Goal: Information Seeking & Learning: Check status

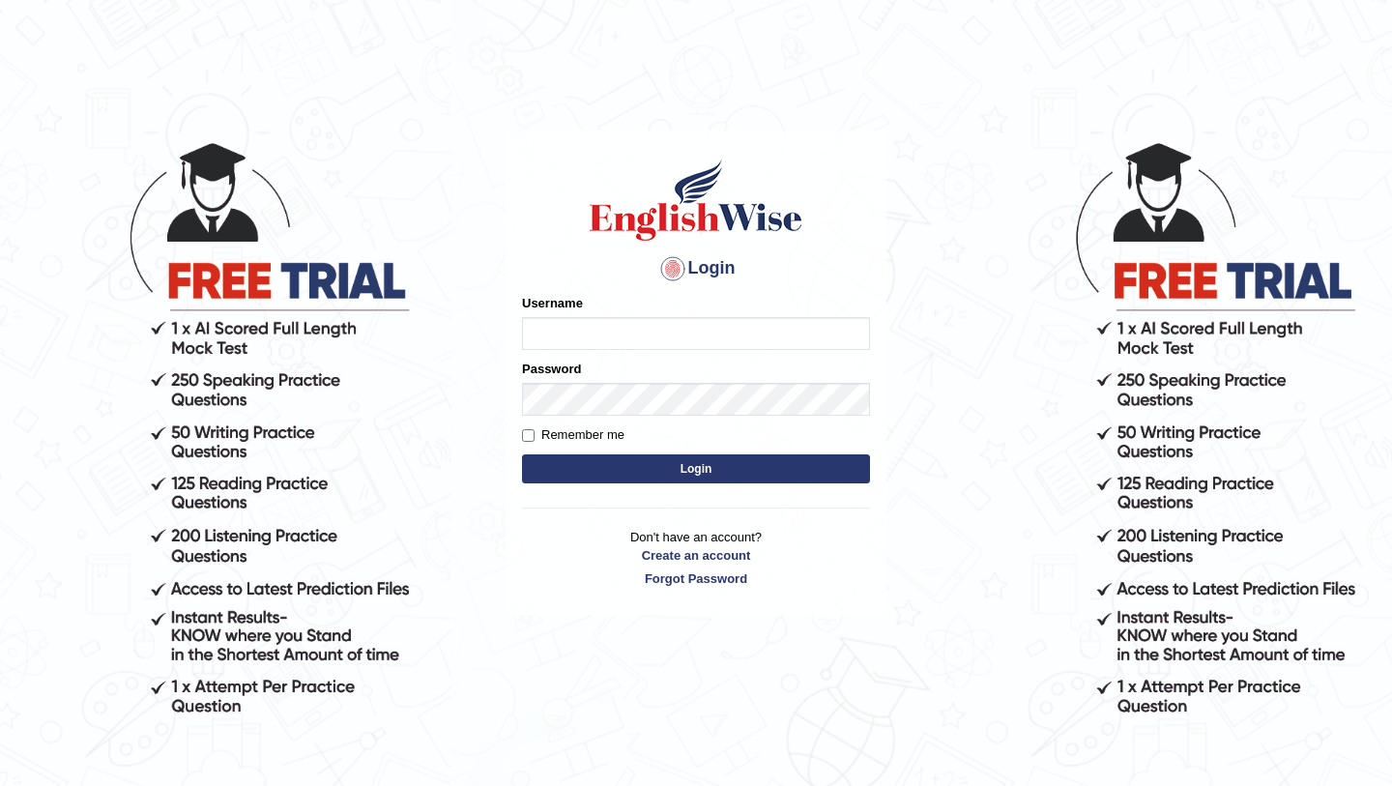
click at [558, 330] on input "Username" at bounding box center [696, 333] width 348 height 33
type input "Ridhima1"
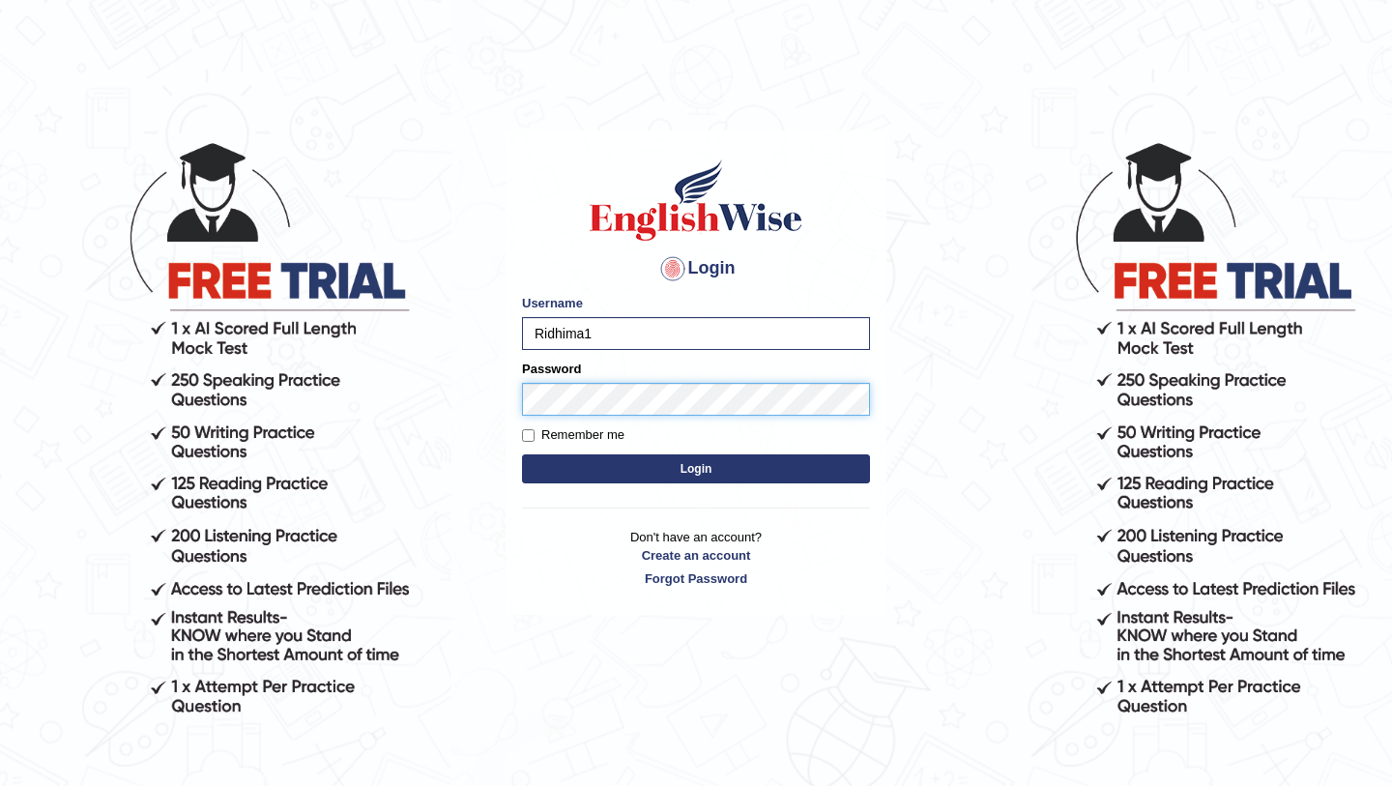
click at [522, 454] on button "Login" at bounding box center [696, 468] width 348 height 29
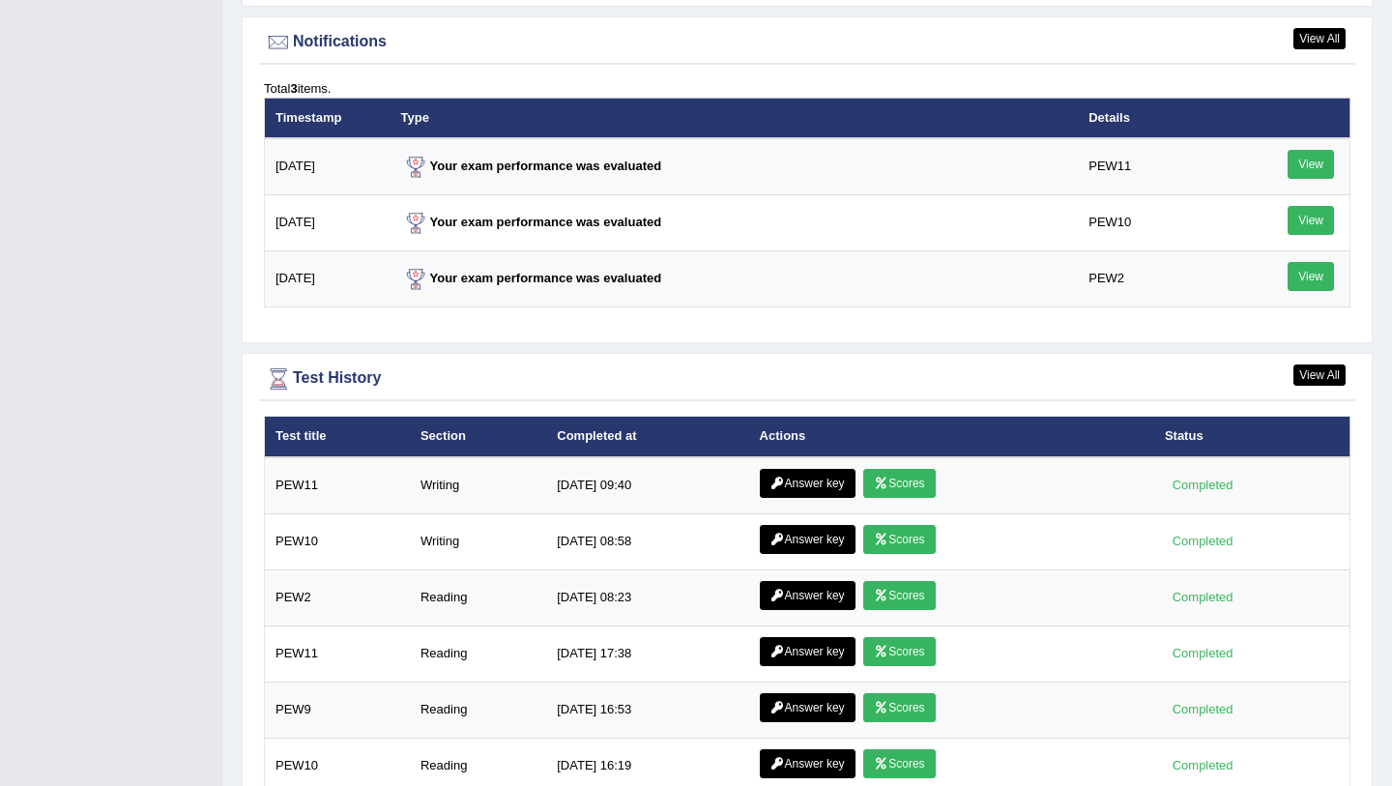
scroll to position [2474, 0]
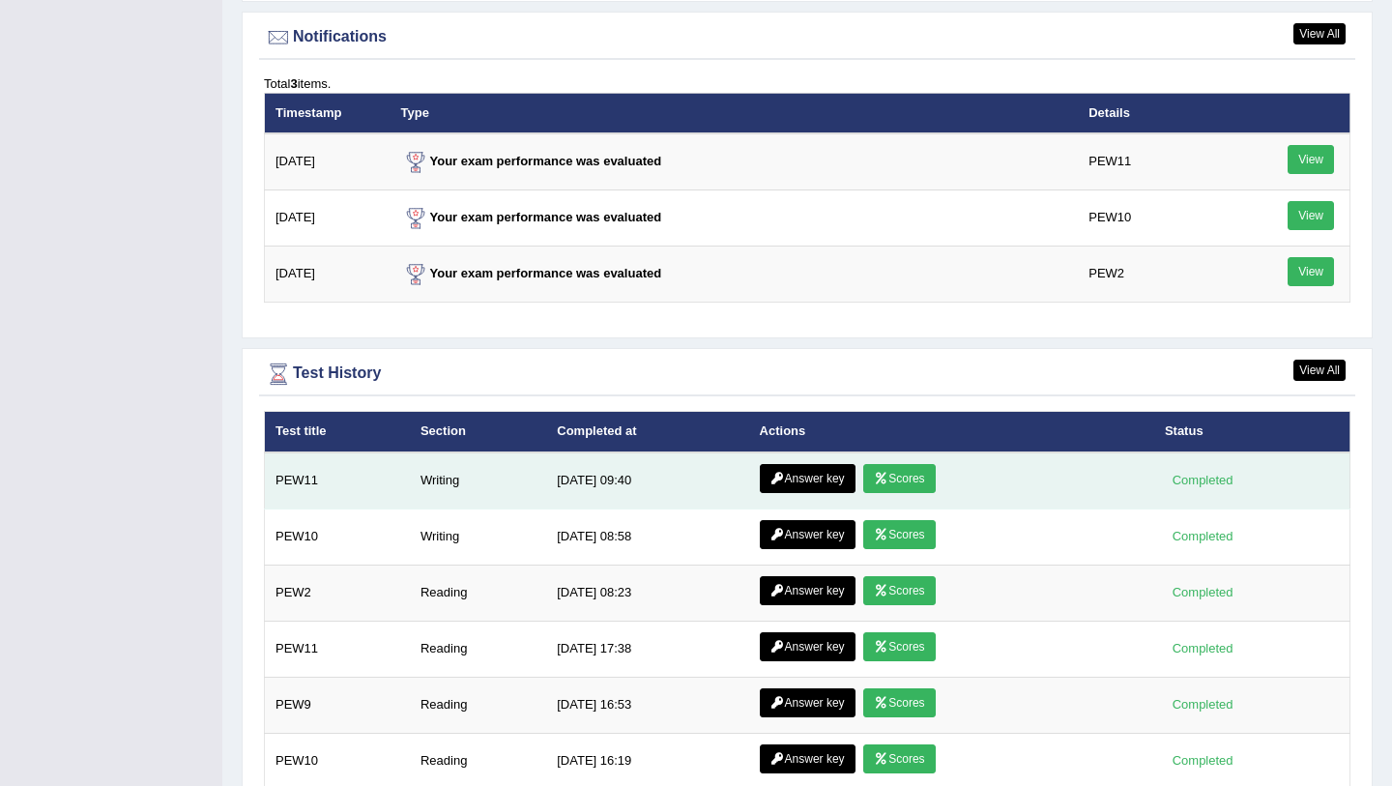
click at [909, 472] on link "Scores" at bounding box center [899, 478] width 72 height 29
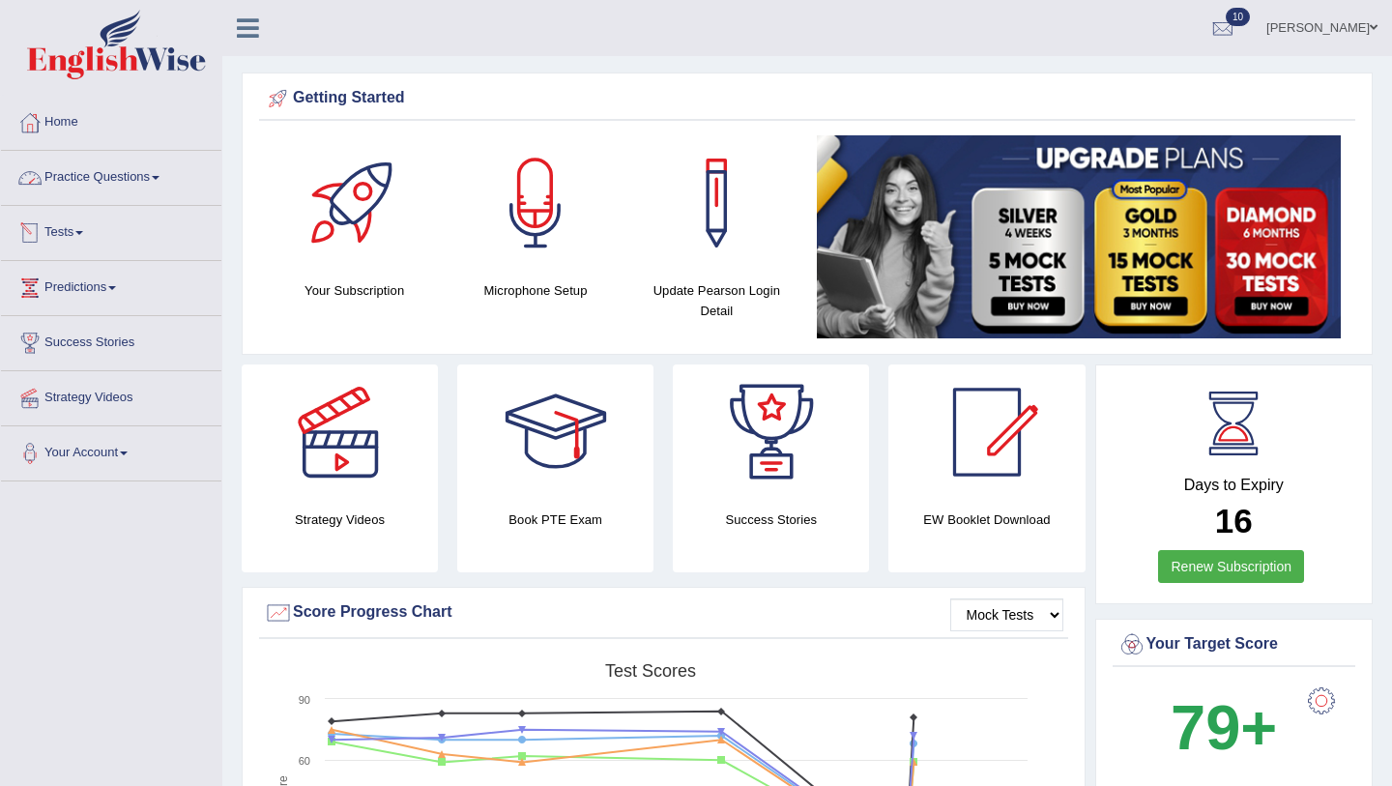
click at [164, 172] on link "Practice Questions" at bounding box center [111, 175] width 220 height 48
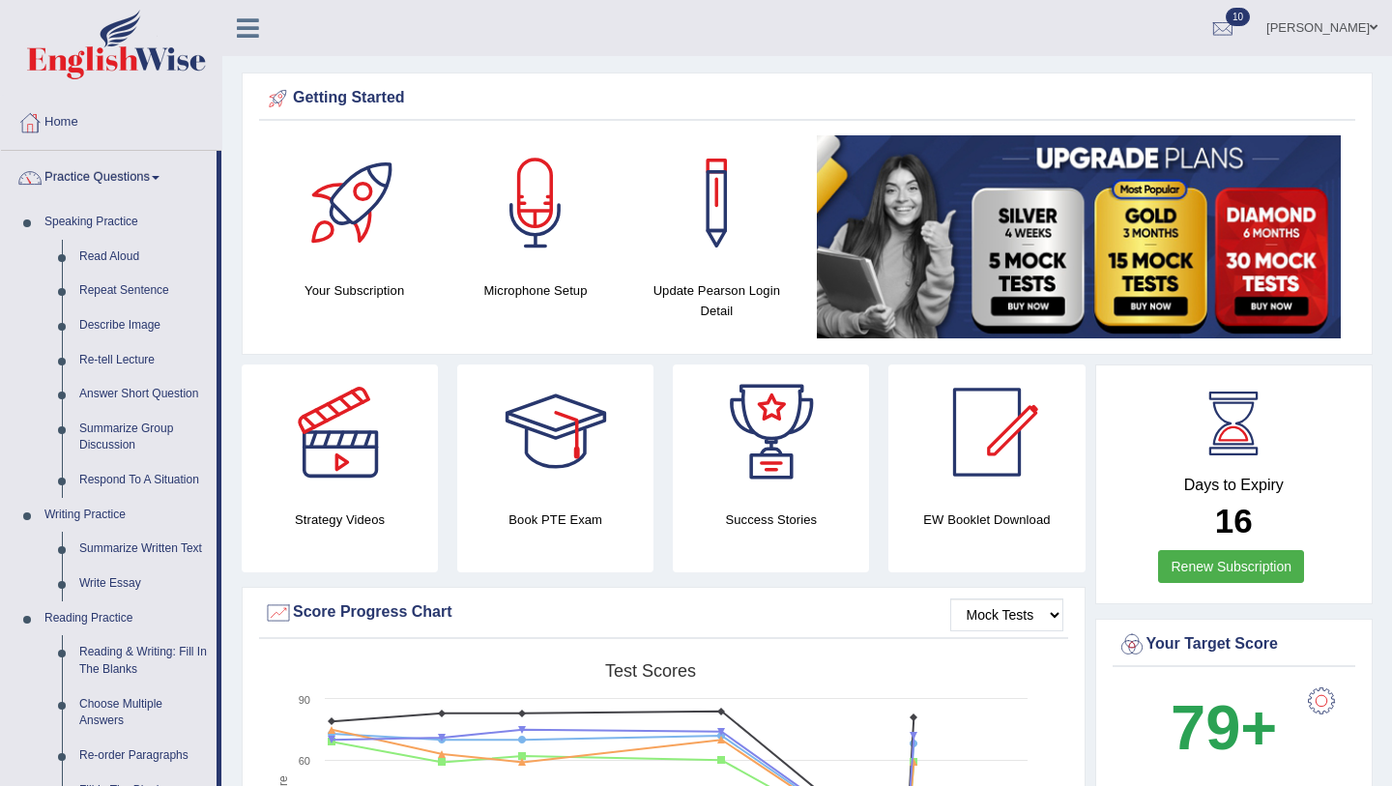
click at [123, 169] on link "Practice Questions" at bounding box center [109, 175] width 216 height 48
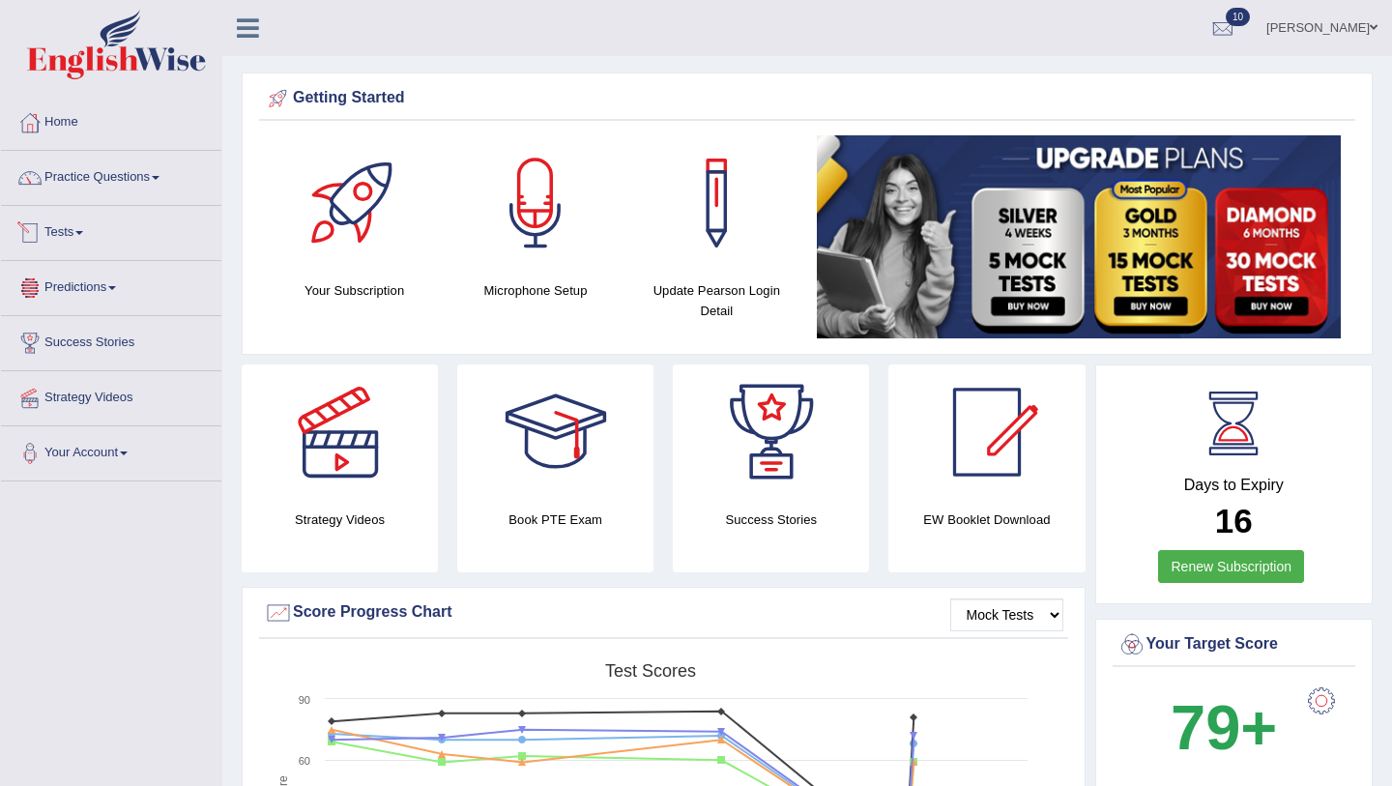
click at [87, 240] on link "Tests" at bounding box center [111, 230] width 220 height 48
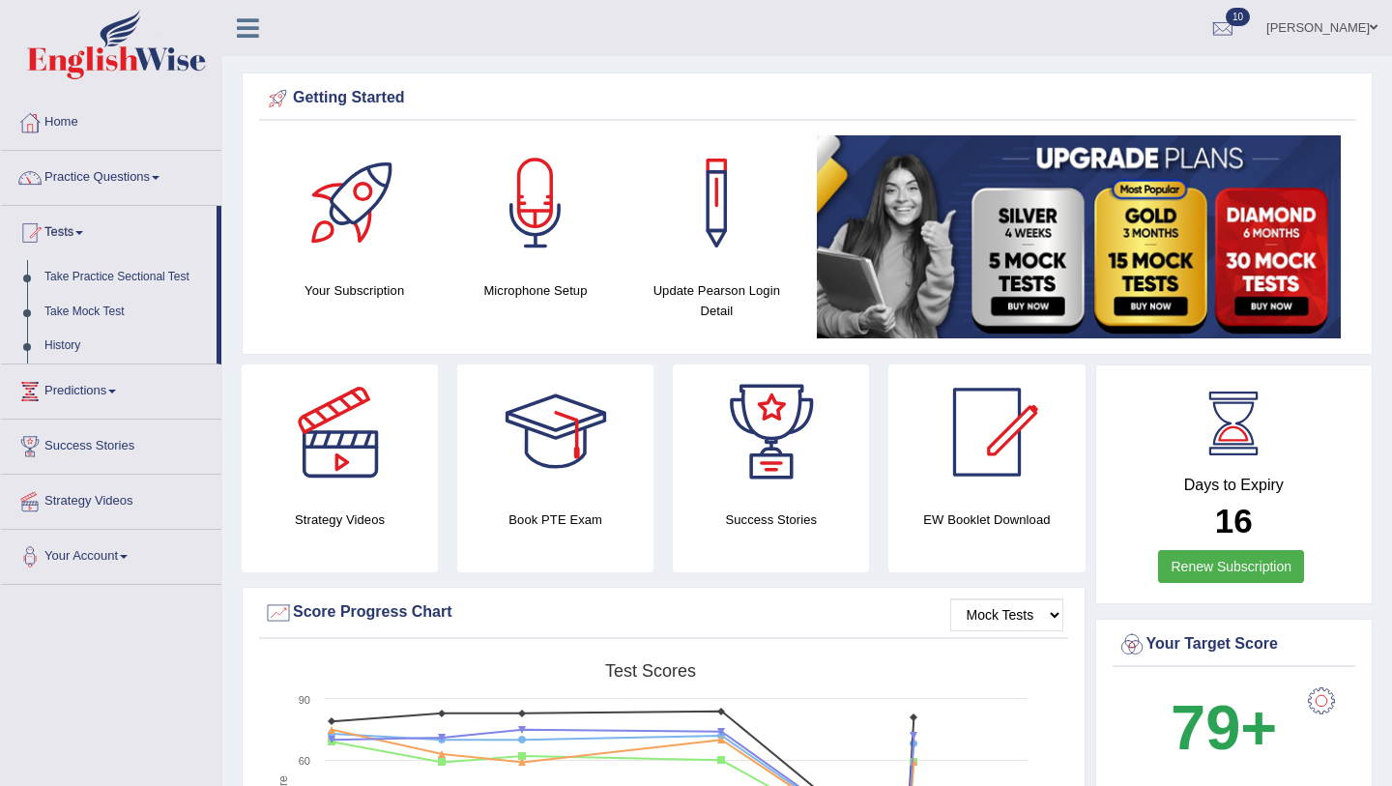
click at [99, 277] on link "Take Practice Sectional Test" at bounding box center [126, 277] width 181 height 35
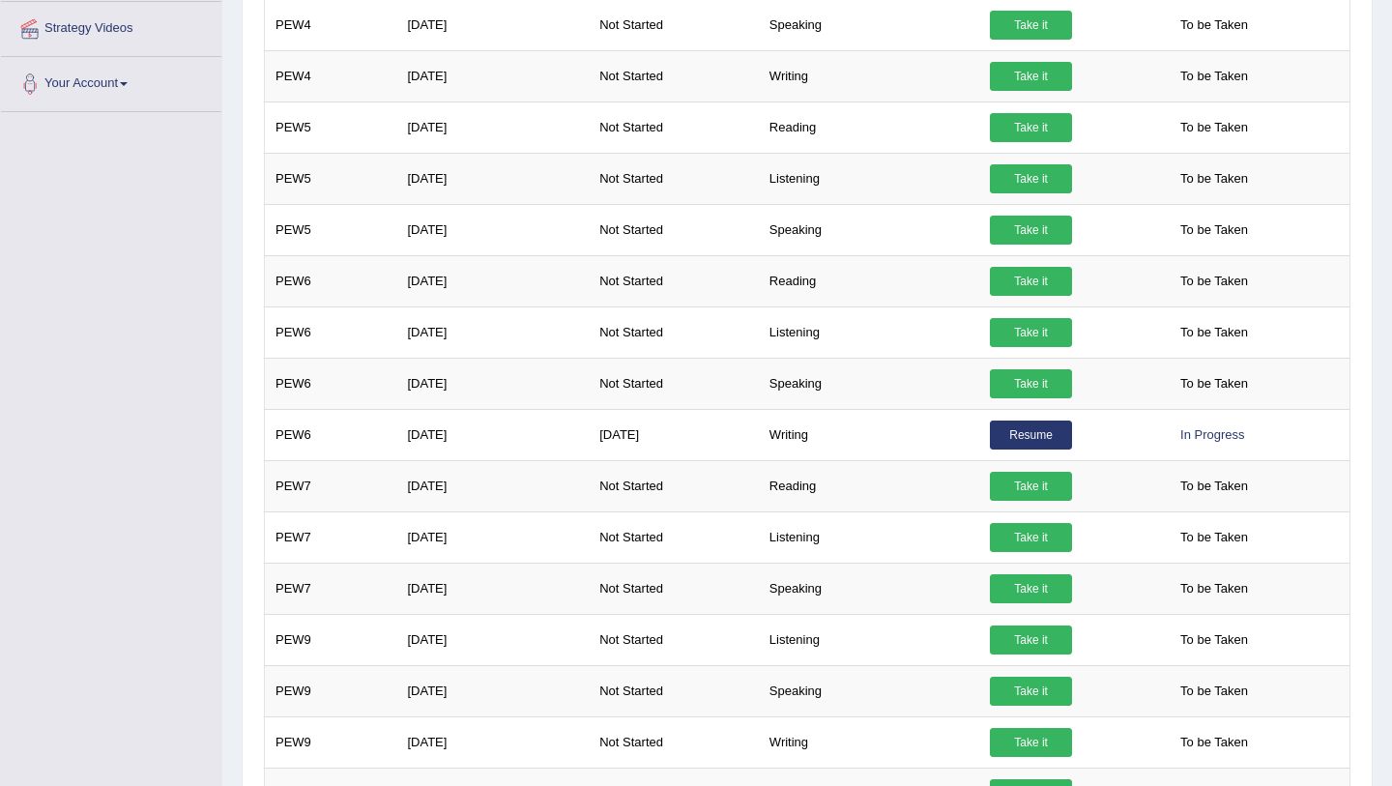
scroll to position [476, 0]
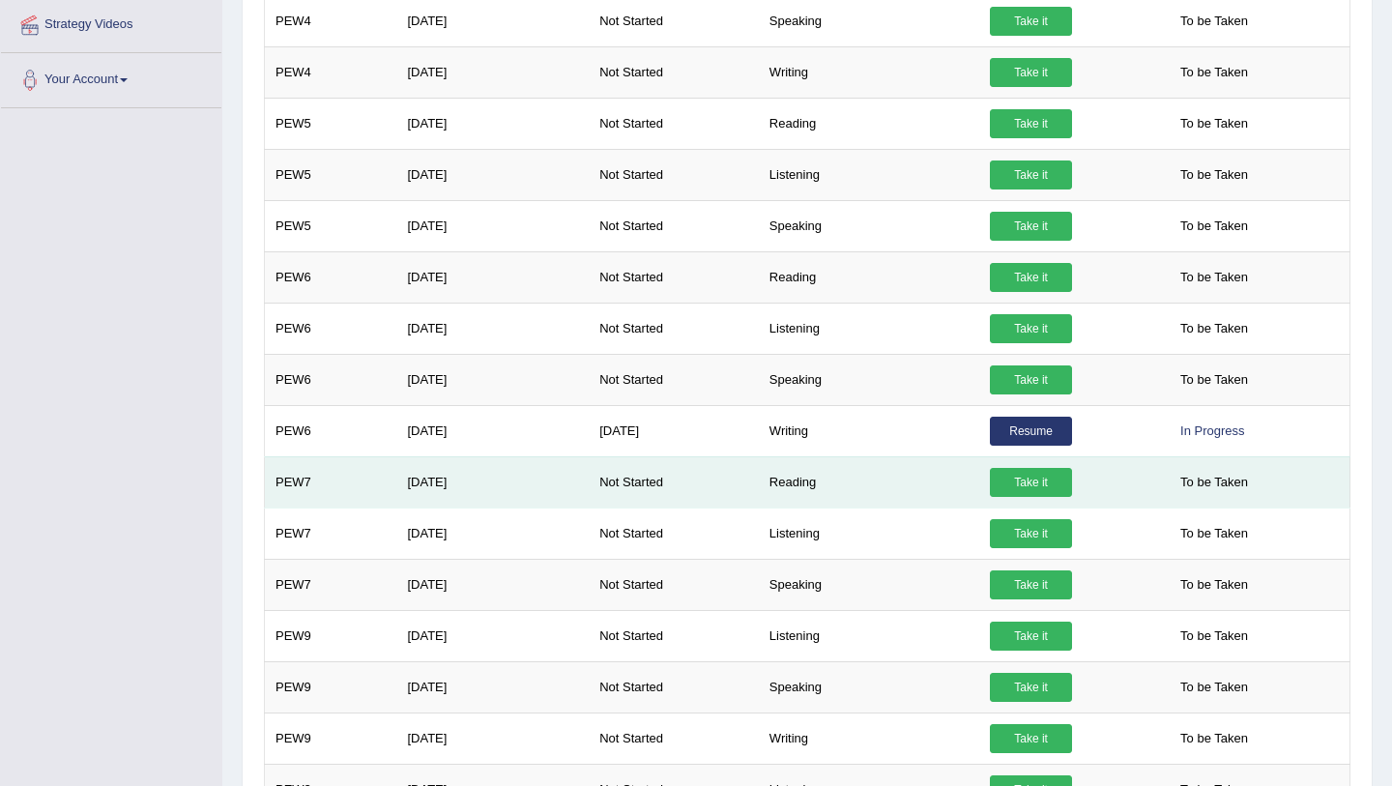
click at [1041, 488] on link "Take it" at bounding box center [1031, 482] width 82 height 29
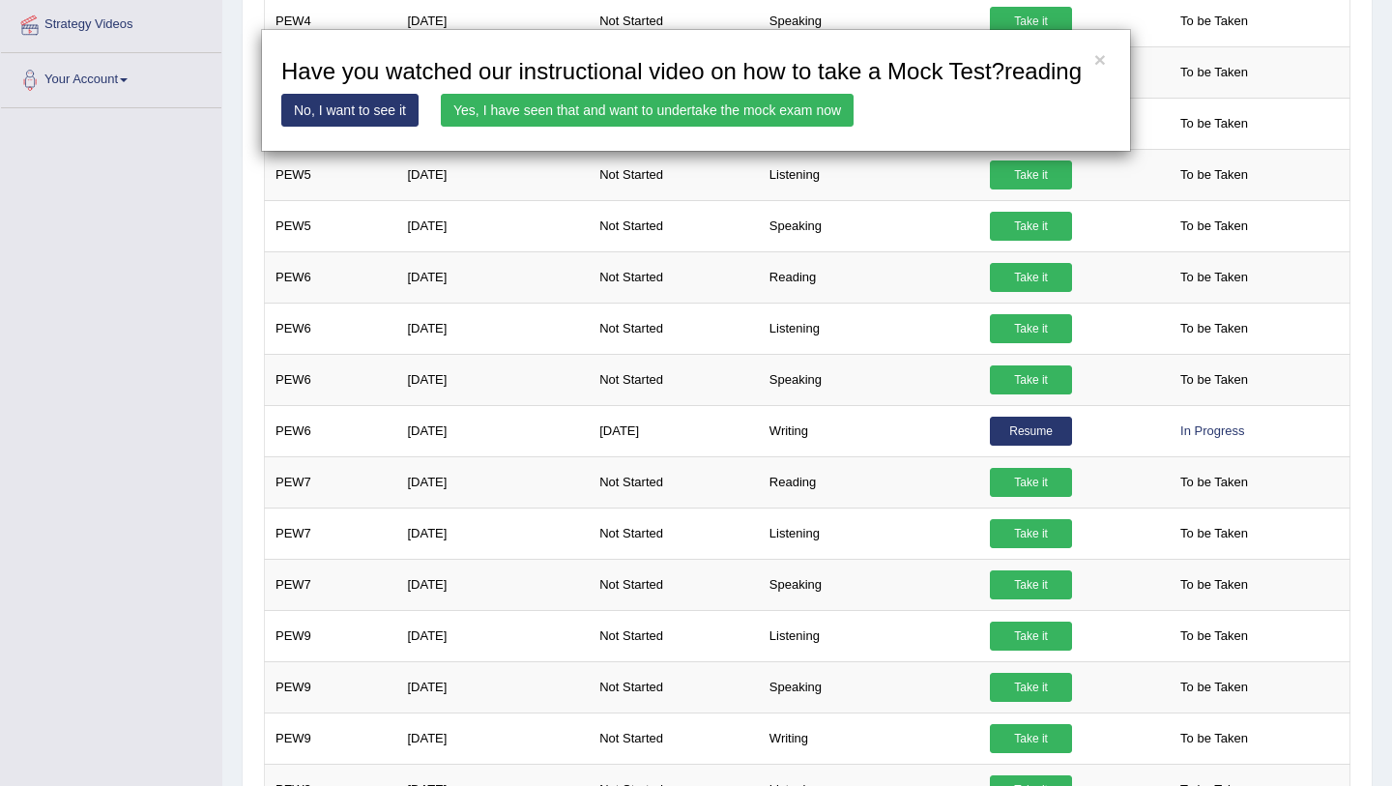
click at [776, 127] on link "Yes, I have seen that and want to undertake the mock exam now" at bounding box center [647, 110] width 413 height 33
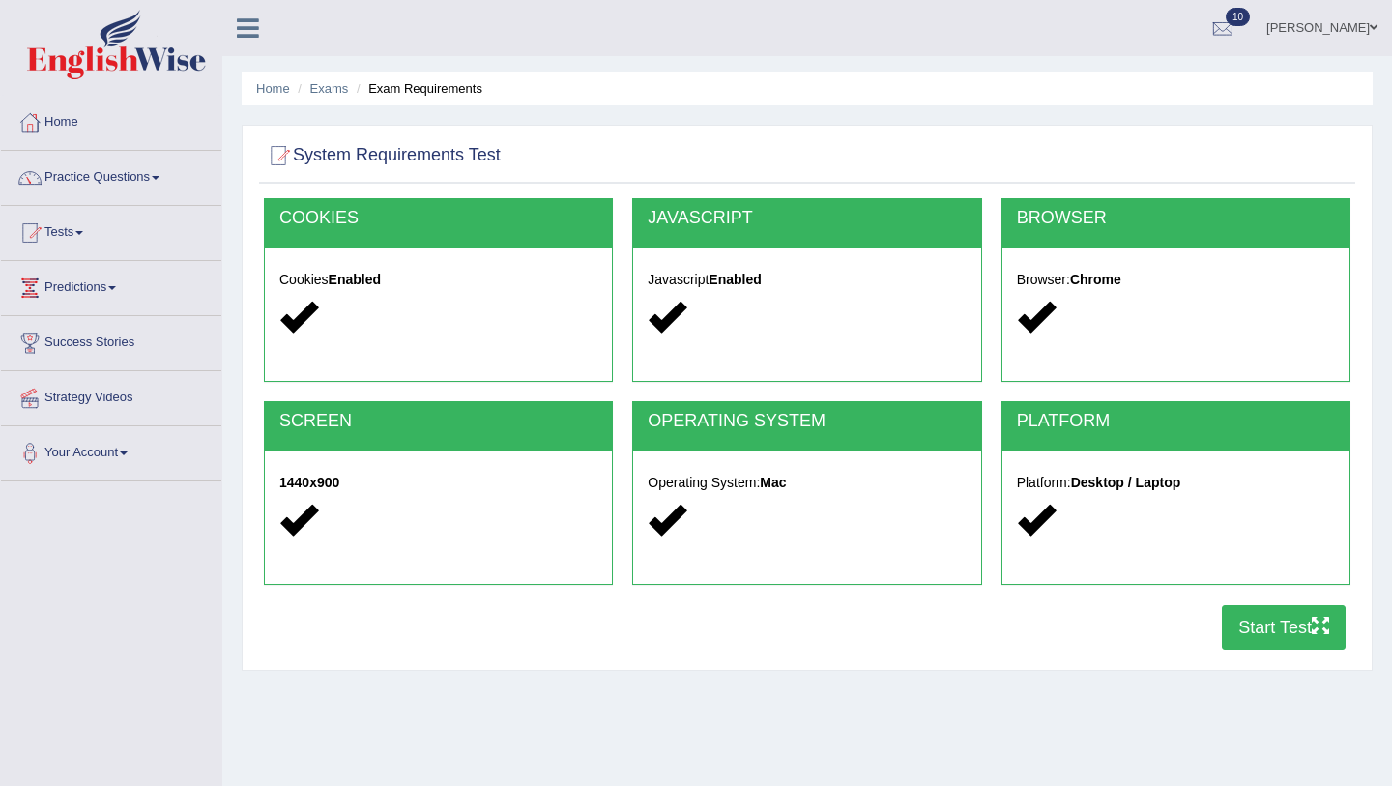
click at [1302, 624] on button "Start Test" at bounding box center [1284, 627] width 124 height 44
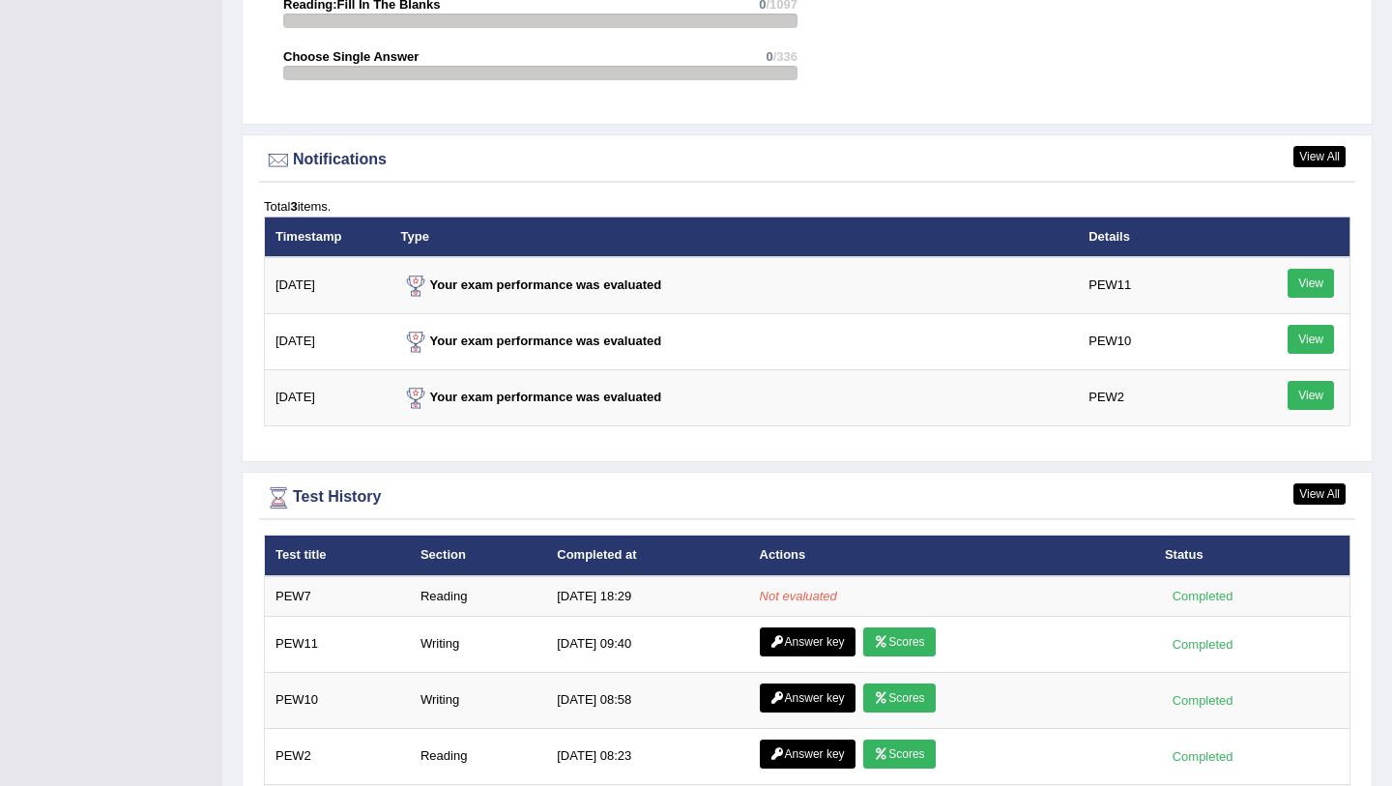
scroll to position [2252, 0]
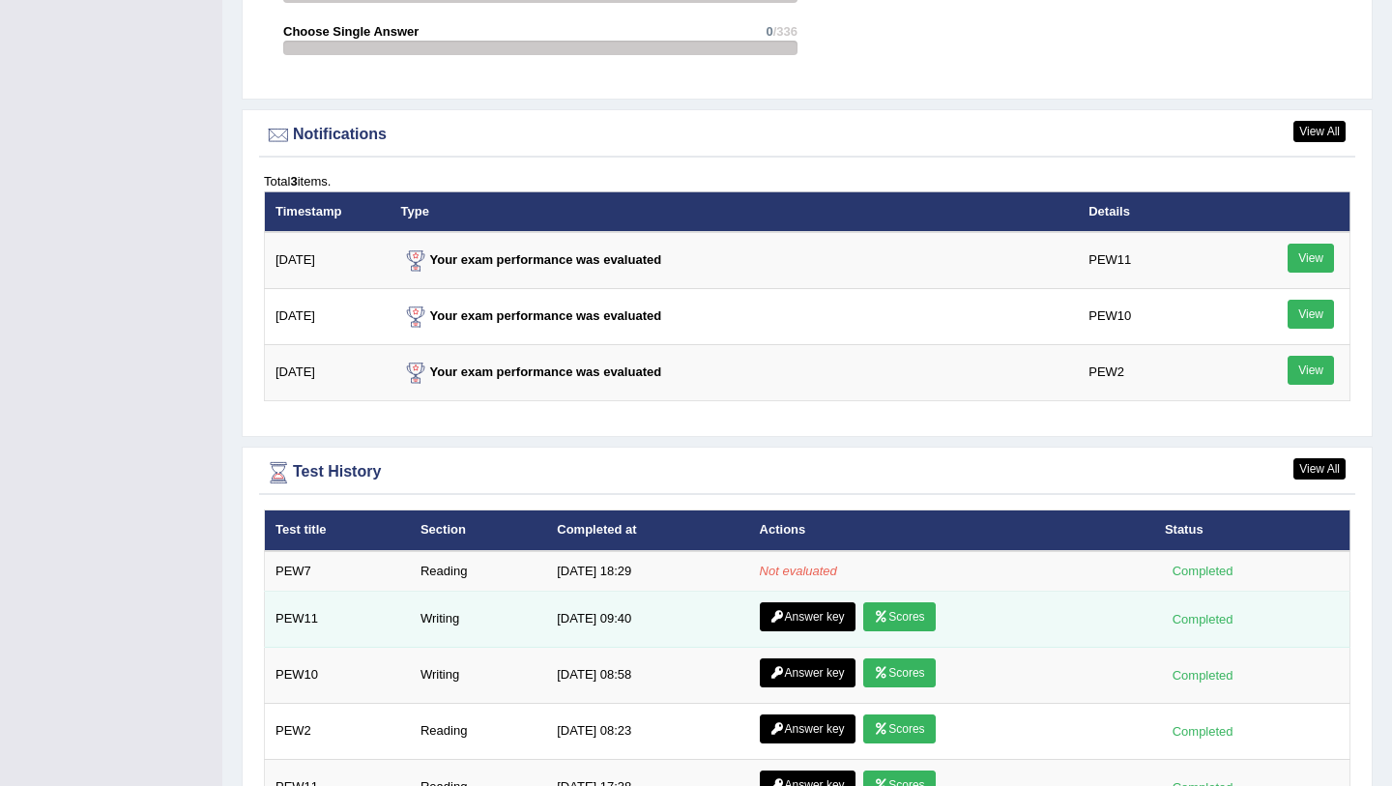
click at [820, 618] on link "Answer key" at bounding box center [808, 616] width 96 height 29
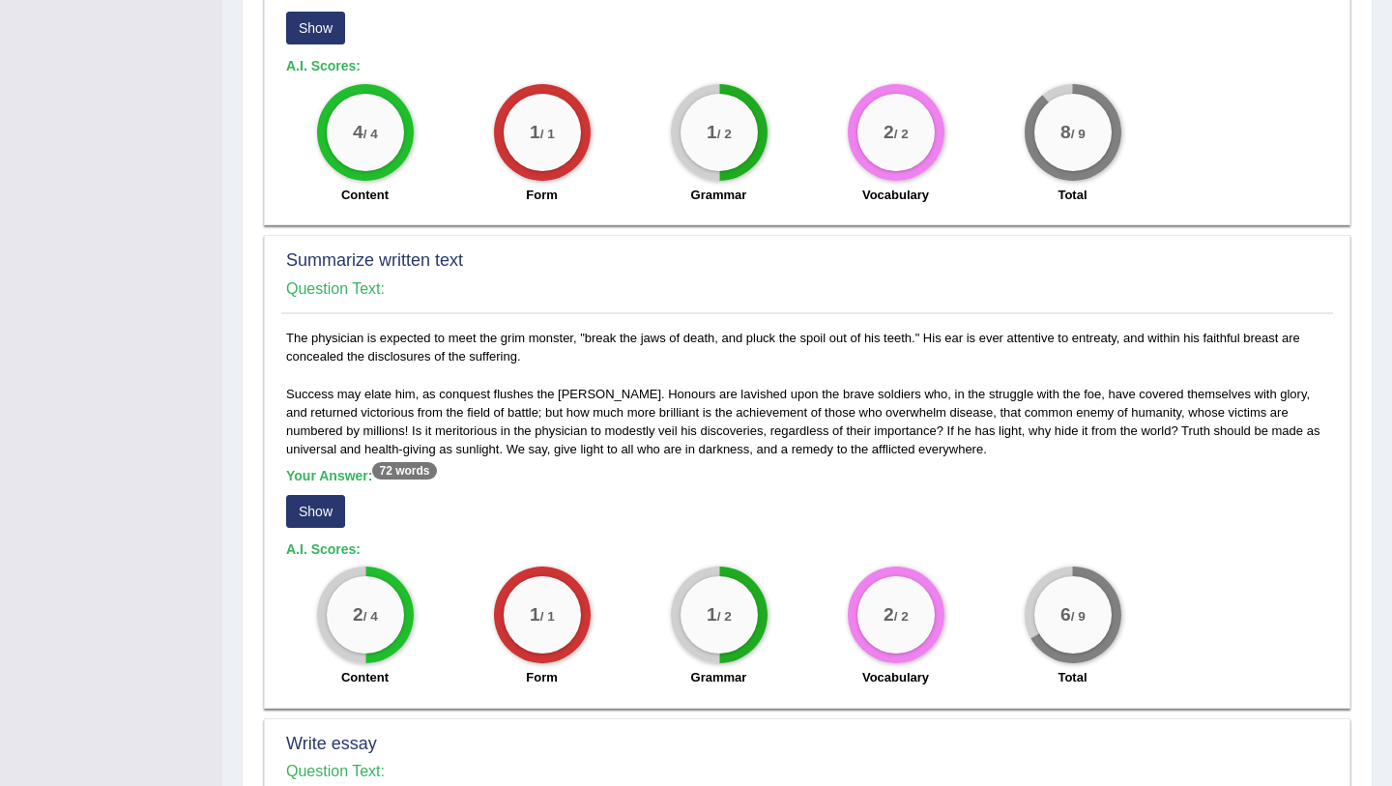
scroll to position [694, 0]
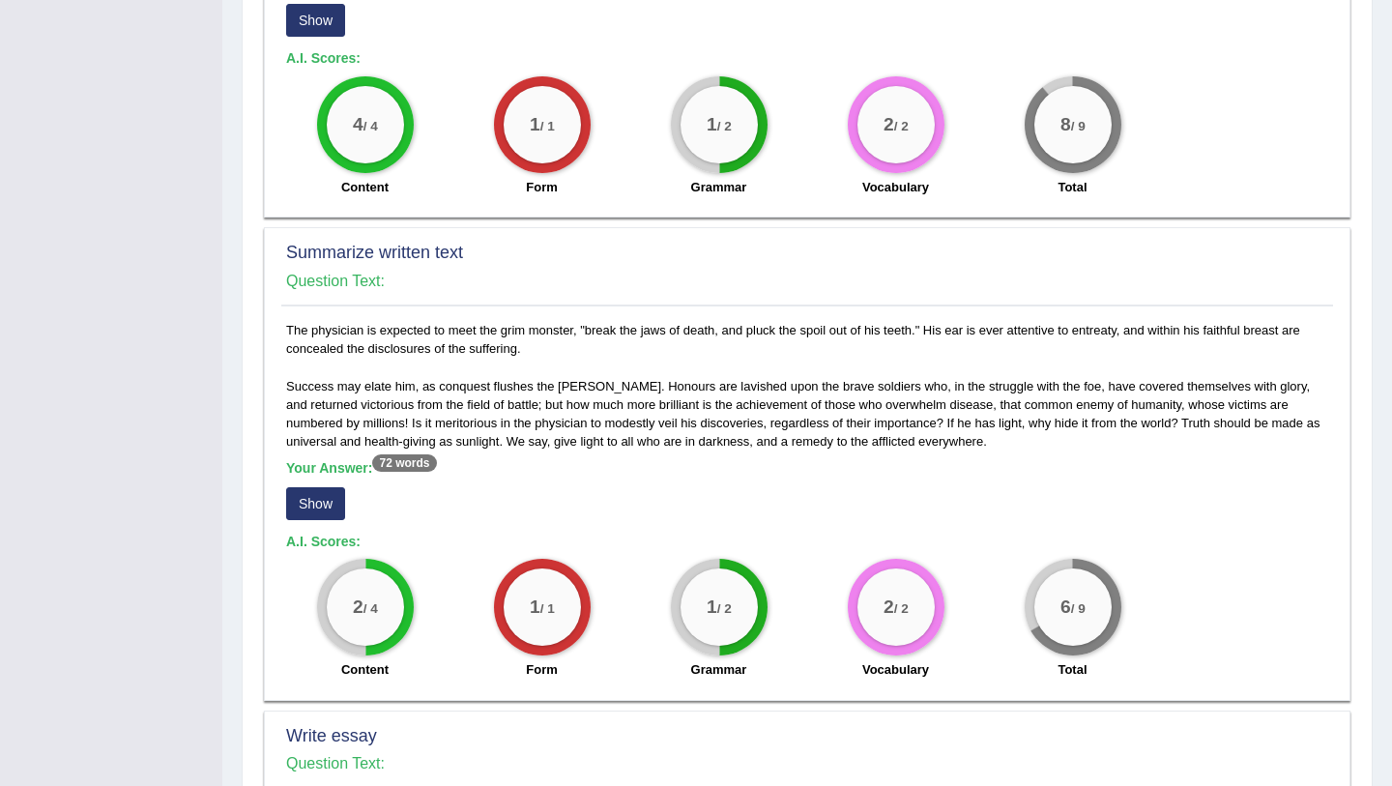
click at [326, 504] on button "Show" at bounding box center [315, 503] width 59 height 33
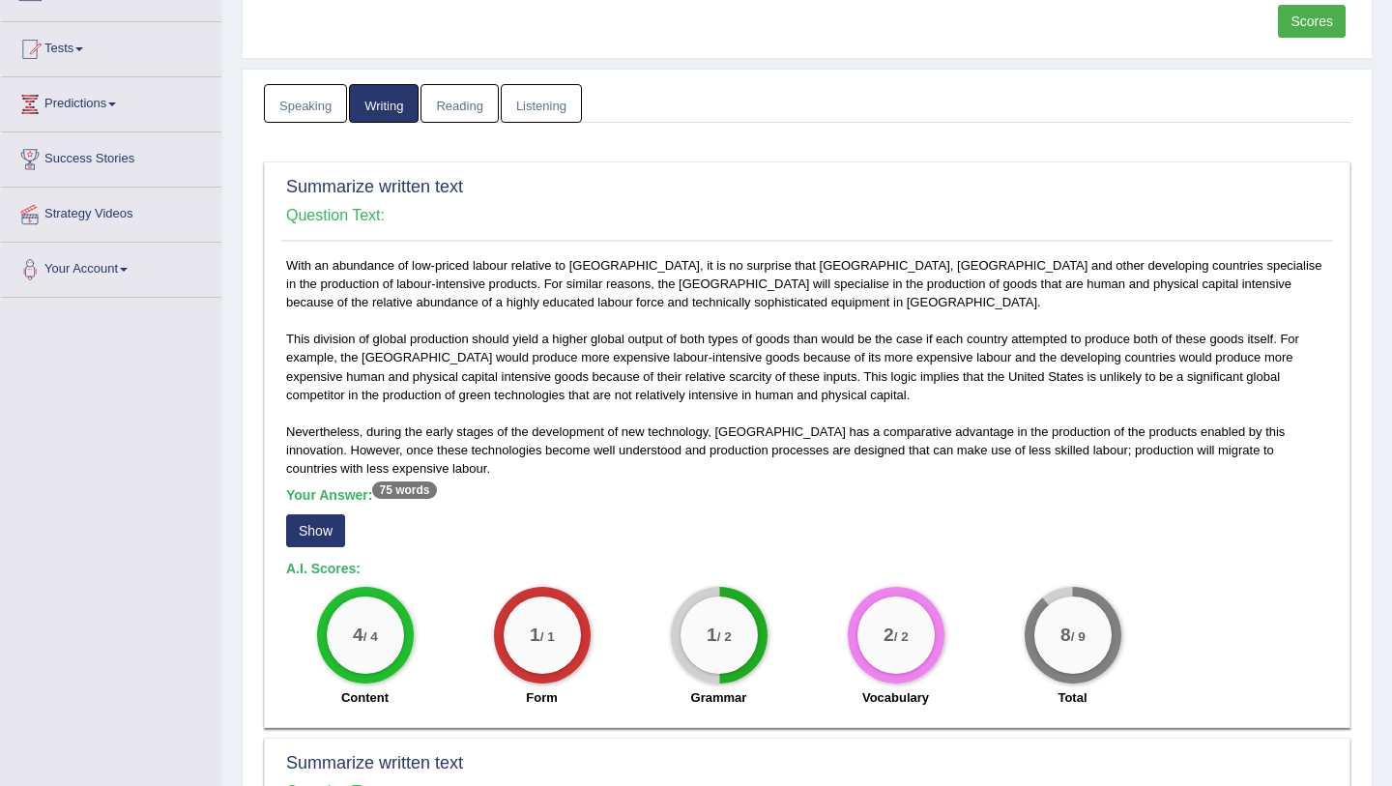
scroll to position [181, 0]
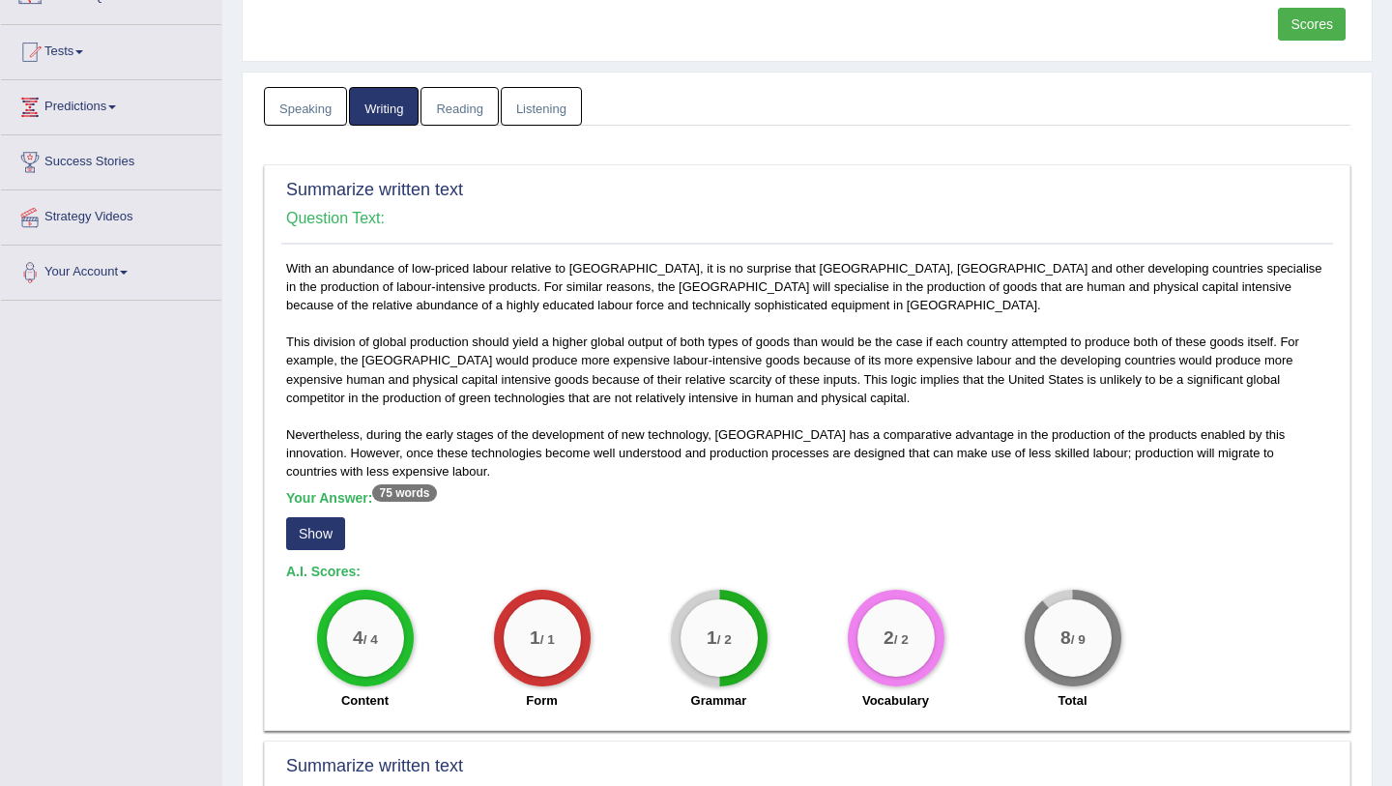
click at [303, 537] on button "Show" at bounding box center [315, 533] width 59 height 33
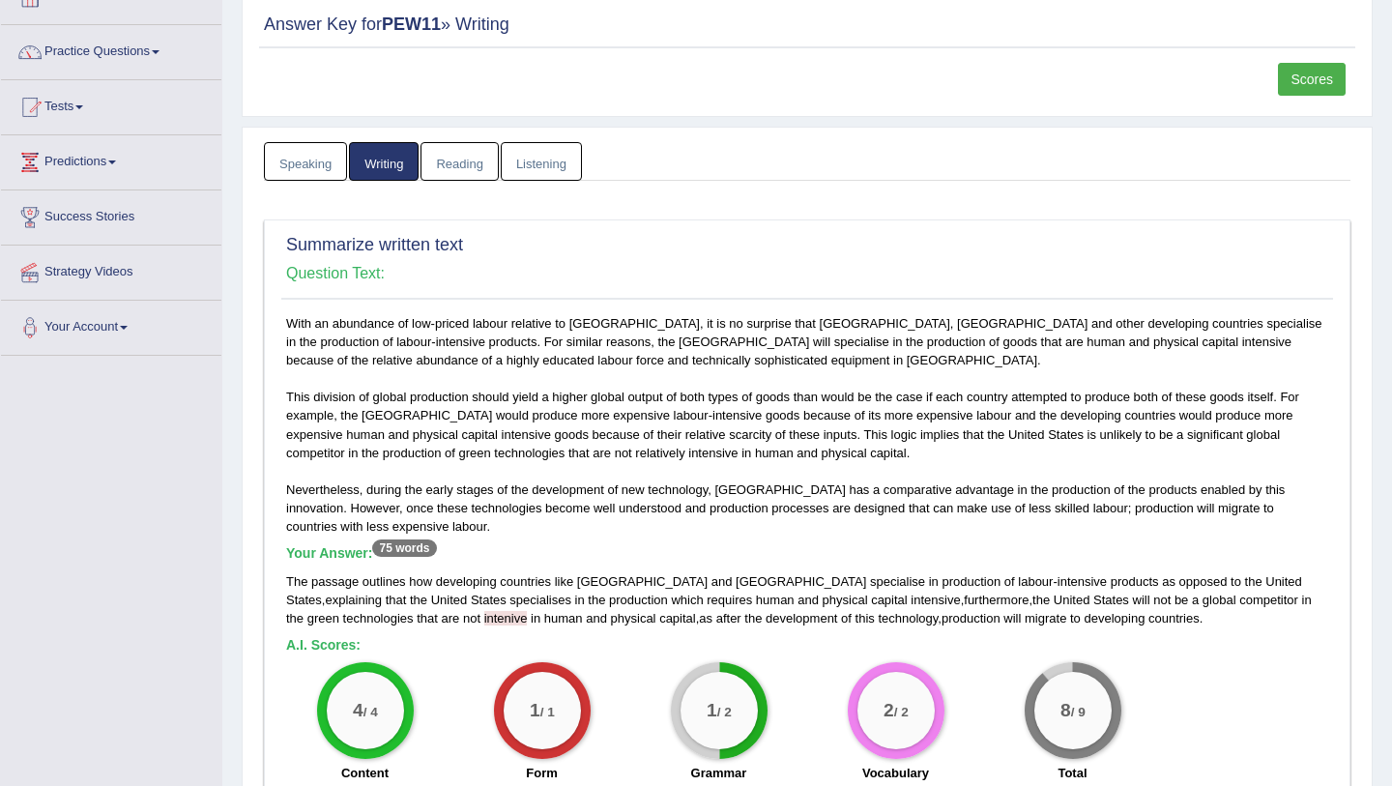
scroll to position [0, 0]
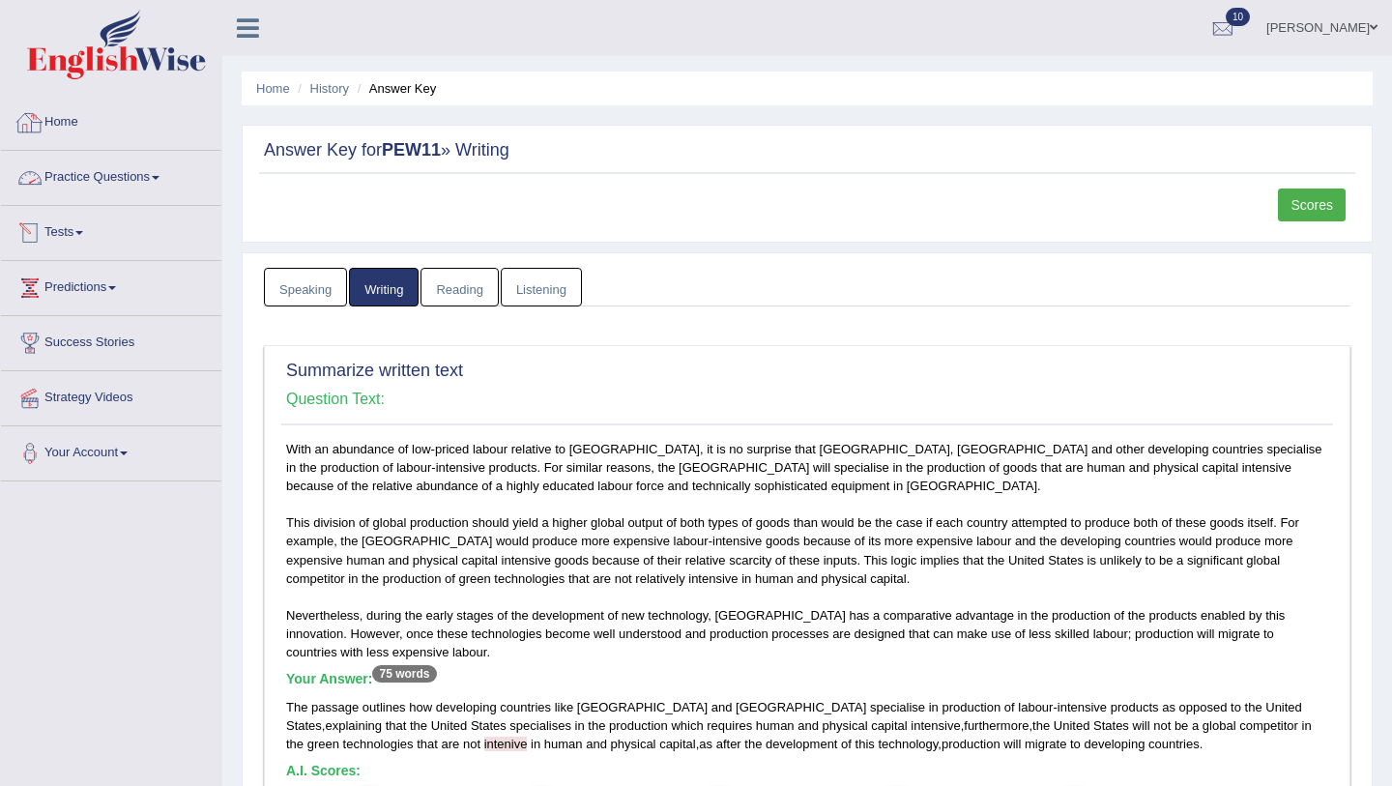
click at [88, 109] on link "Home" at bounding box center [111, 120] width 220 height 48
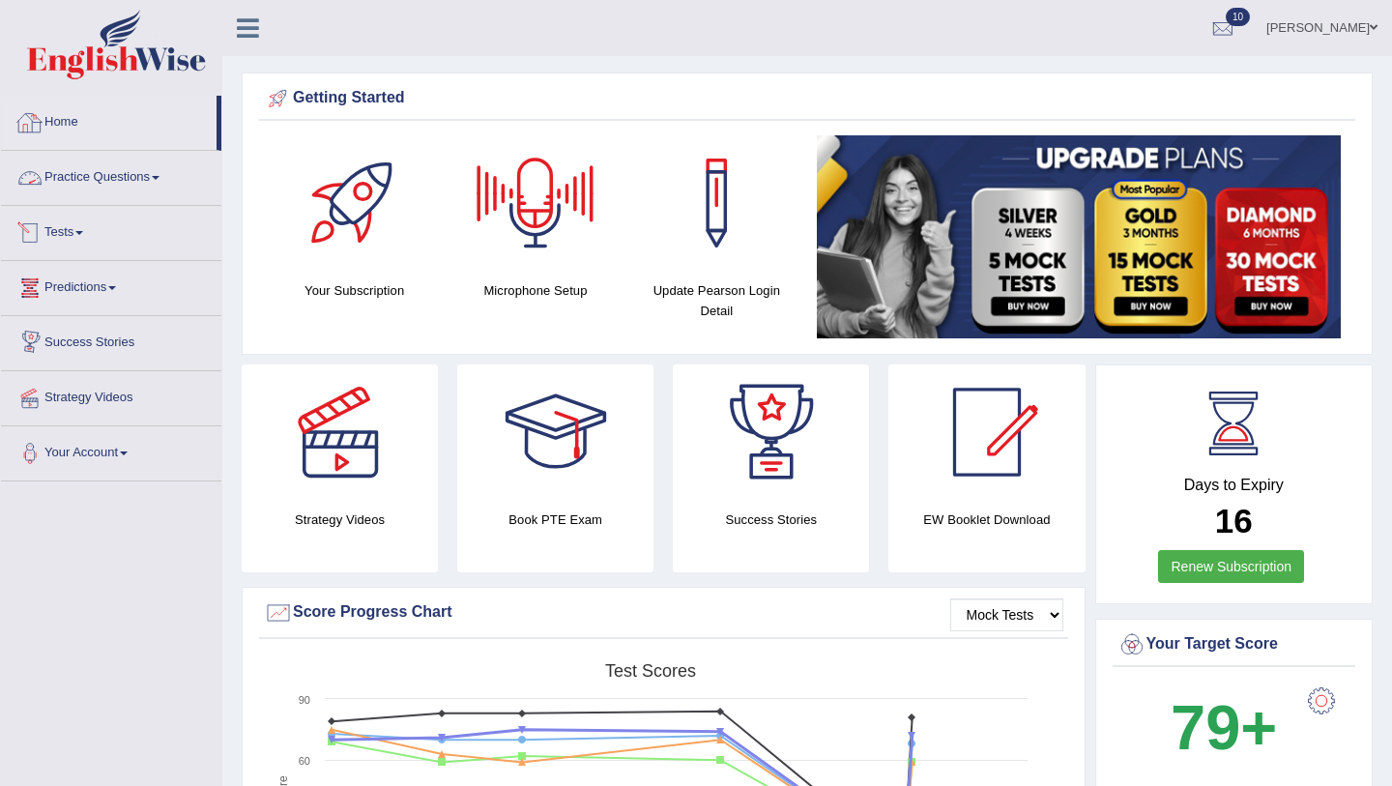
click at [84, 120] on link "Home" at bounding box center [109, 120] width 216 height 48
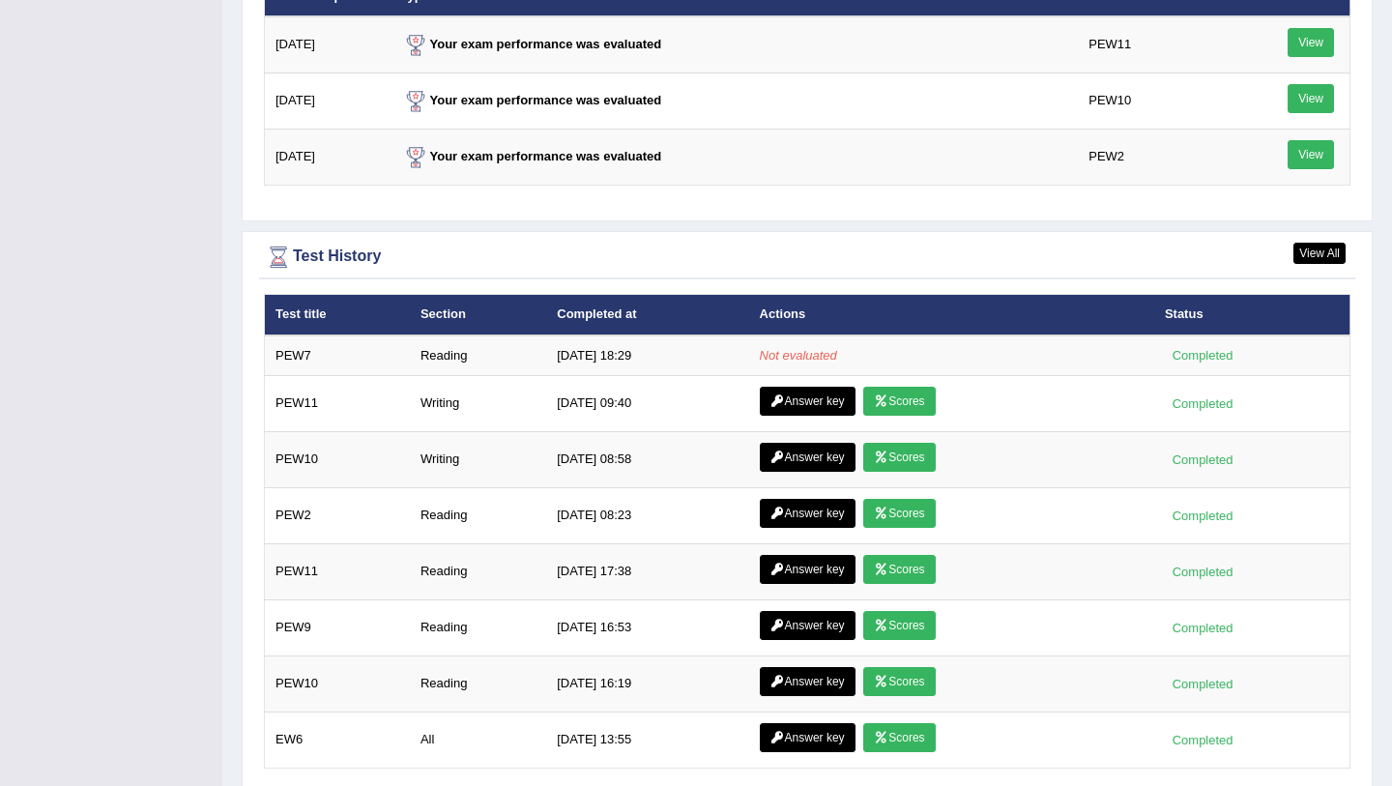
scroll to position [2471, 0]
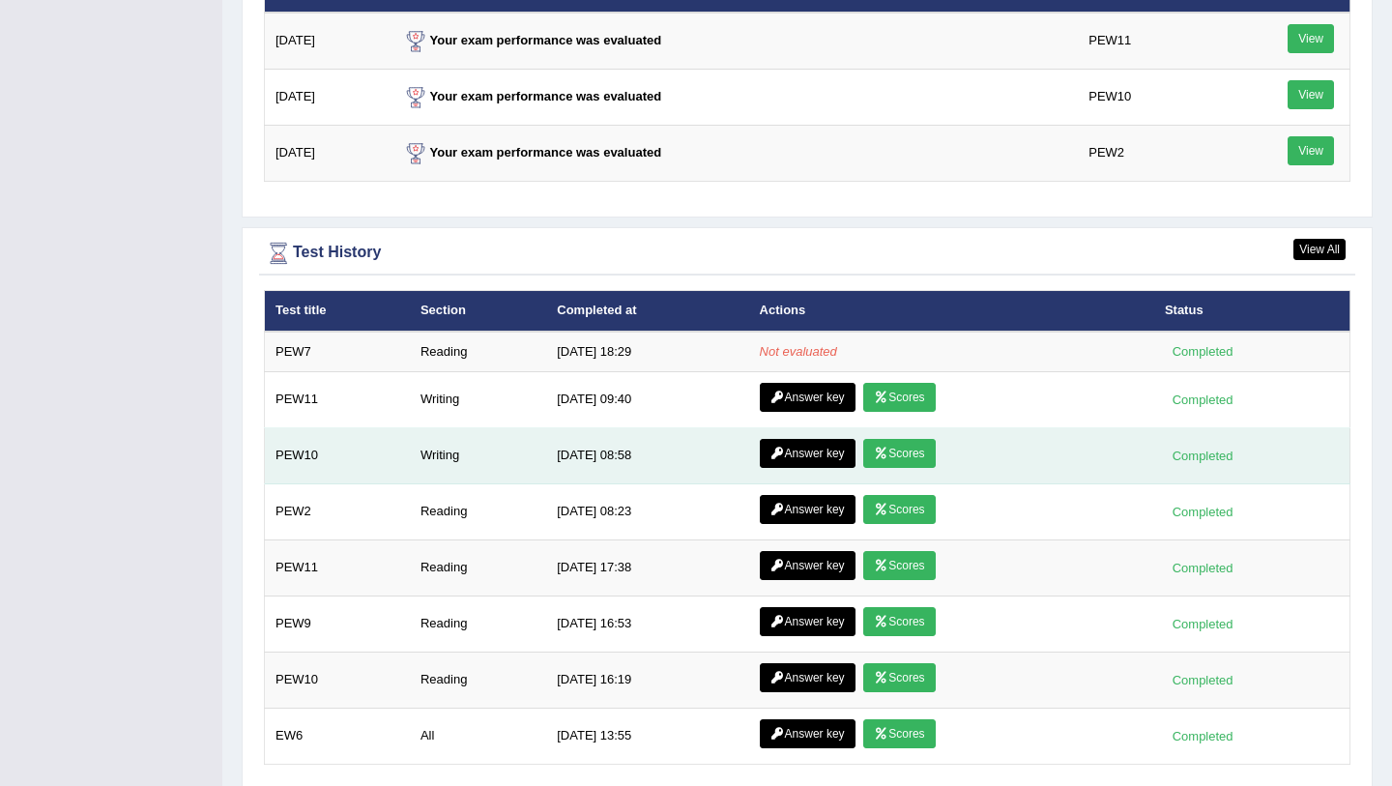
click at [905, 456] on link "Scores" at bounding box center [899, 453] width 72 height 29
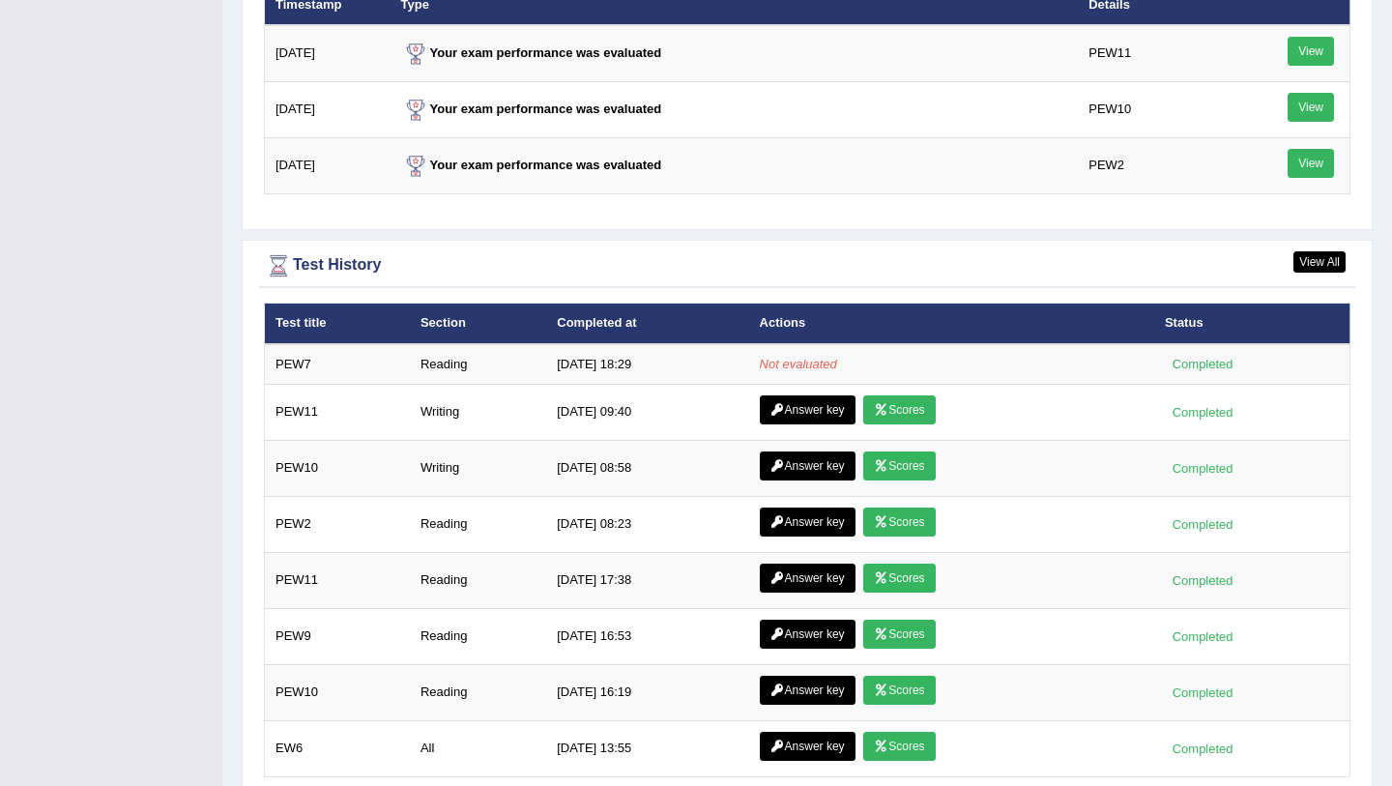
scroll to position [2546, 0]
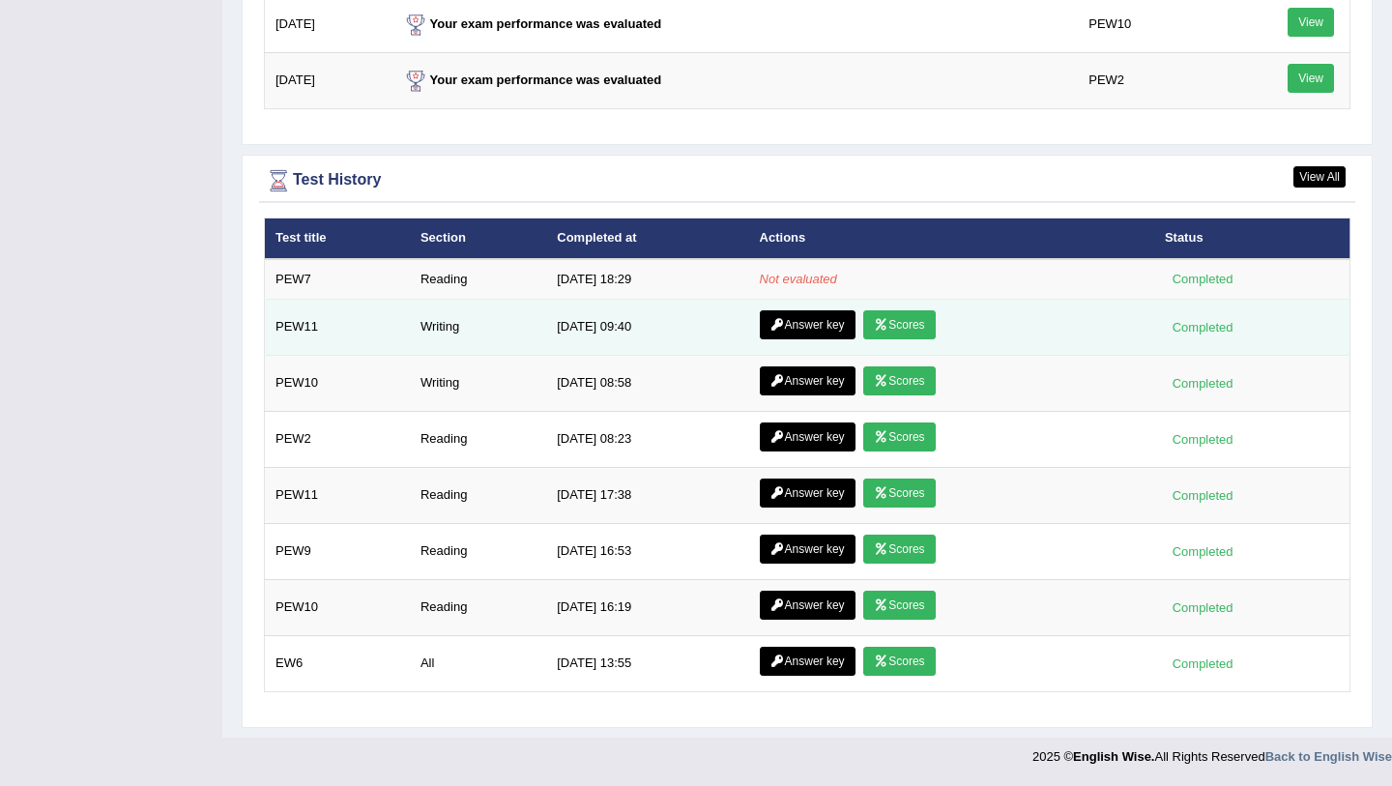
click at [775, 332] on link "Answer key" at bounding box center [808, 324] width 96 height 29
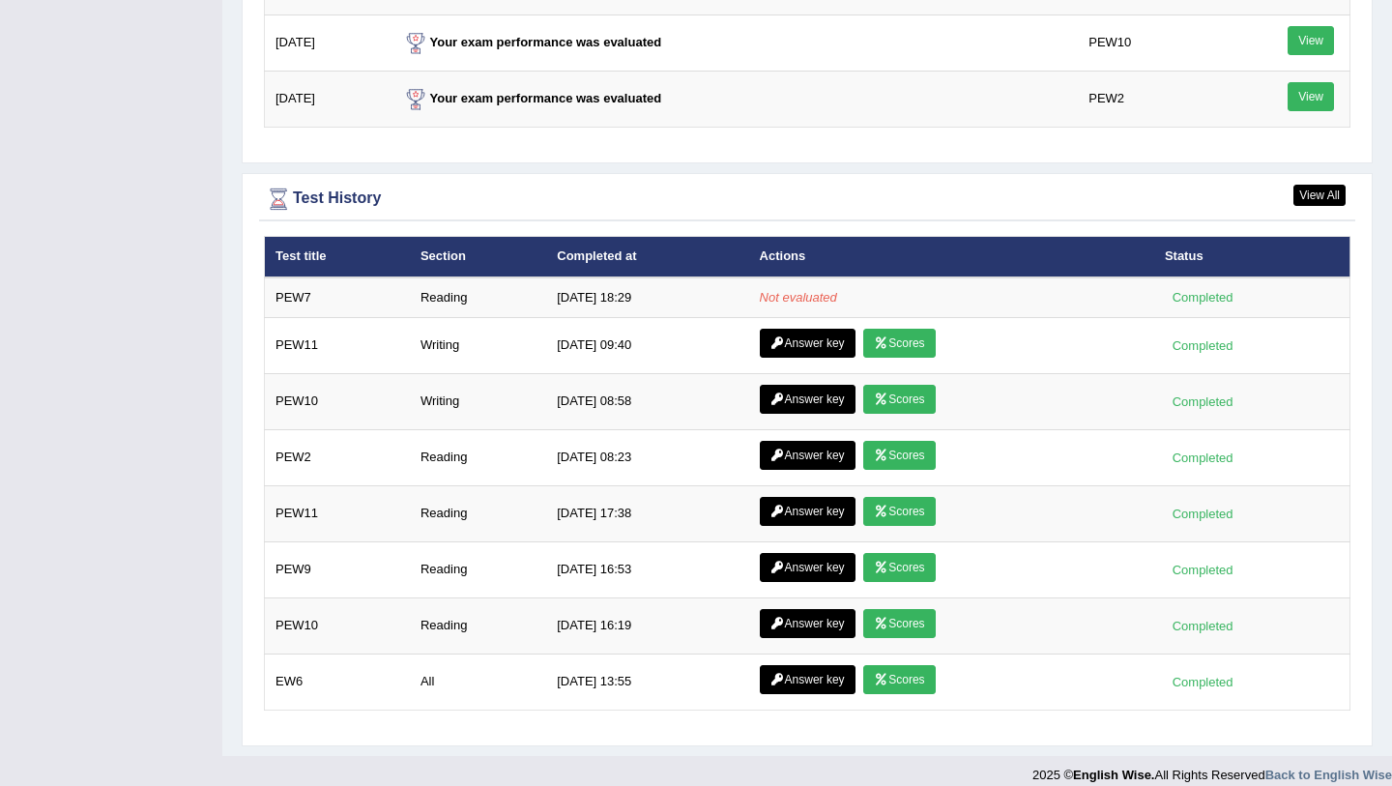
scroll to position [2546, 0]
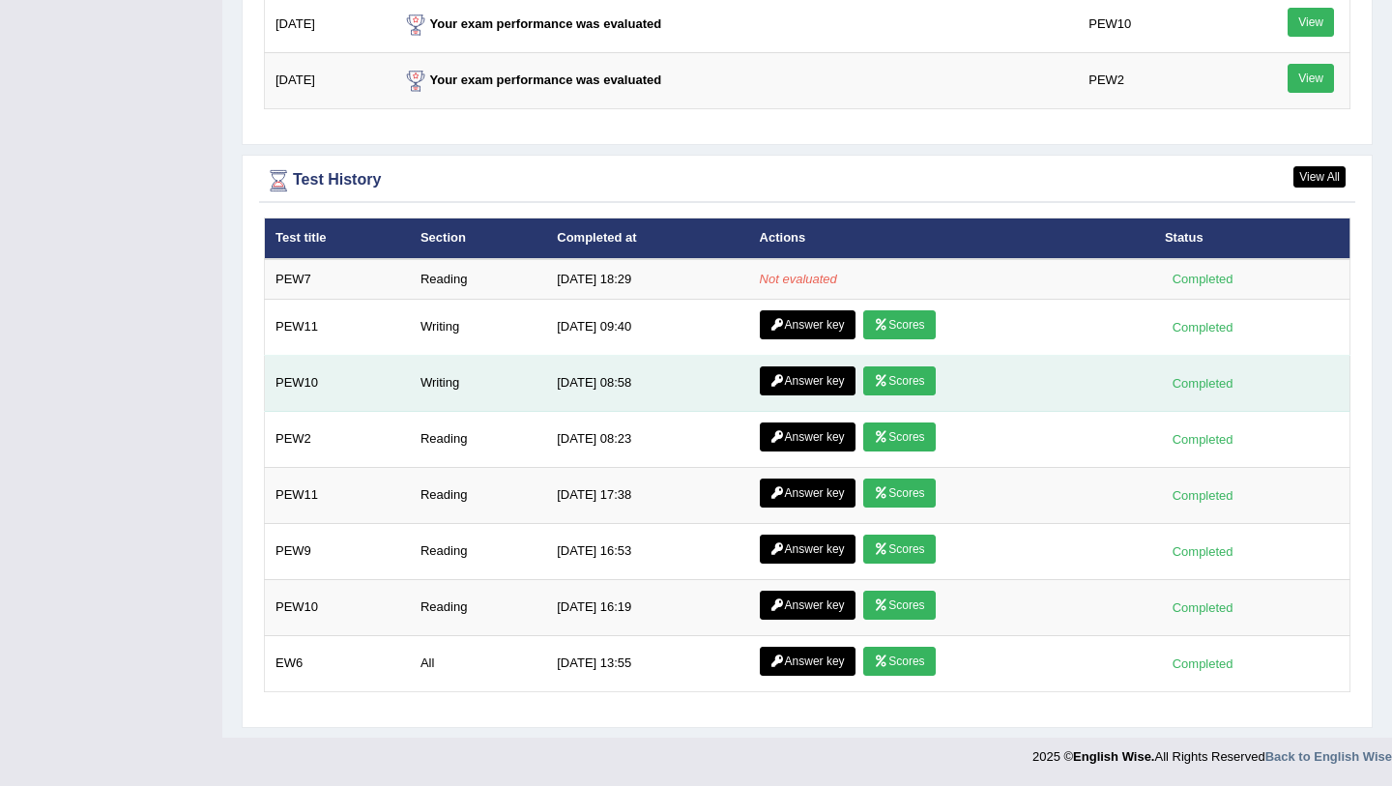
click at [789, 384] on link "Answer key" at bounding box center [808, 380] width 96 height 29
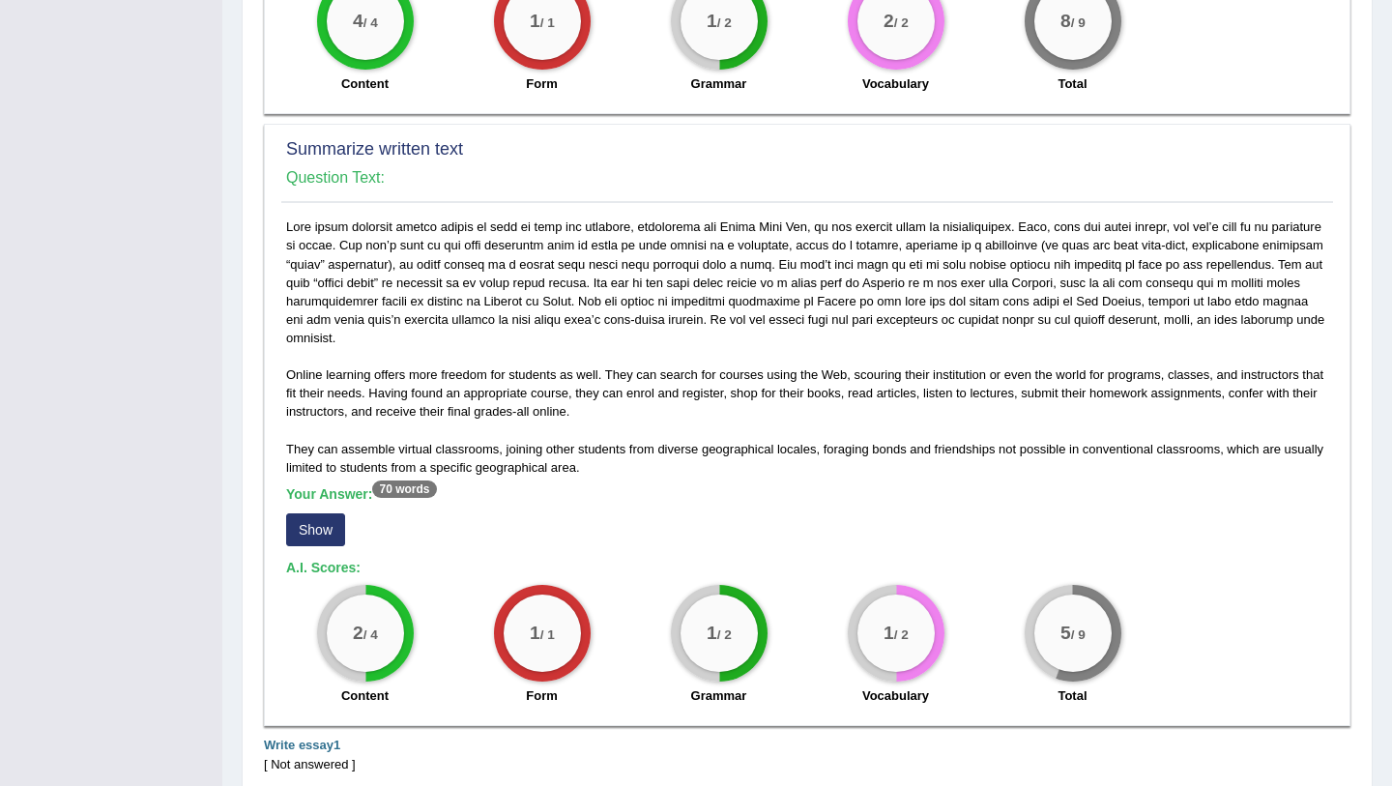
scroll to position [939, 0]
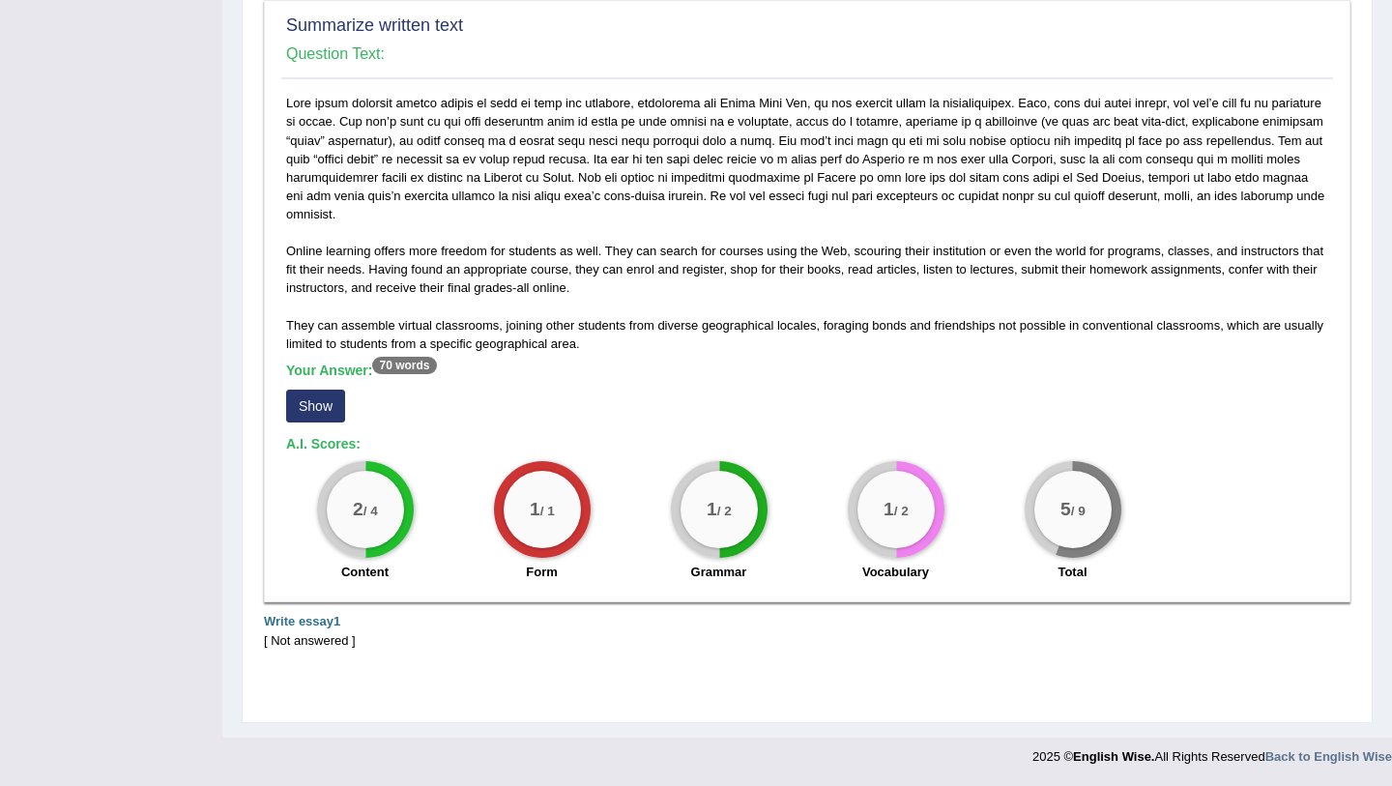
click at [304, 412] on button "Show" at bounding box center [315, 406] width 59 height 33
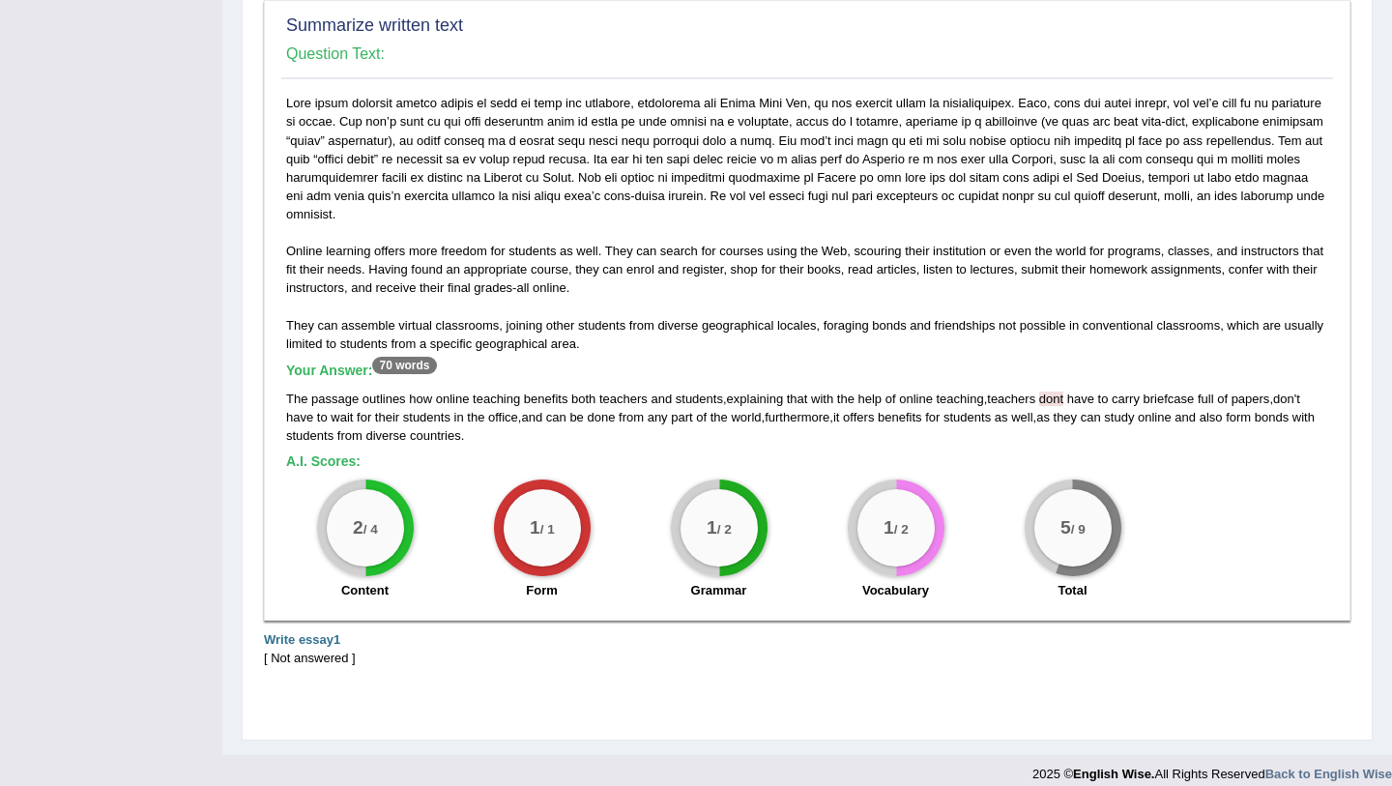
scroll to position [0, 0]
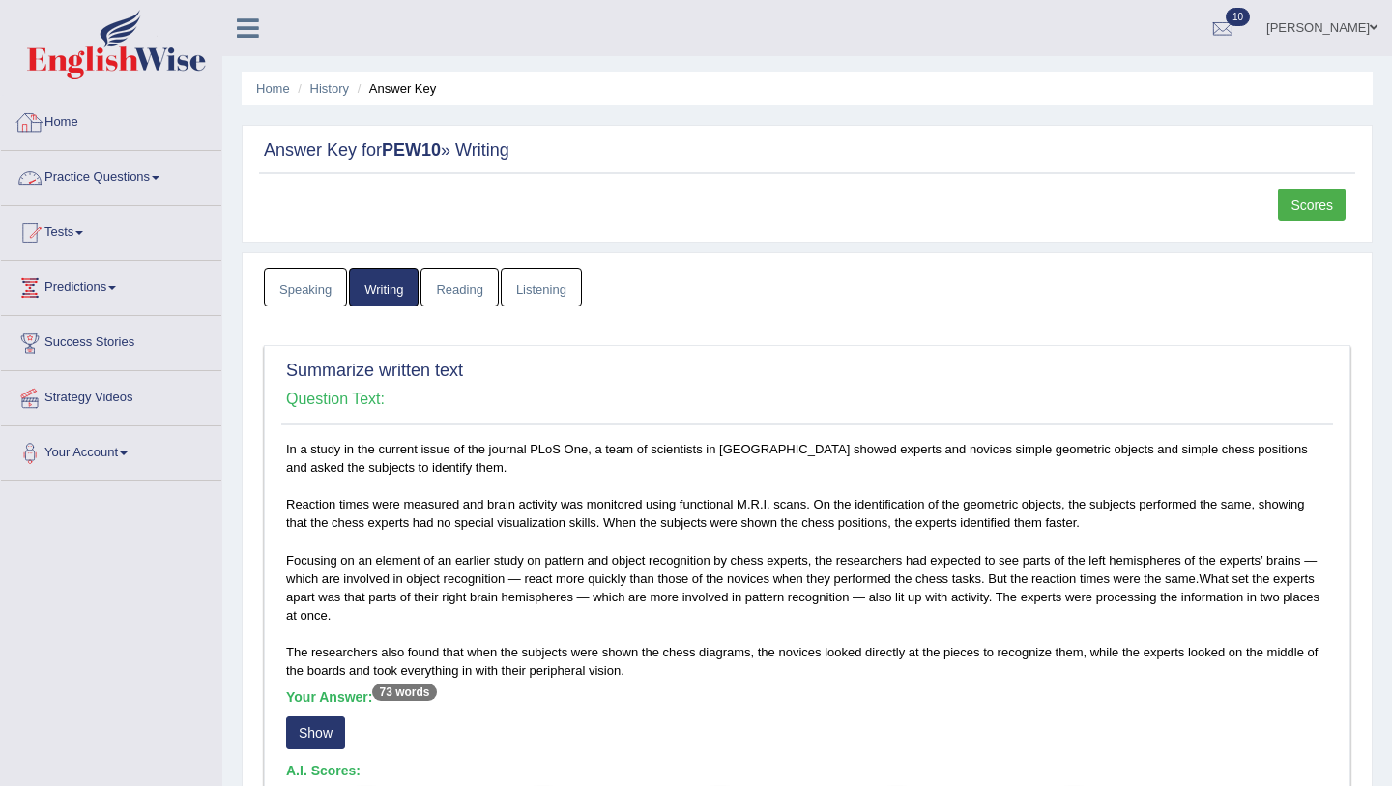
click at [83, 119] on link "Home" at bounding box center [111, 120] width 220 height 48
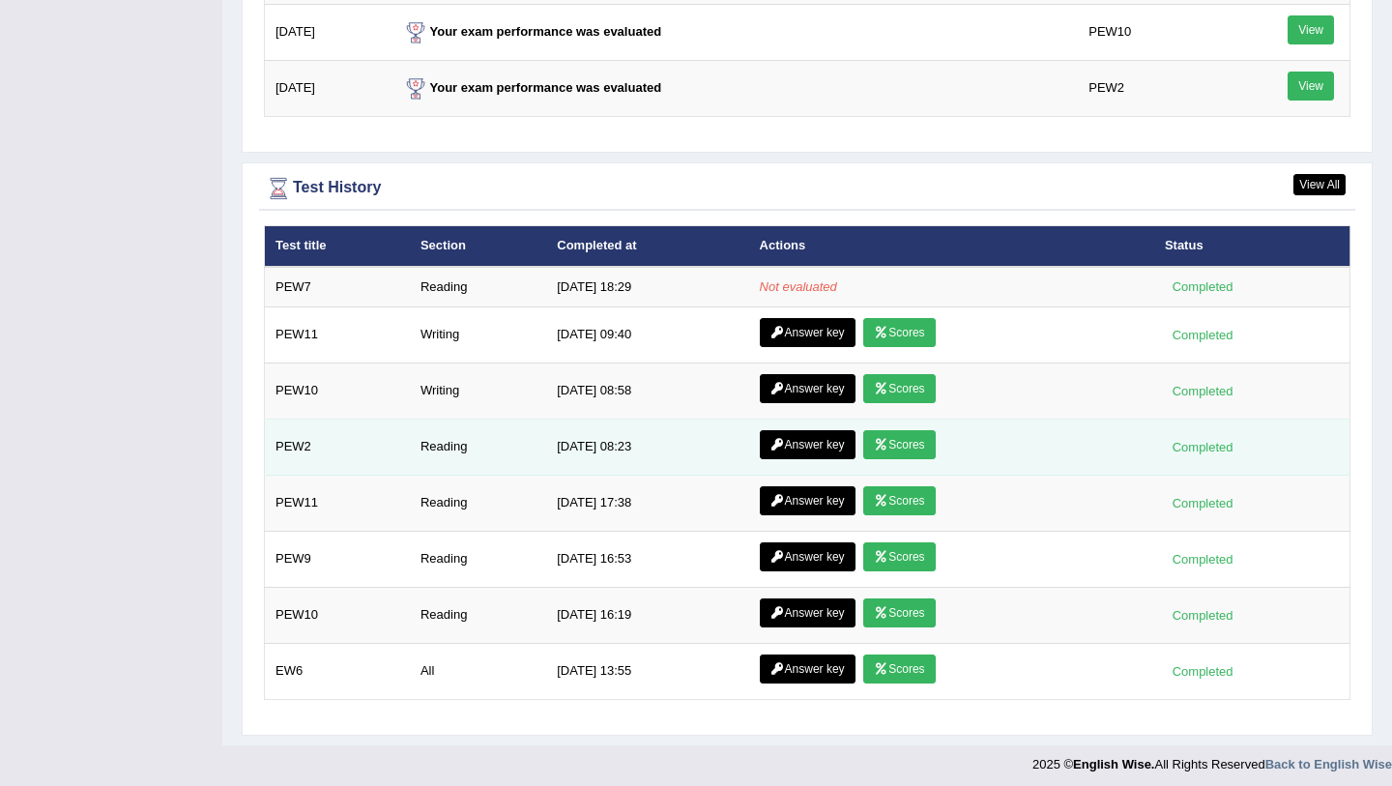
scroll to position [2539, 0]
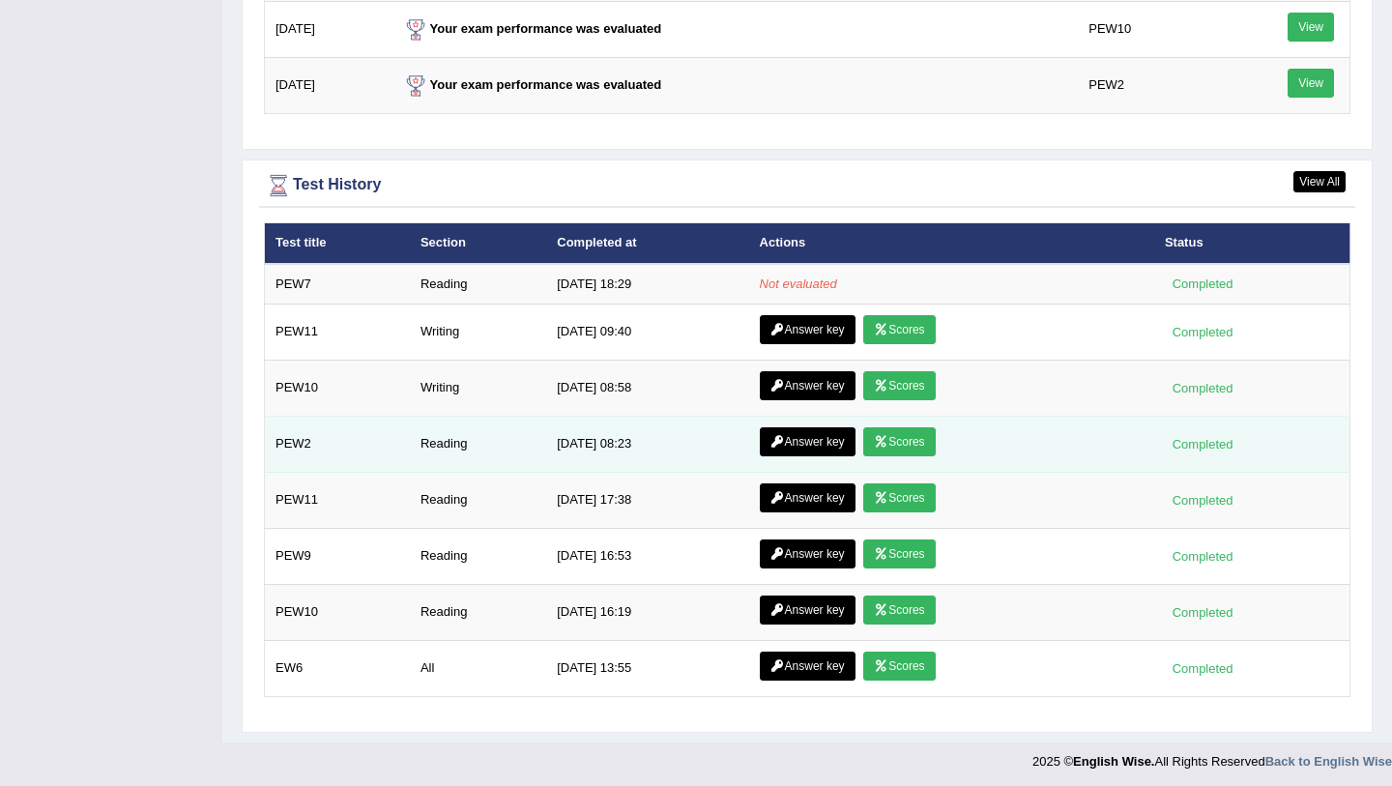
click at [895, 443] on link "Scores" at bounding box center [899, 441] width 72 height 29
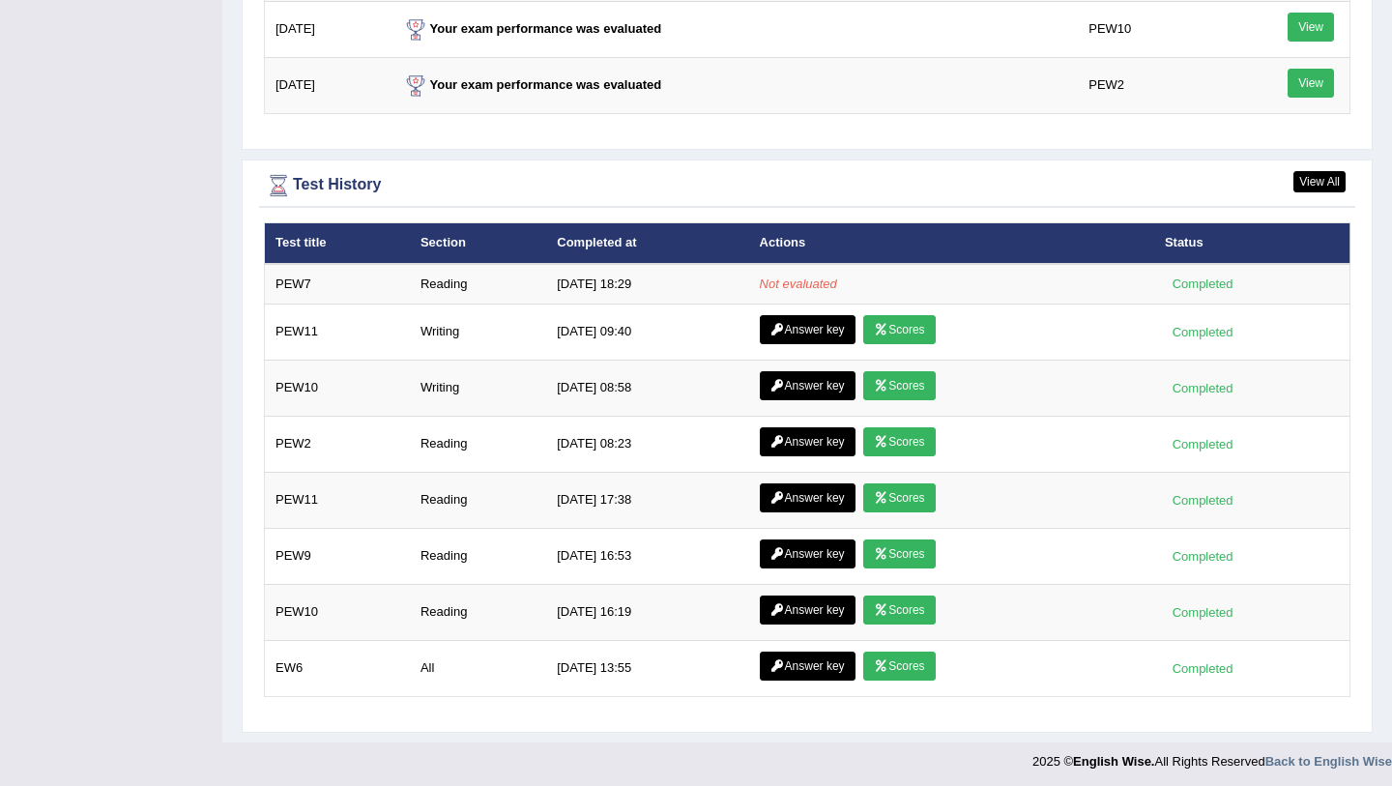
scroll to position [2546, 0]
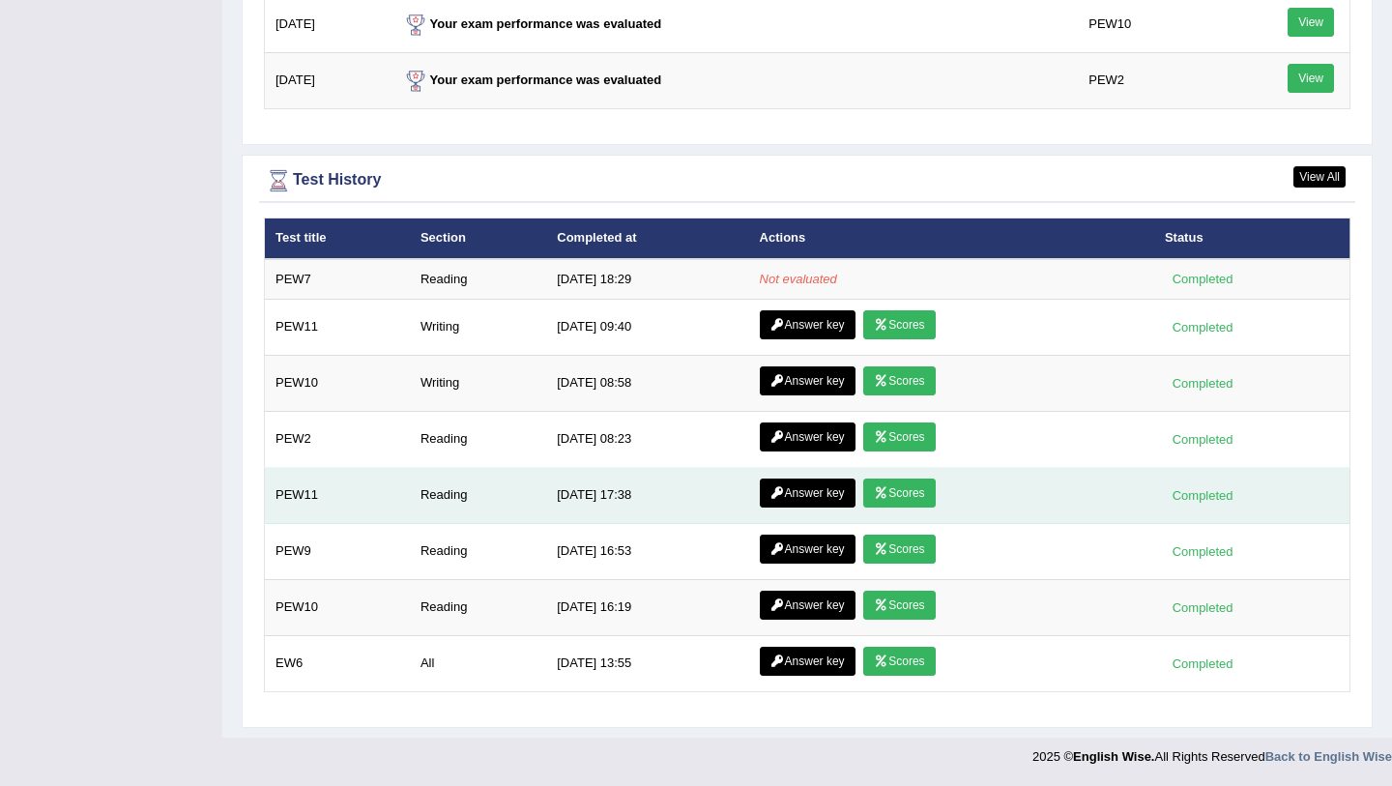
click at [789, 499] on link "Answer key" at bounding box center [808, 492] width 96 height 29
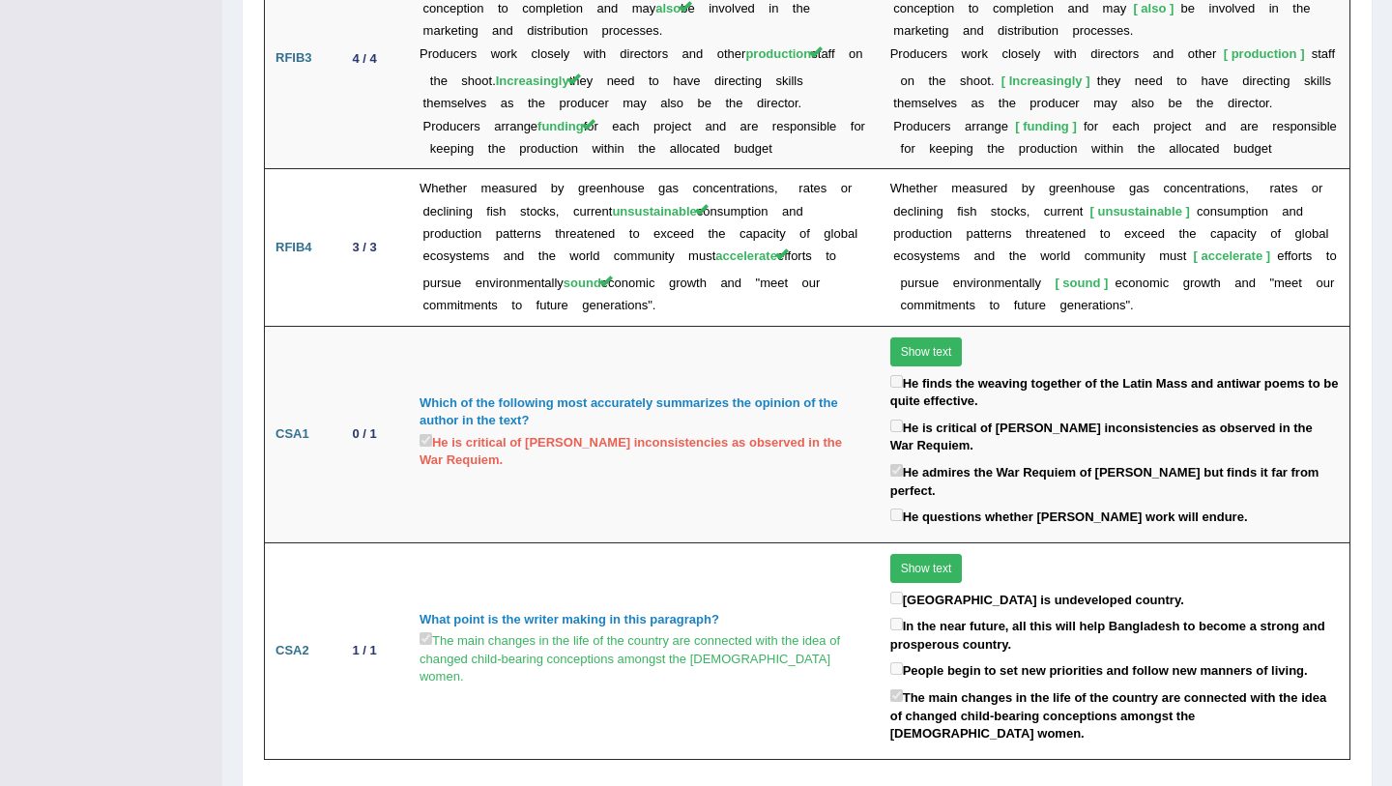
scroll to position [3593, 0]
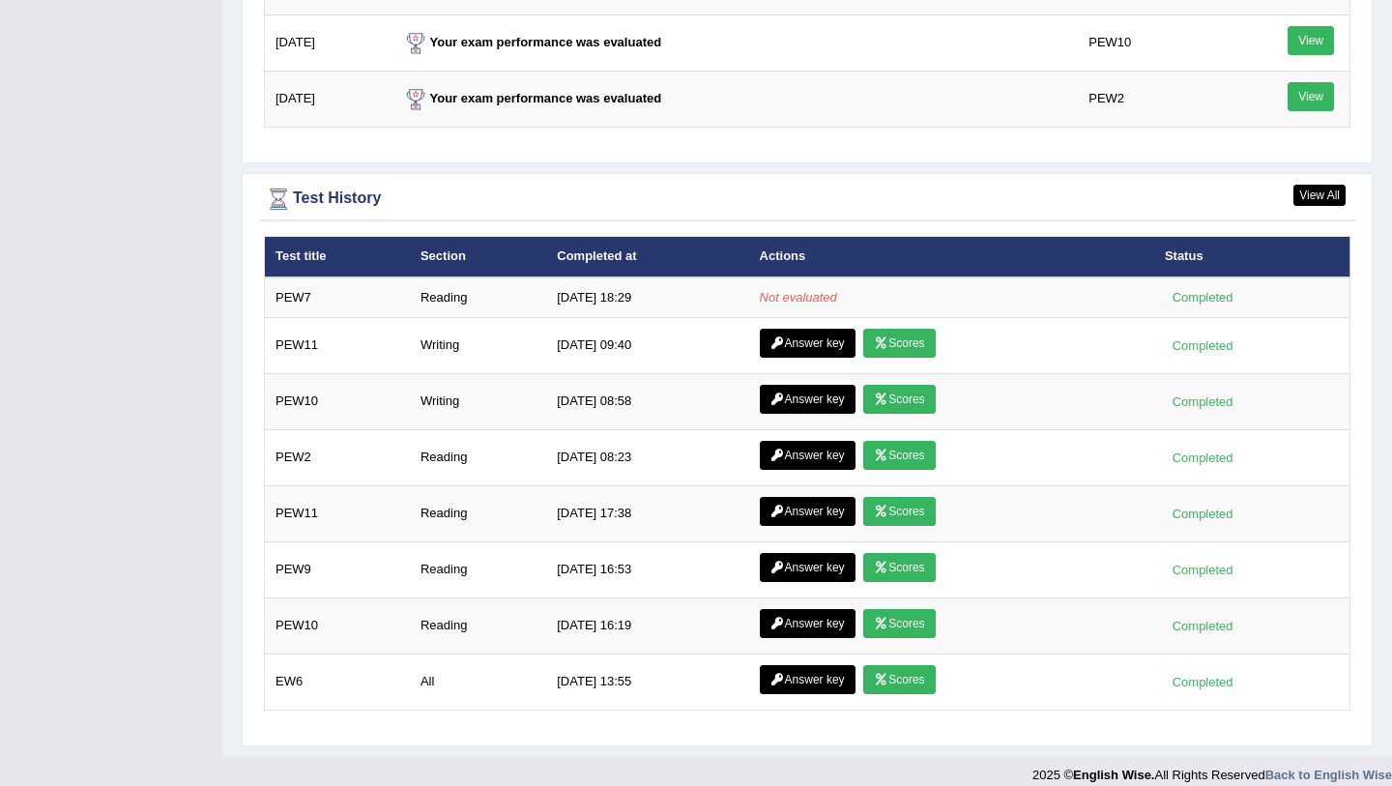
scroll to position [2546, 0]
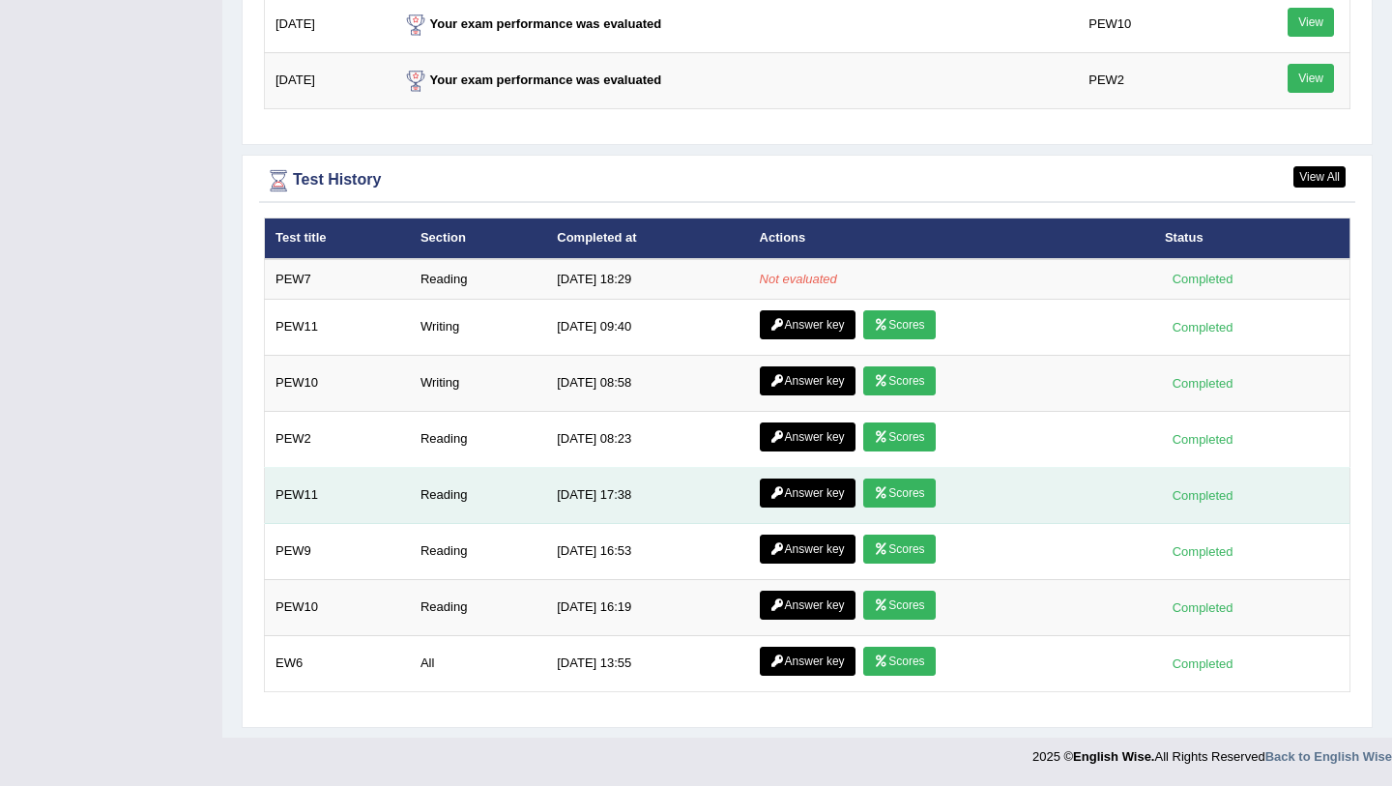
click at [883, 491] on icon at bounding box center [881, 493] width 14 height 12
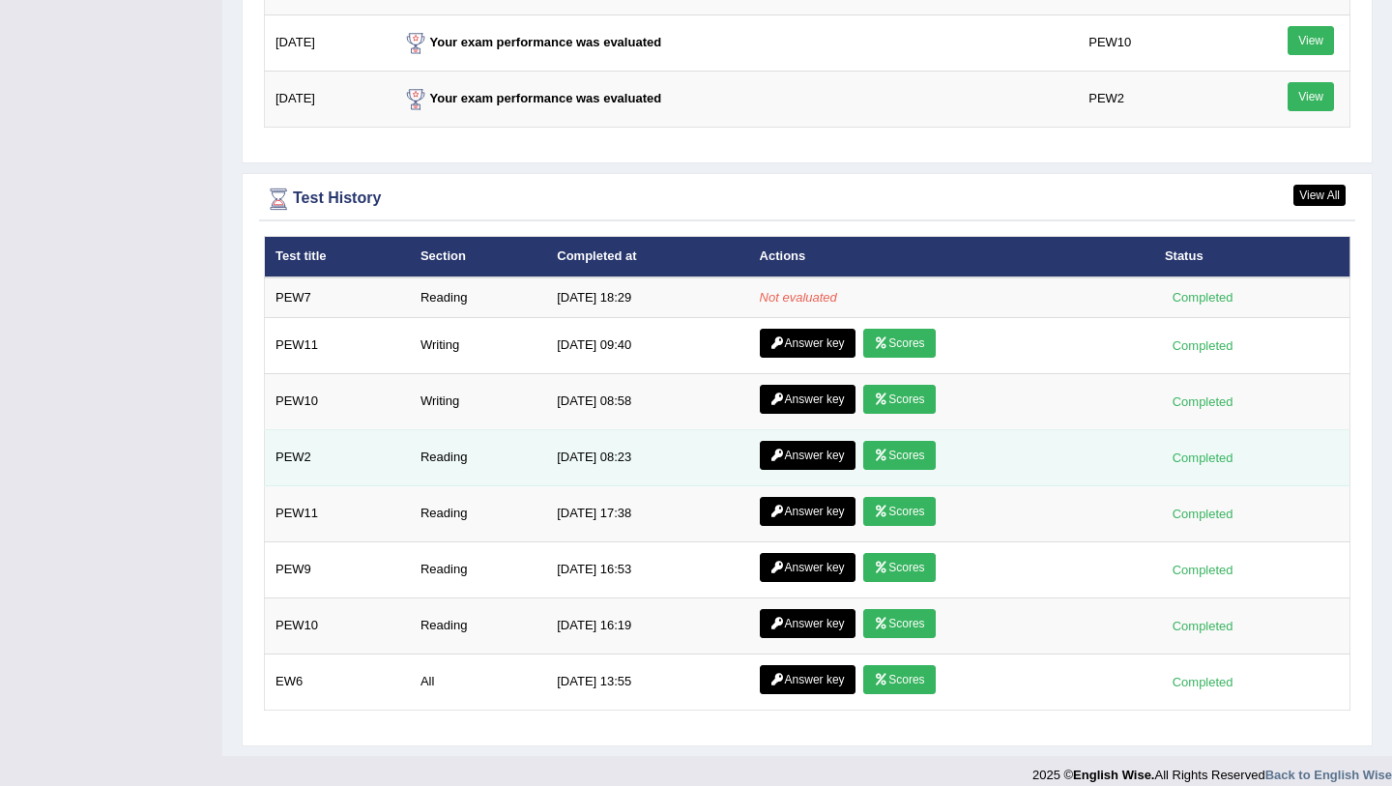
click at [886, 454] on link "Scores" at bounding box center [899, 455] width 72 height 29
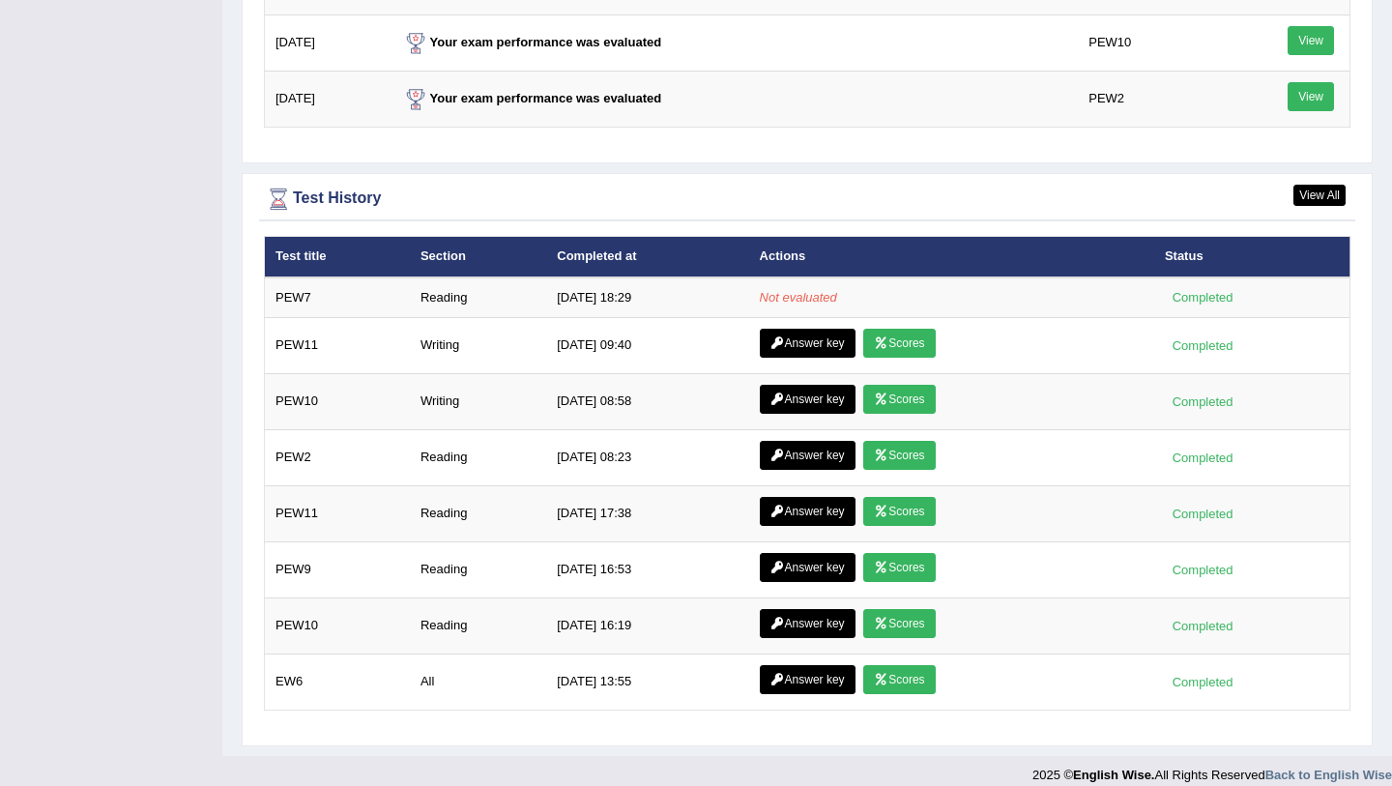
scroll to position [2546, 0]
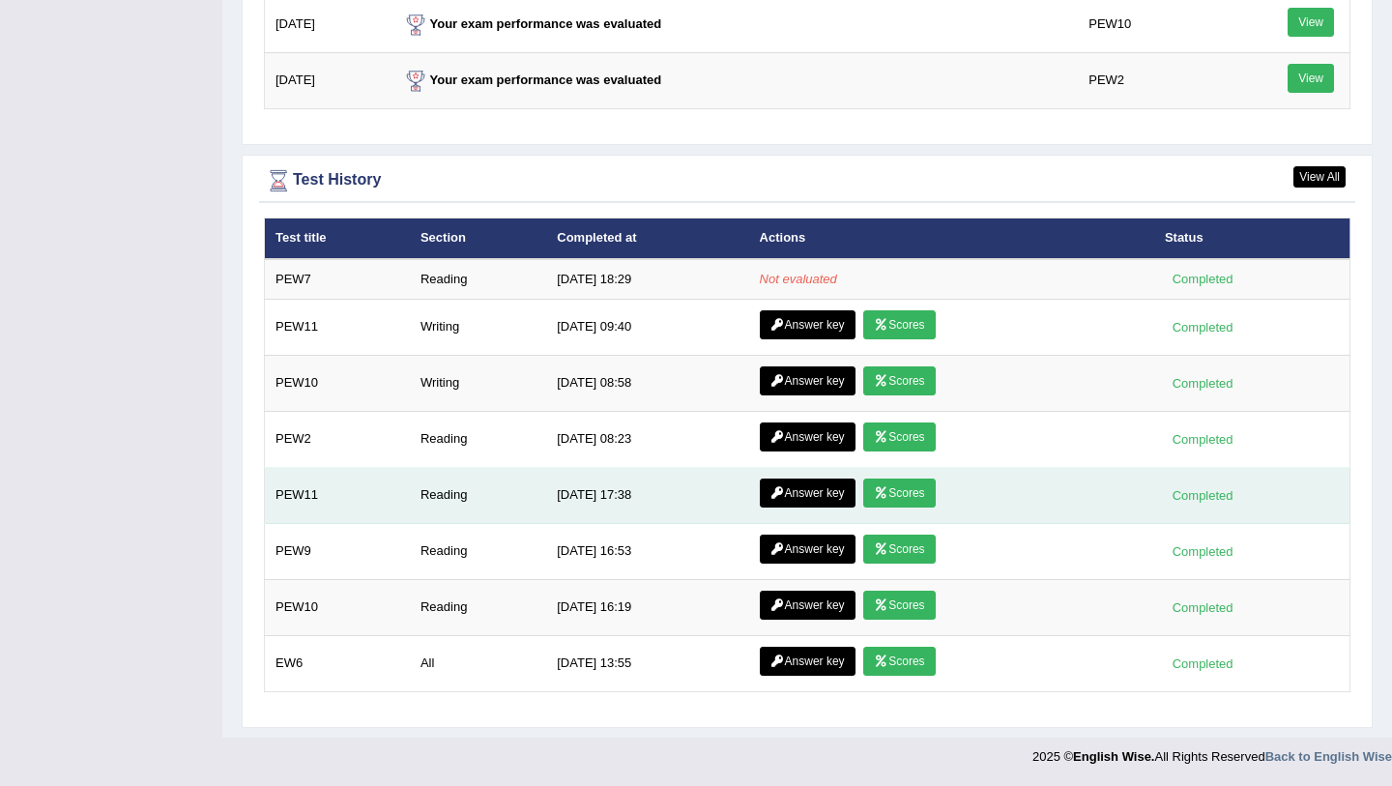
click at [905, 494] on link "Scores" at bounding box center [899, 492] width 72 height 29
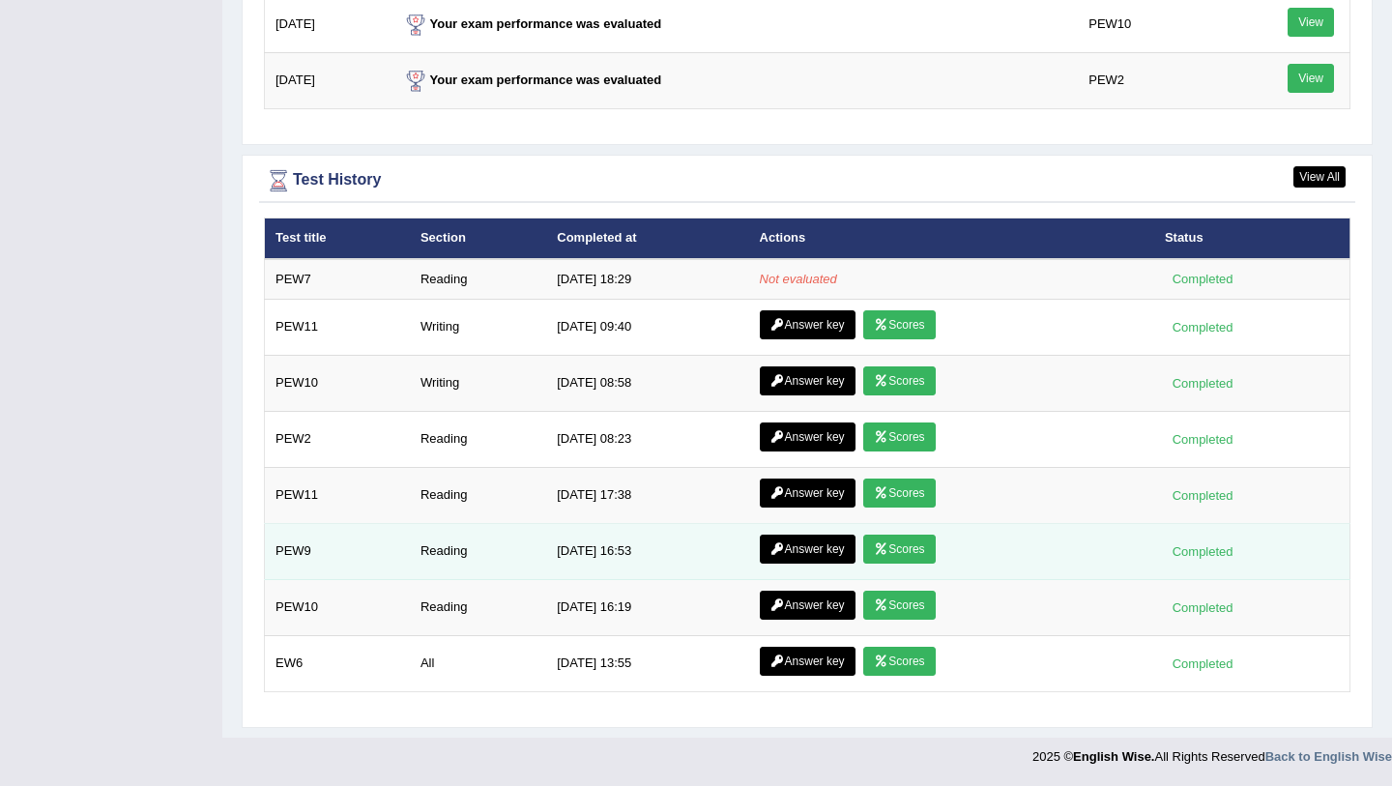
click at [886, 551] on link "Scores" at bounding box center [899, 548] width 72 height 29
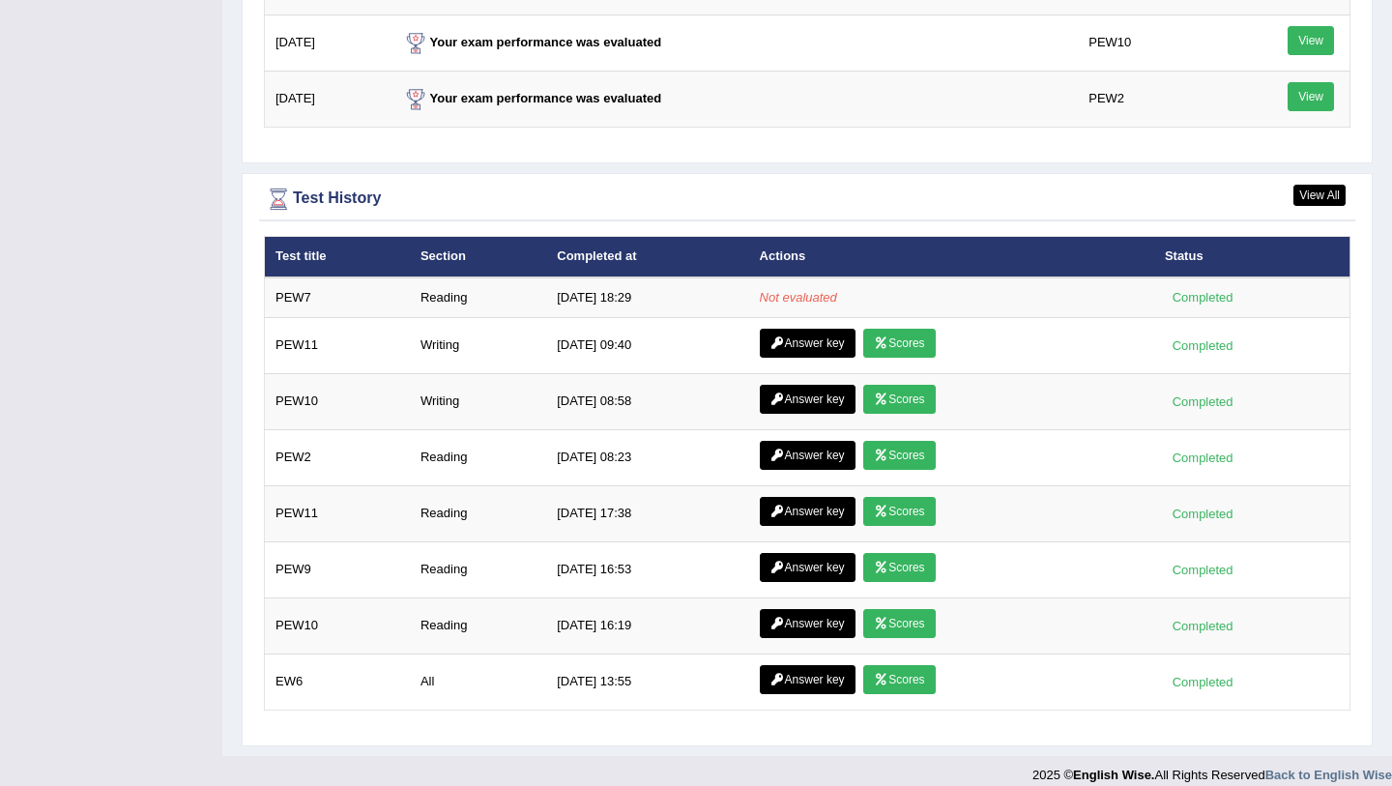
scroll to position [2546, 0]
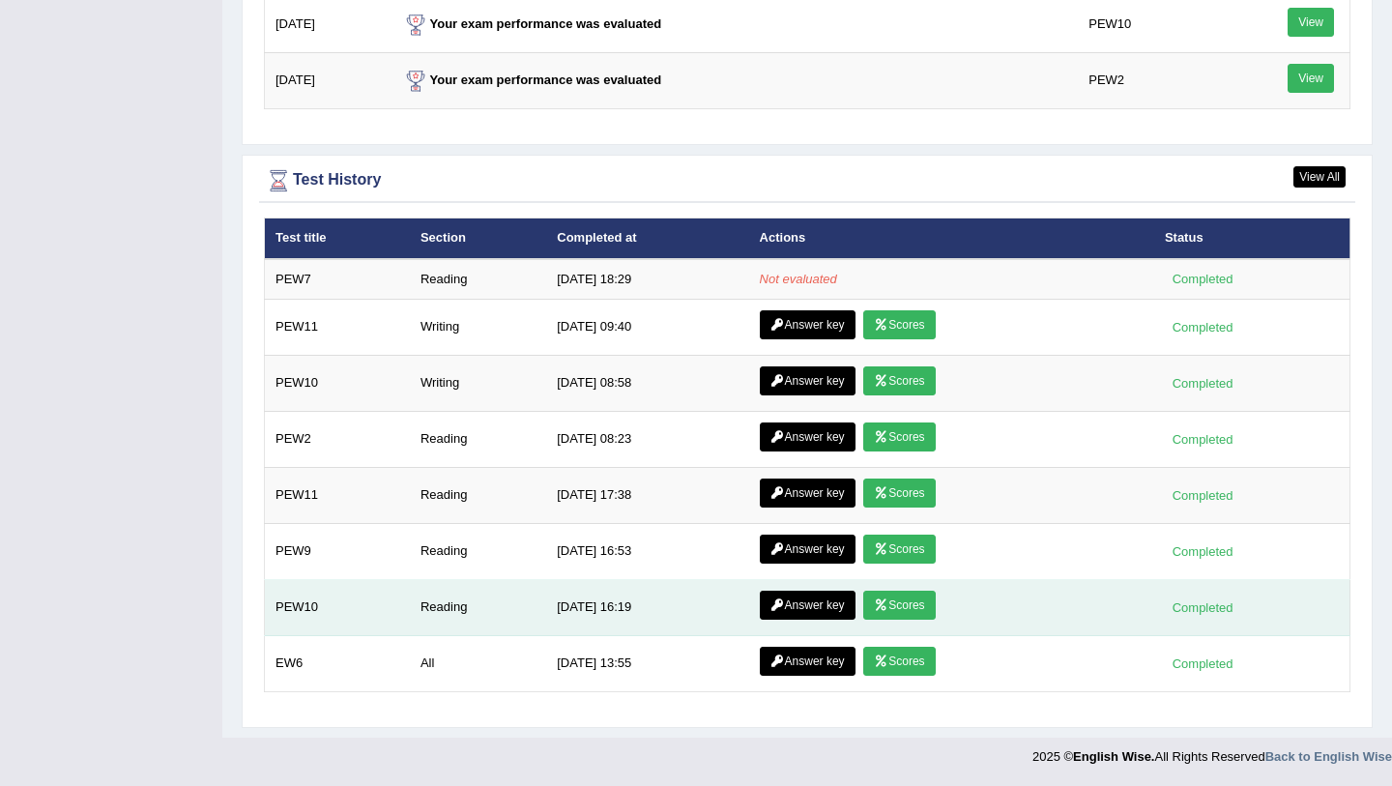
click at [888, 608] on link "Scores" at bounding box center [899, 605] width 72 height 29
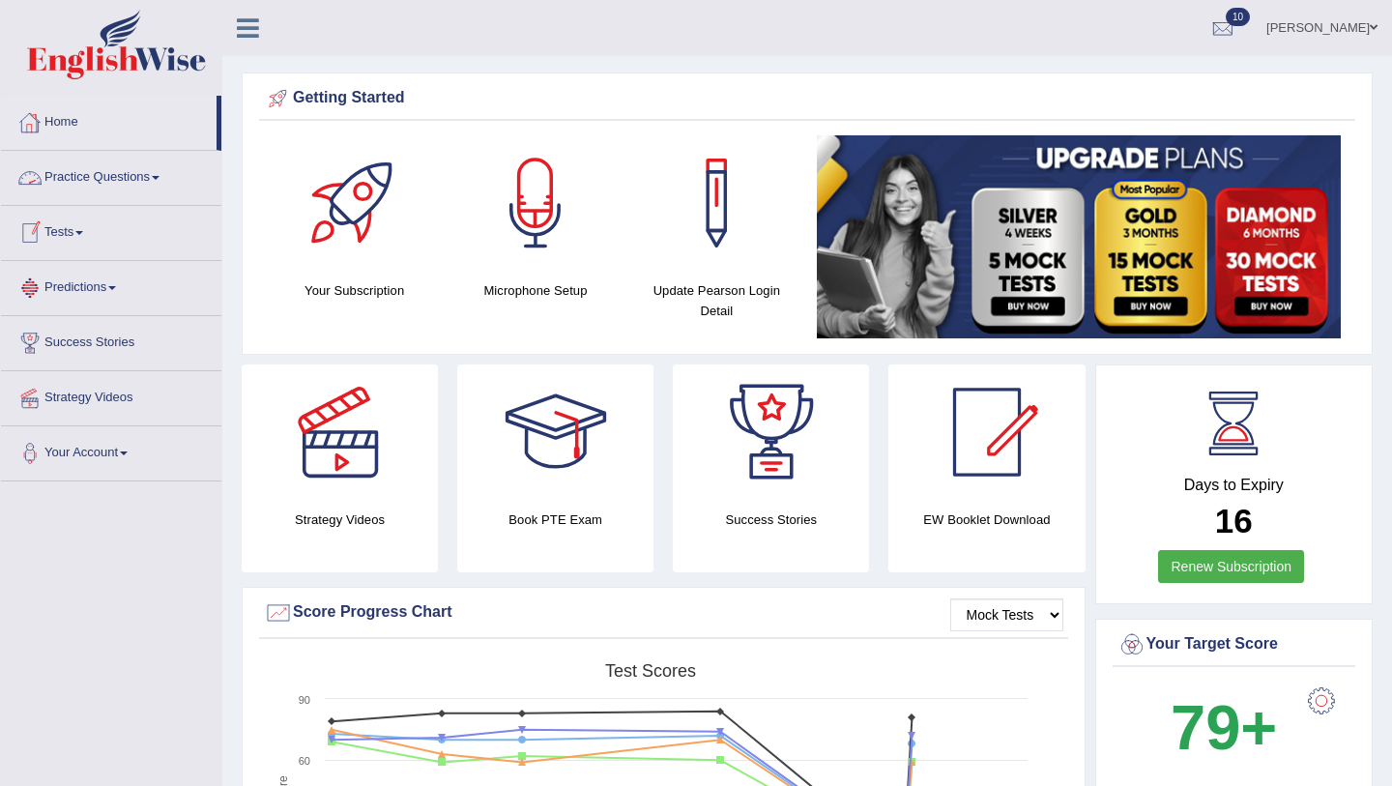
click at [58, 128] on link "Home" at bounding box center [109, 120] width 216 height 48
click at [87, 123] on link "Home" at bounding box center [109, 120] width 216 height 48
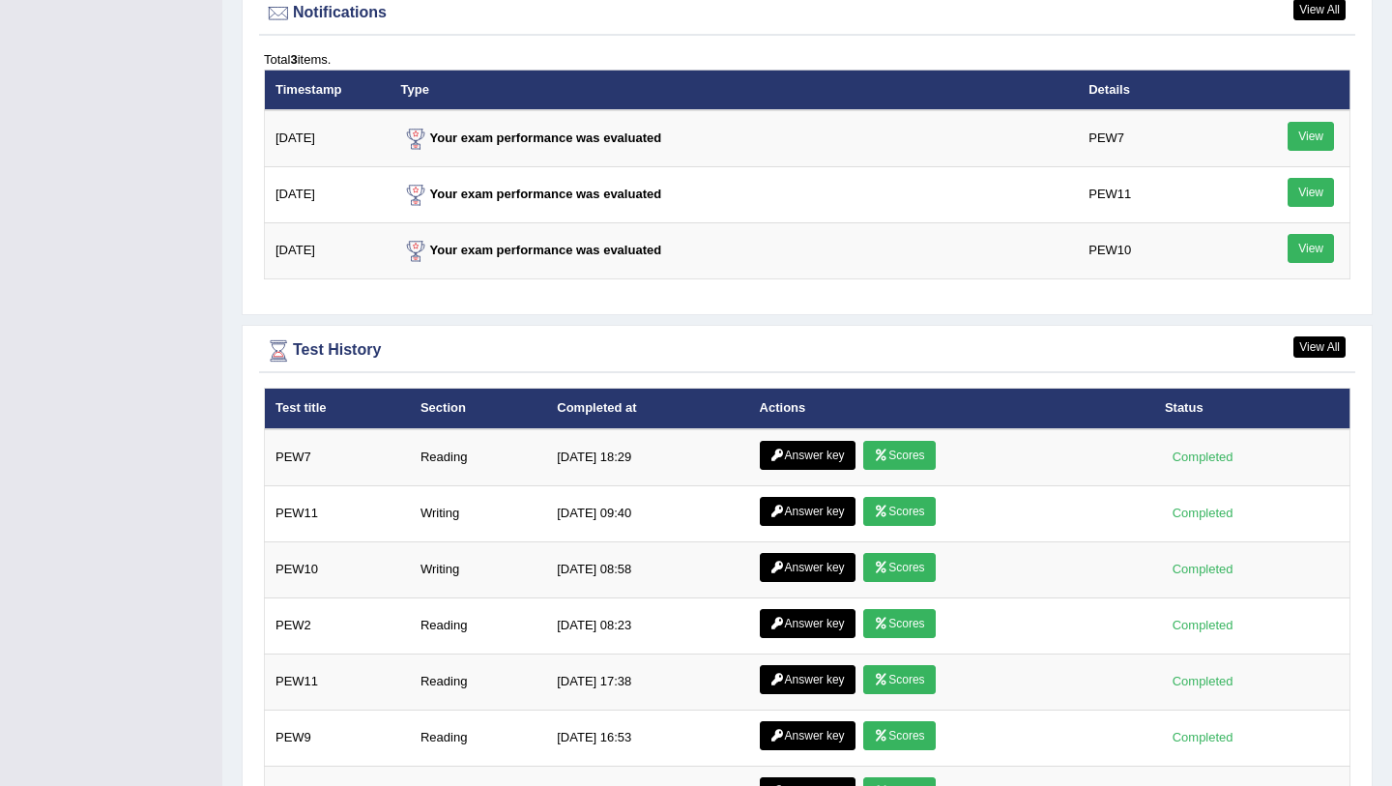
scroll to position [2395, 0]
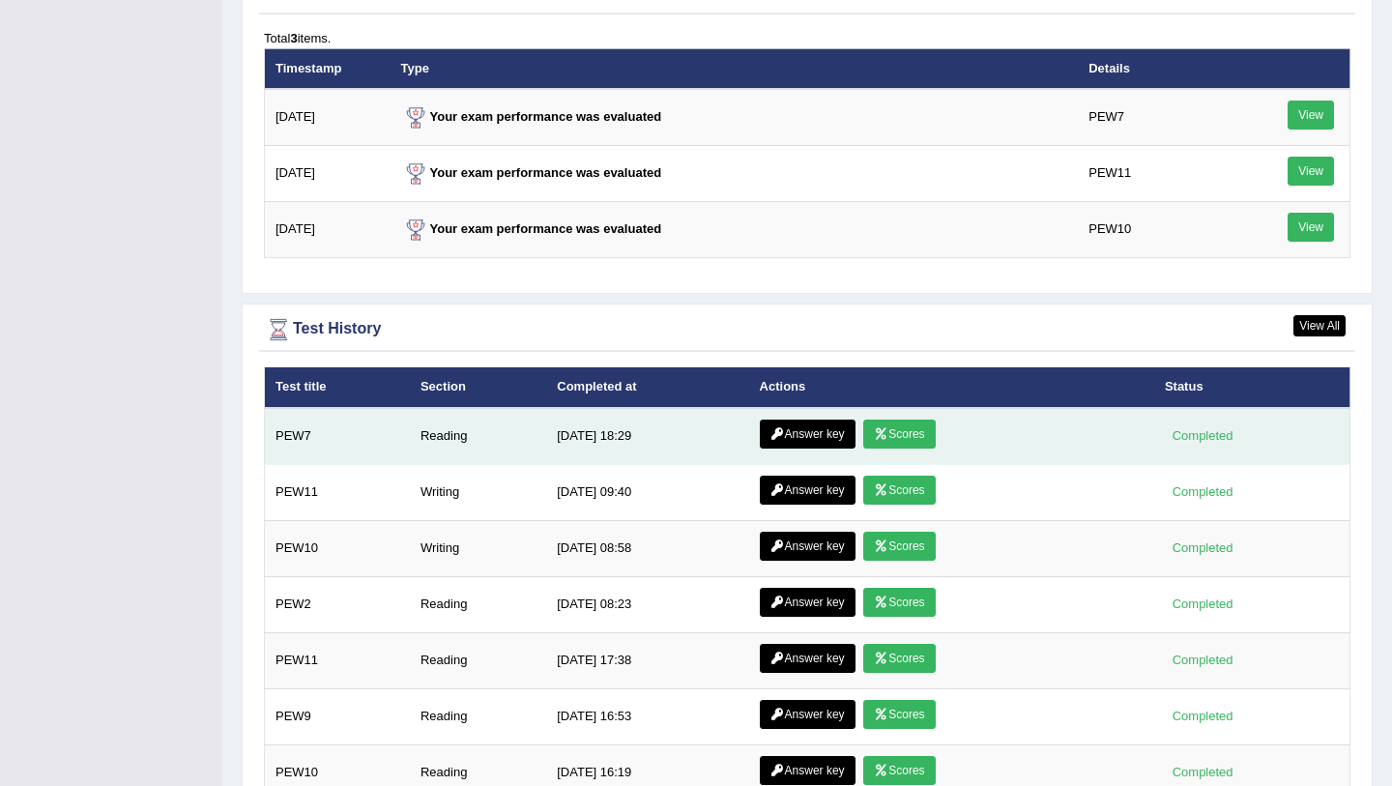
click at [869, 438] on link "Scores" at bounding box center [899, 433] width 72 height 29
click at [818, 433] on link "Answer key" at bounding box center [808, 433] width 96 height 29
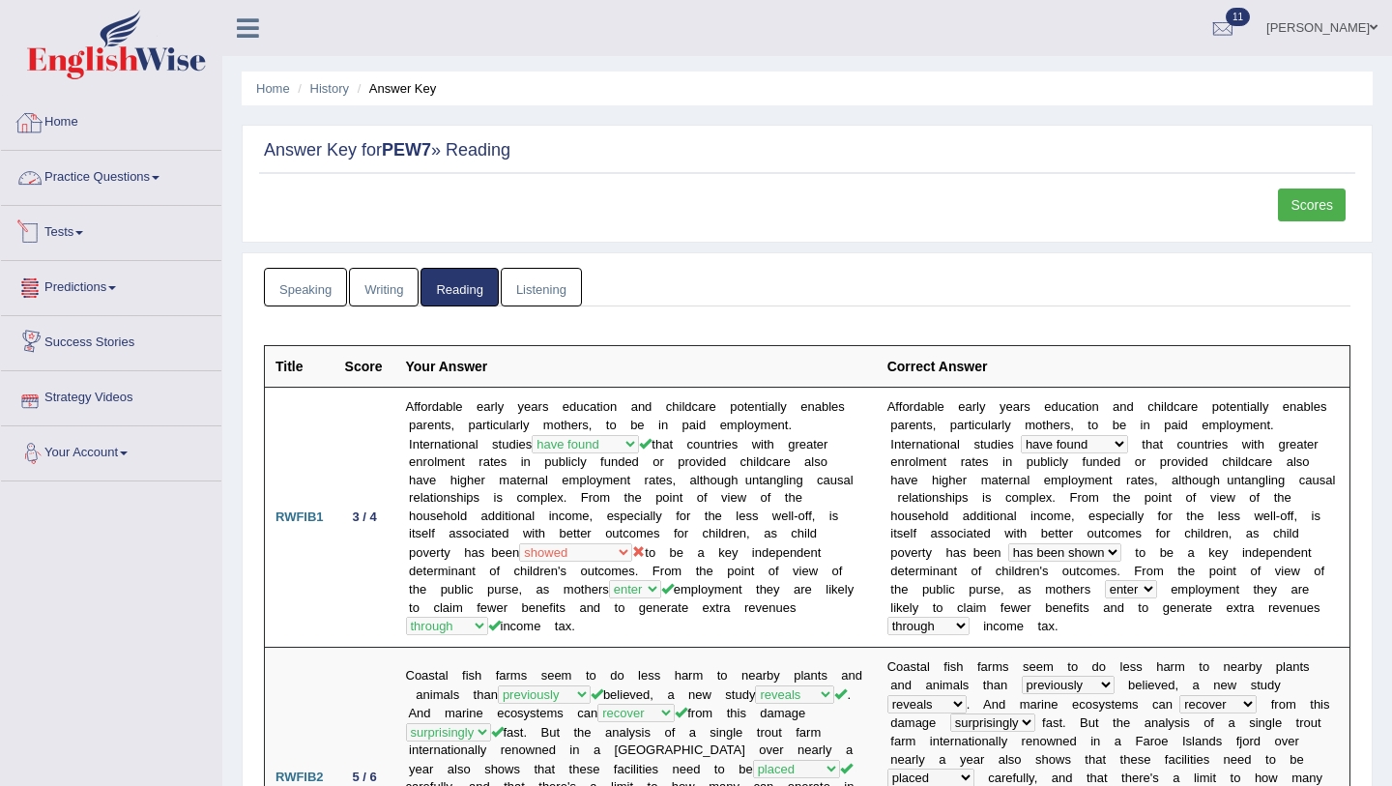
click at [82, 121] on link "Home" at bounding box center [111, 120] width 220 height 48
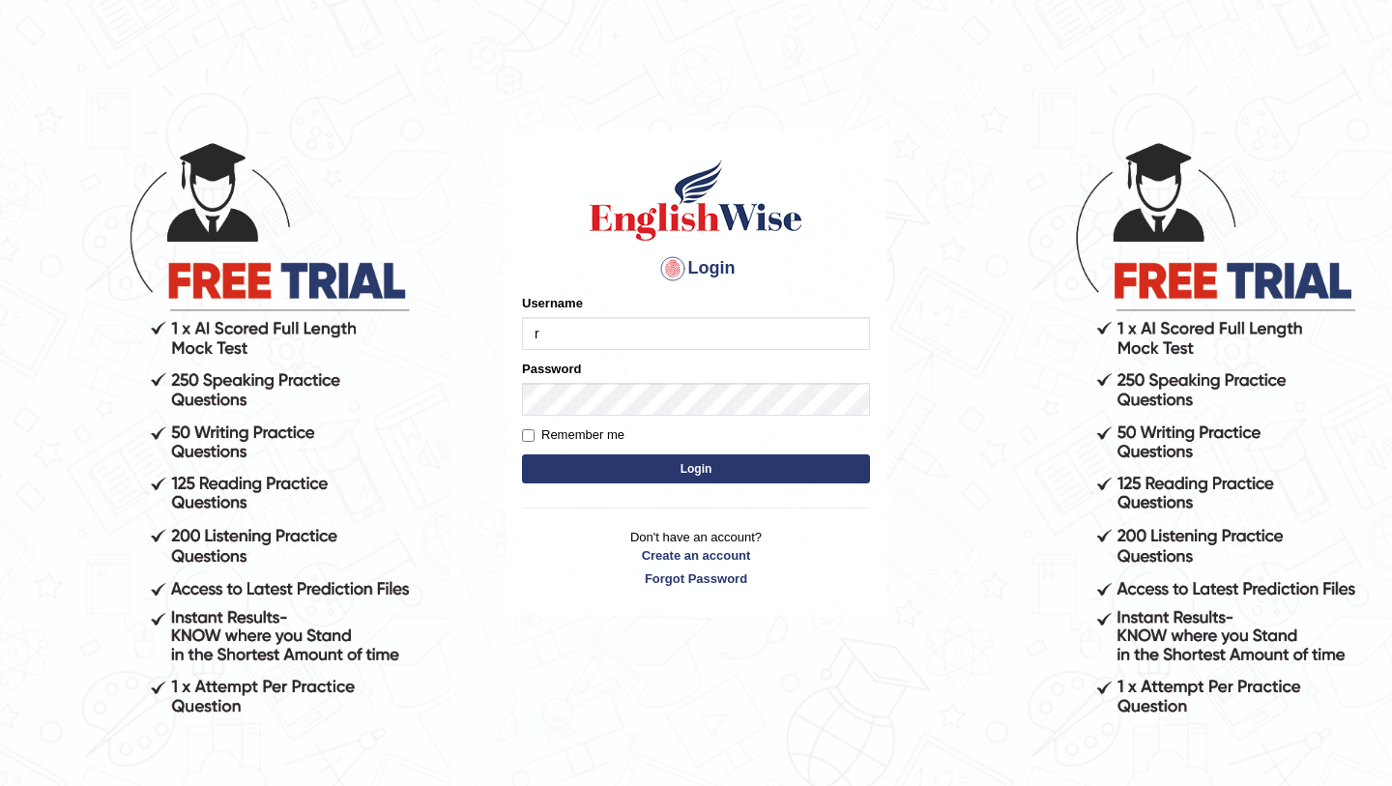
type input "Ridhima1"
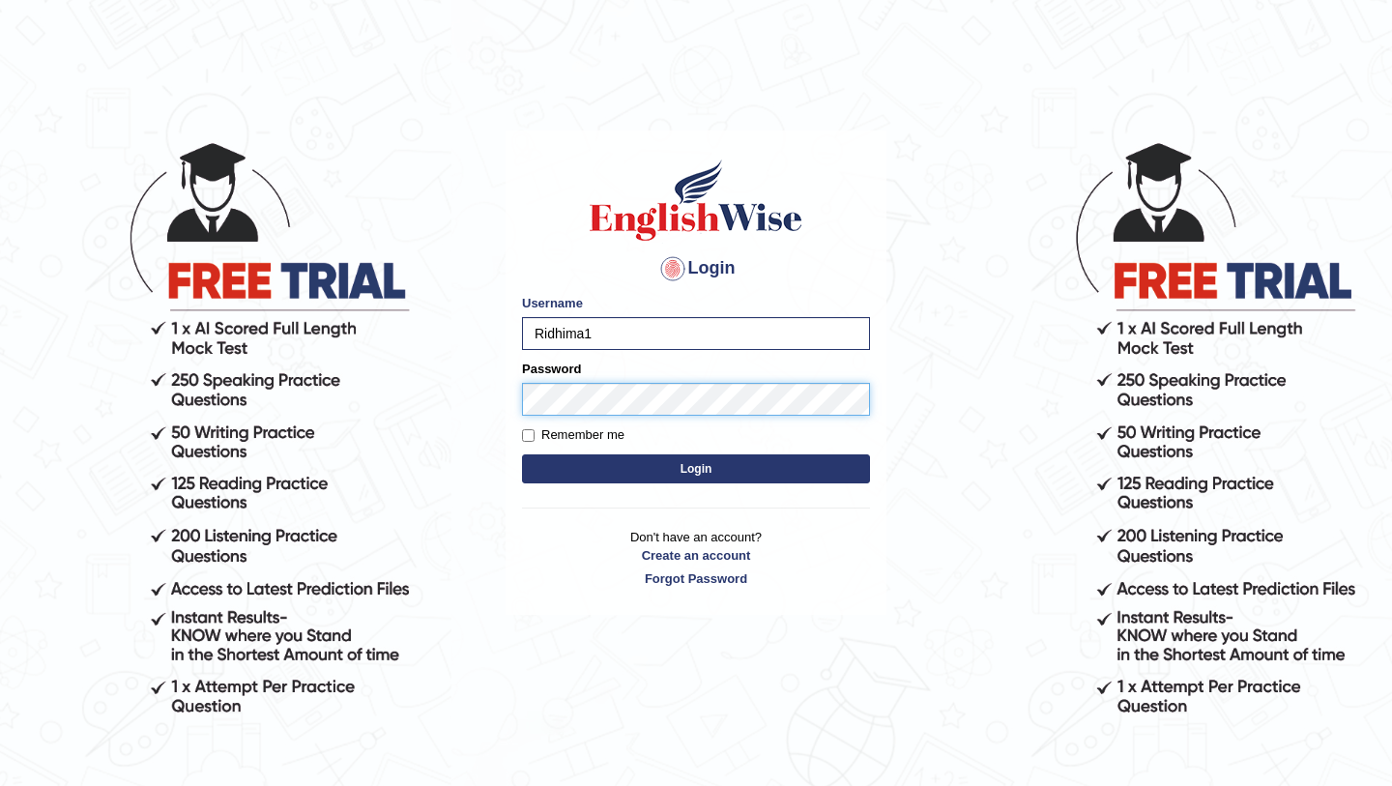
click at [522, 454] on button "Login" at bounding box center [696, 468] width 348 height 29
click at [598, 471] on button "Login" at bounding box center [696, 468] width 348 height 29
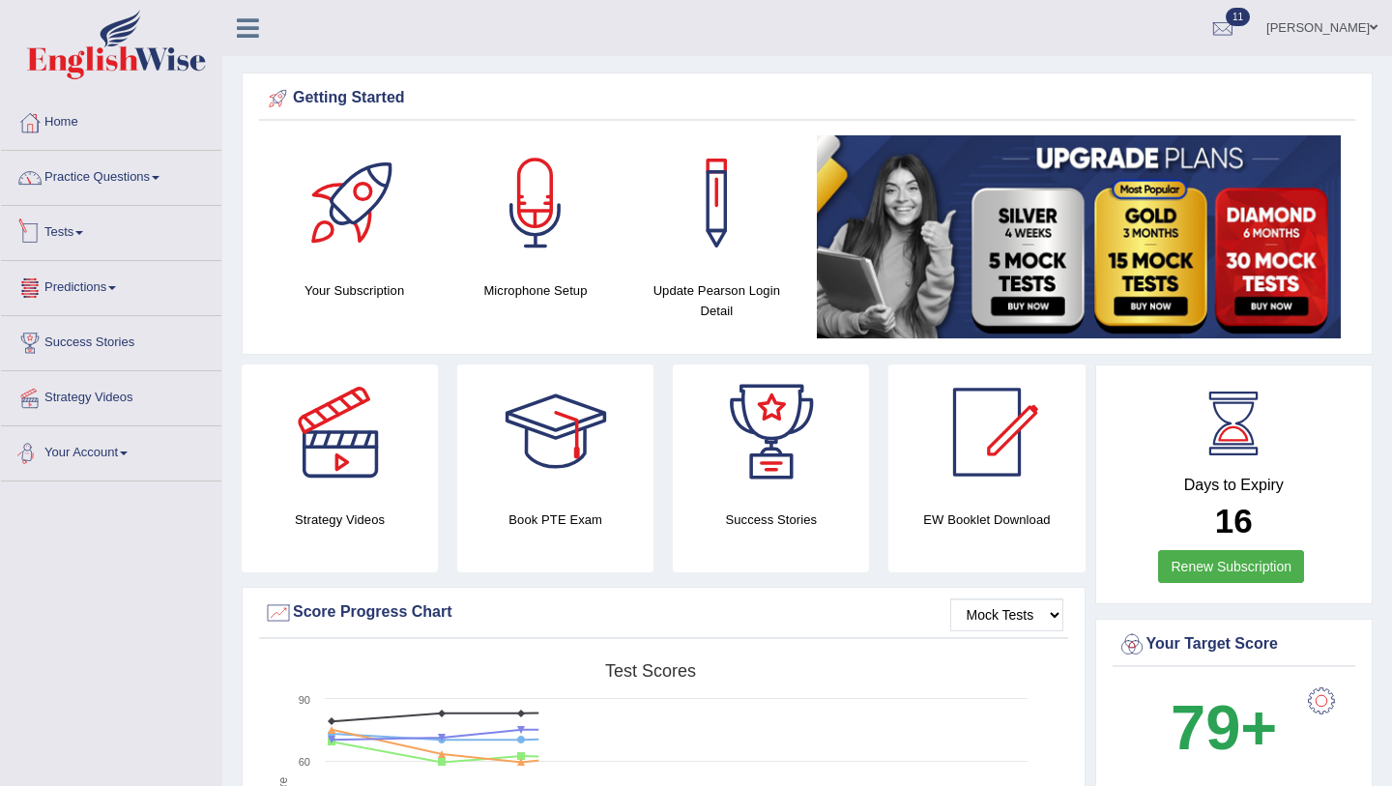
click at [137, 194] on link "Practice Questions" at bounding box center [111, 175] width 220 height 48
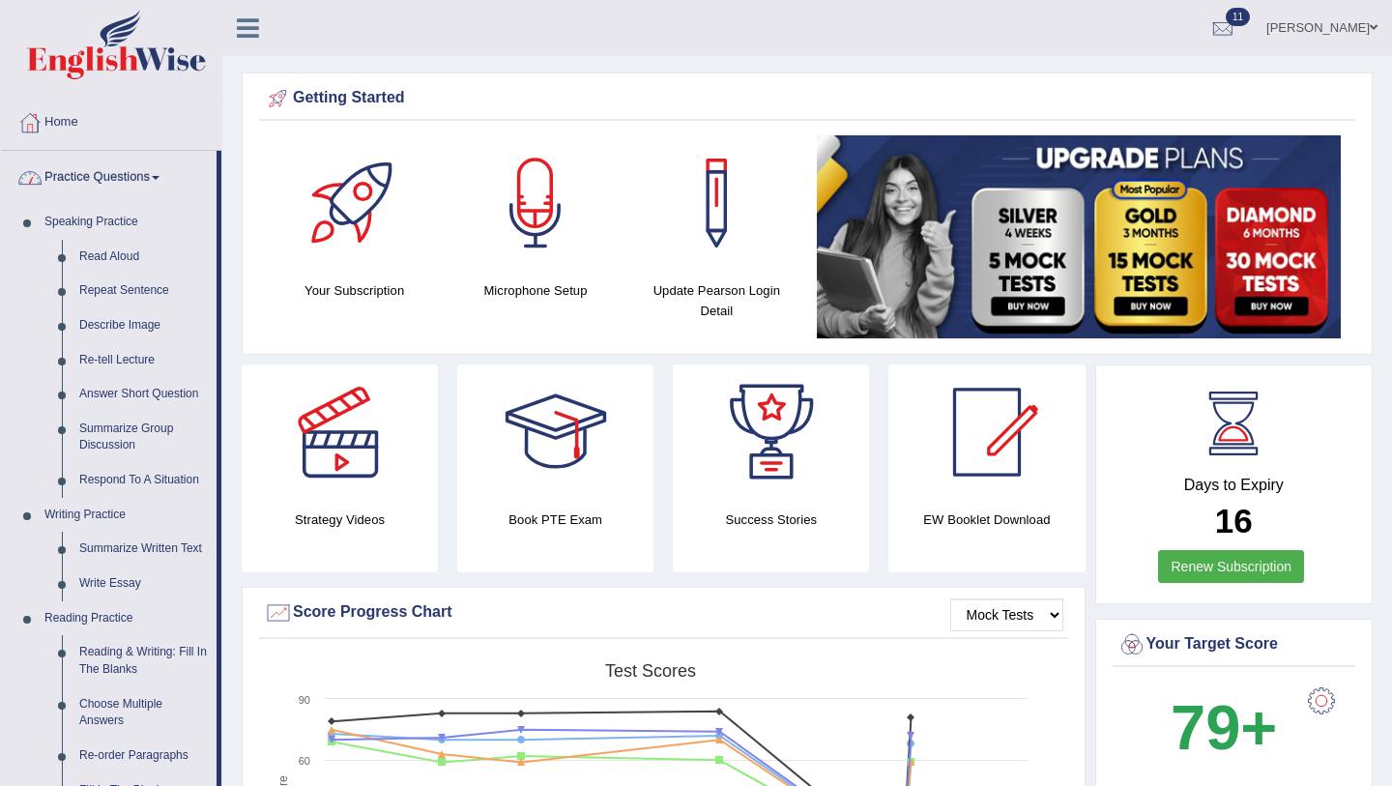
click at [151, 177] on link "Practice Questions" at bounding box center [109, 175] width 216 height 48
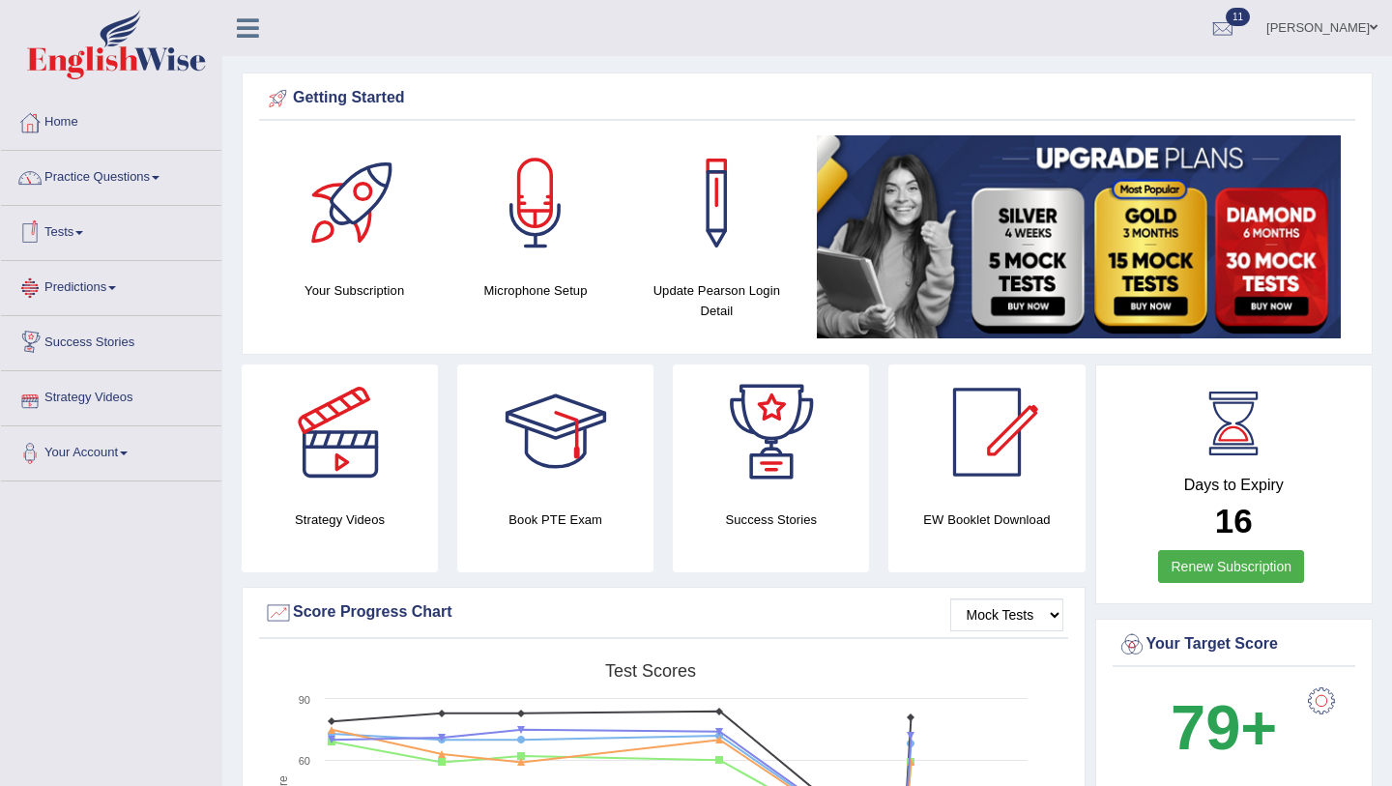
click at [120, 239] on link "Tests" at bounding box center [111, 230] width 220 height 48
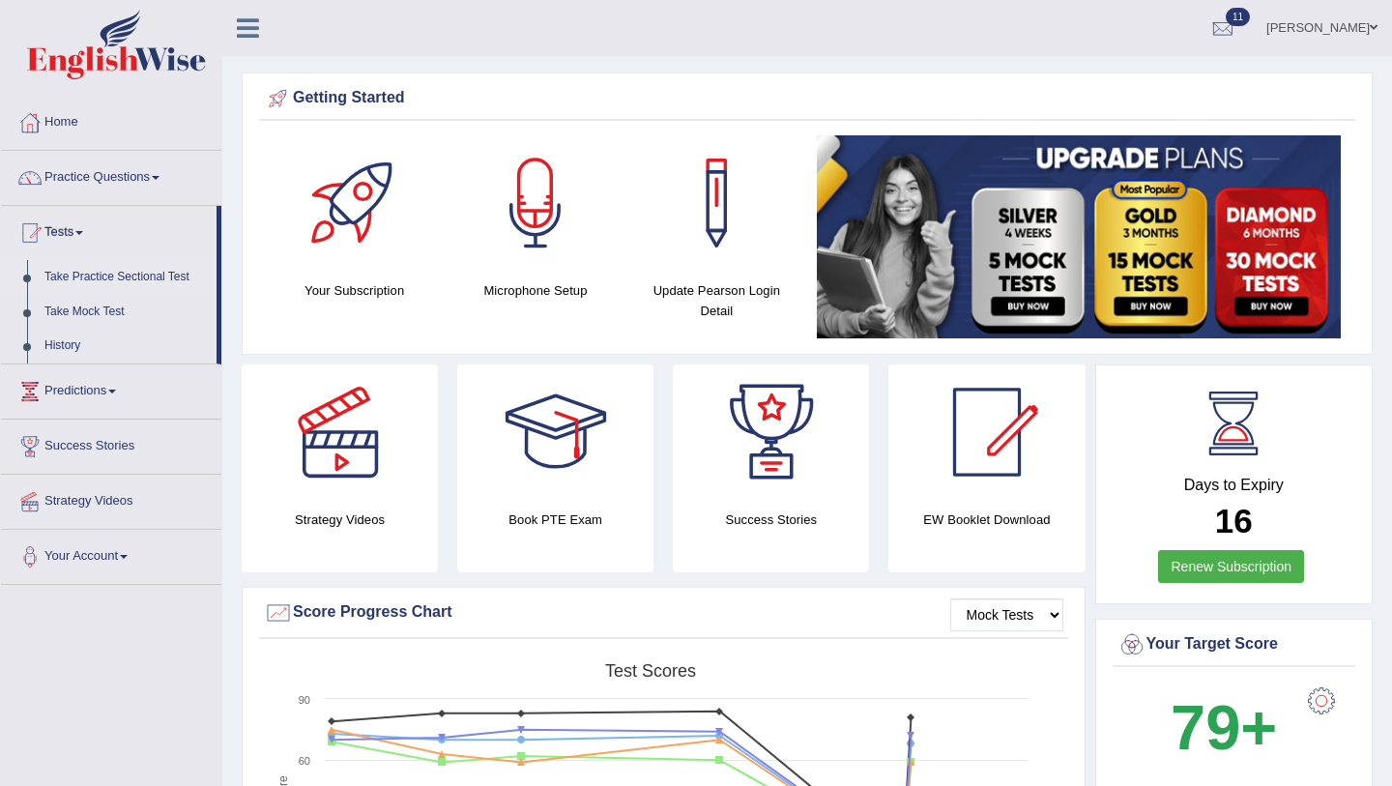
click at [122, 272] on link "Take Practice Sectional Test" at bounding box center [126, 277] width 181 height 35
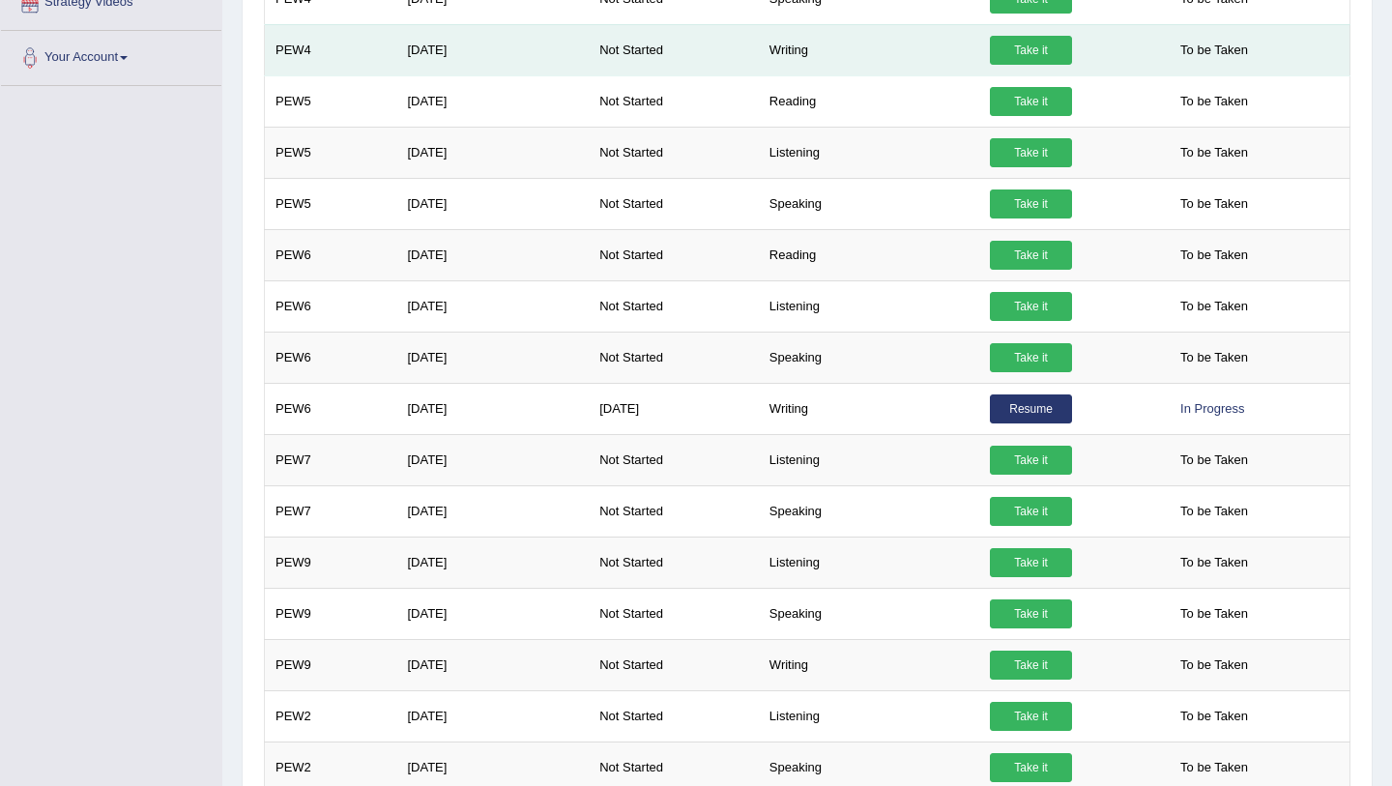
scroll to position [535, 0]
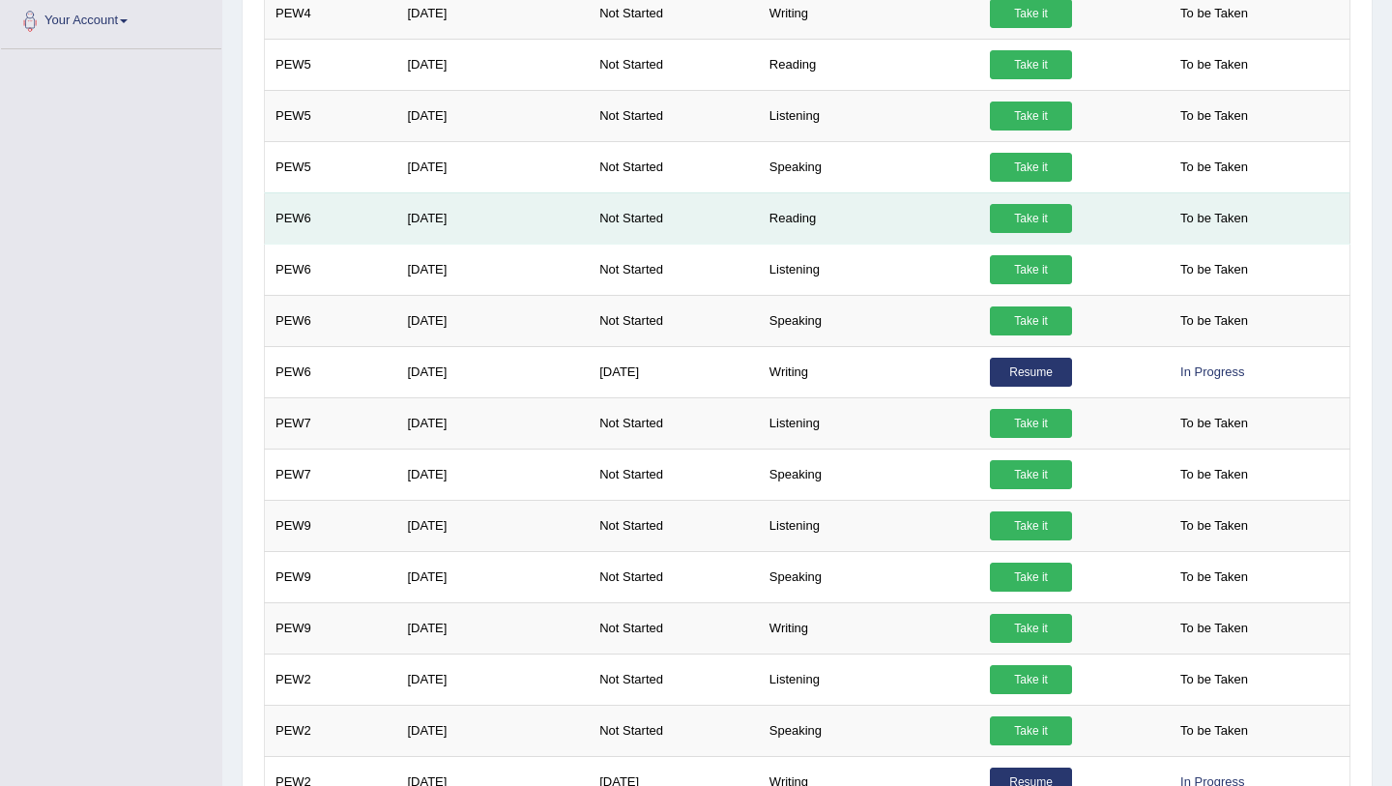
click at [1031, 219] on link "Take it" at bounding box center [1031, 218] width 82 height 29
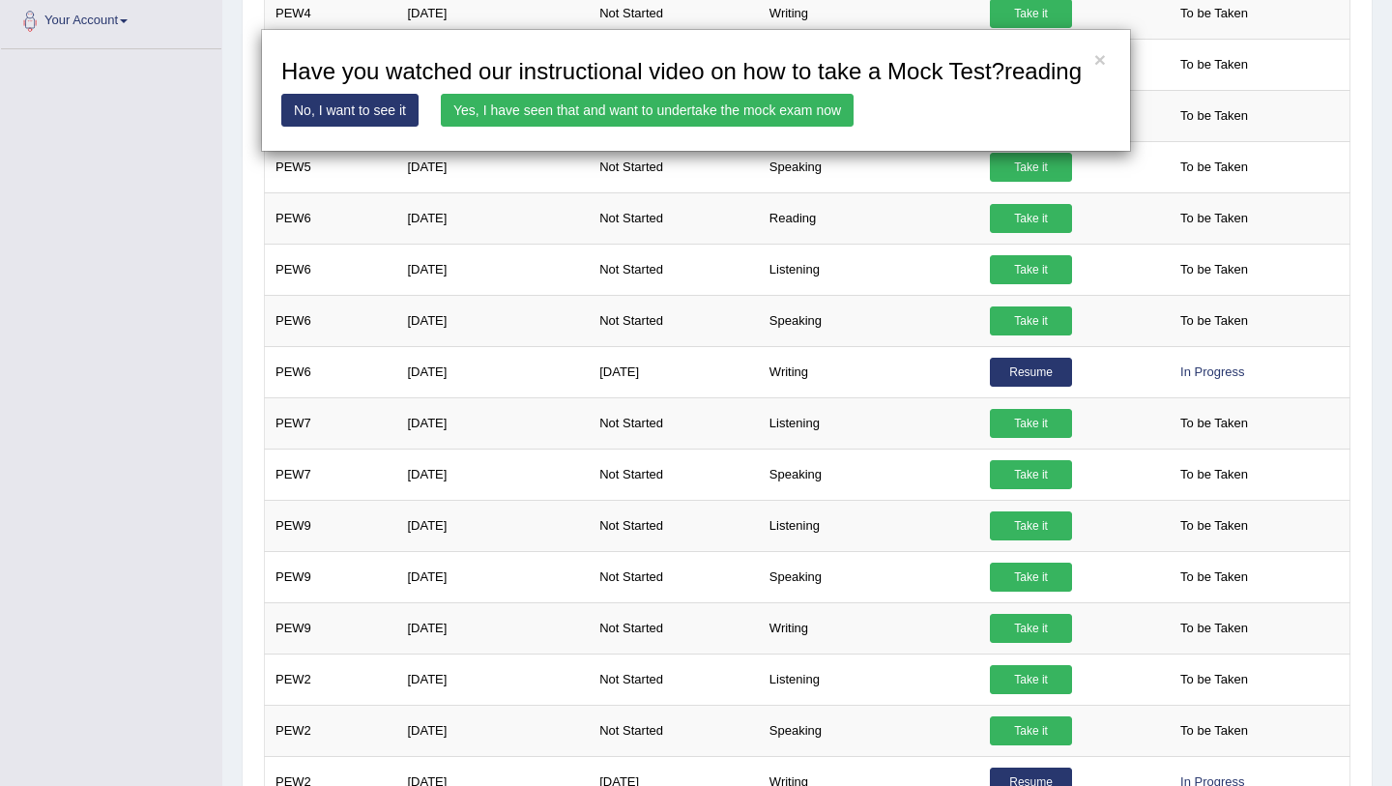
click at [816, 127] on link "Yes, I have seen that and want to undertake the mock exam now" at bounding box center [647, 110] width 413 height 33
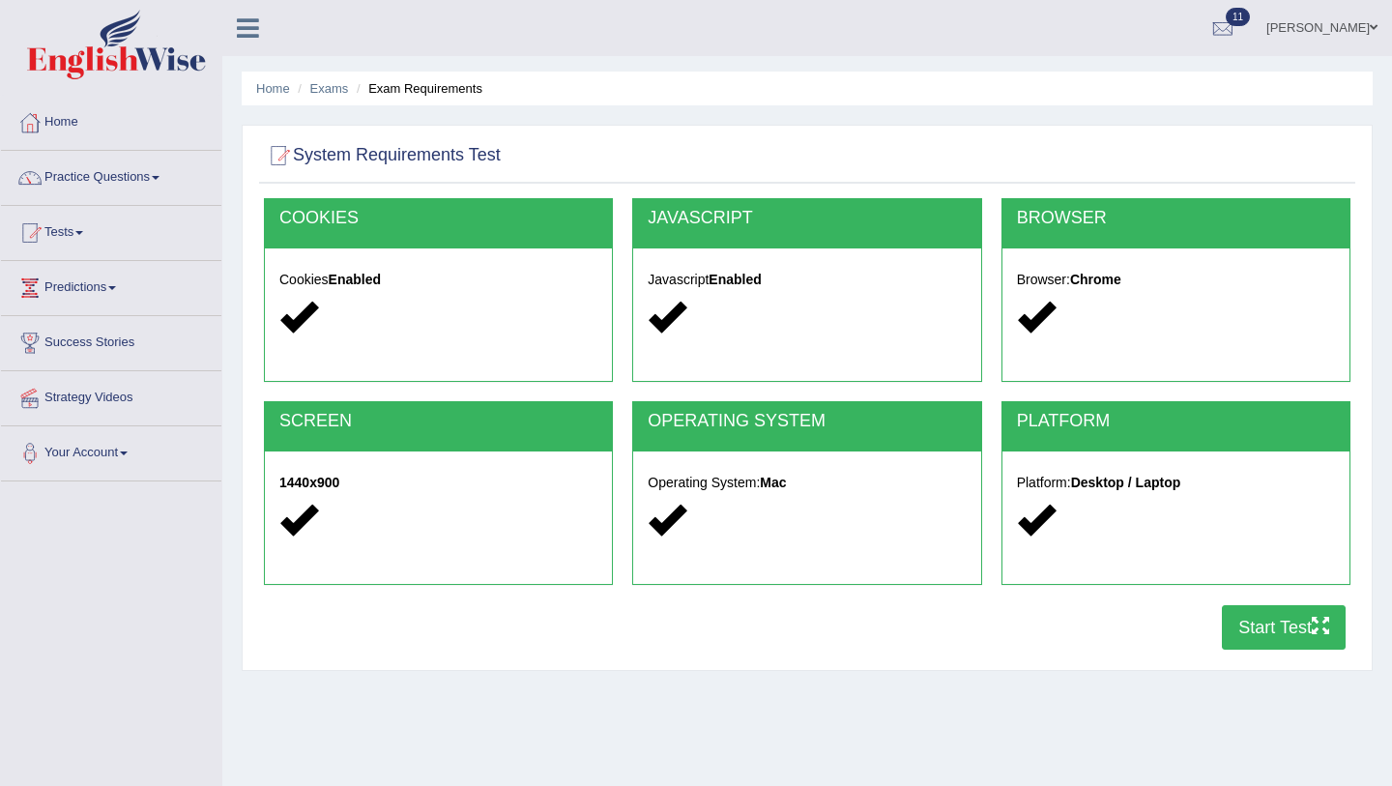
click at [1290, 620] on button "Start Test" at bounding box center [1284, 627] width 124 height 44
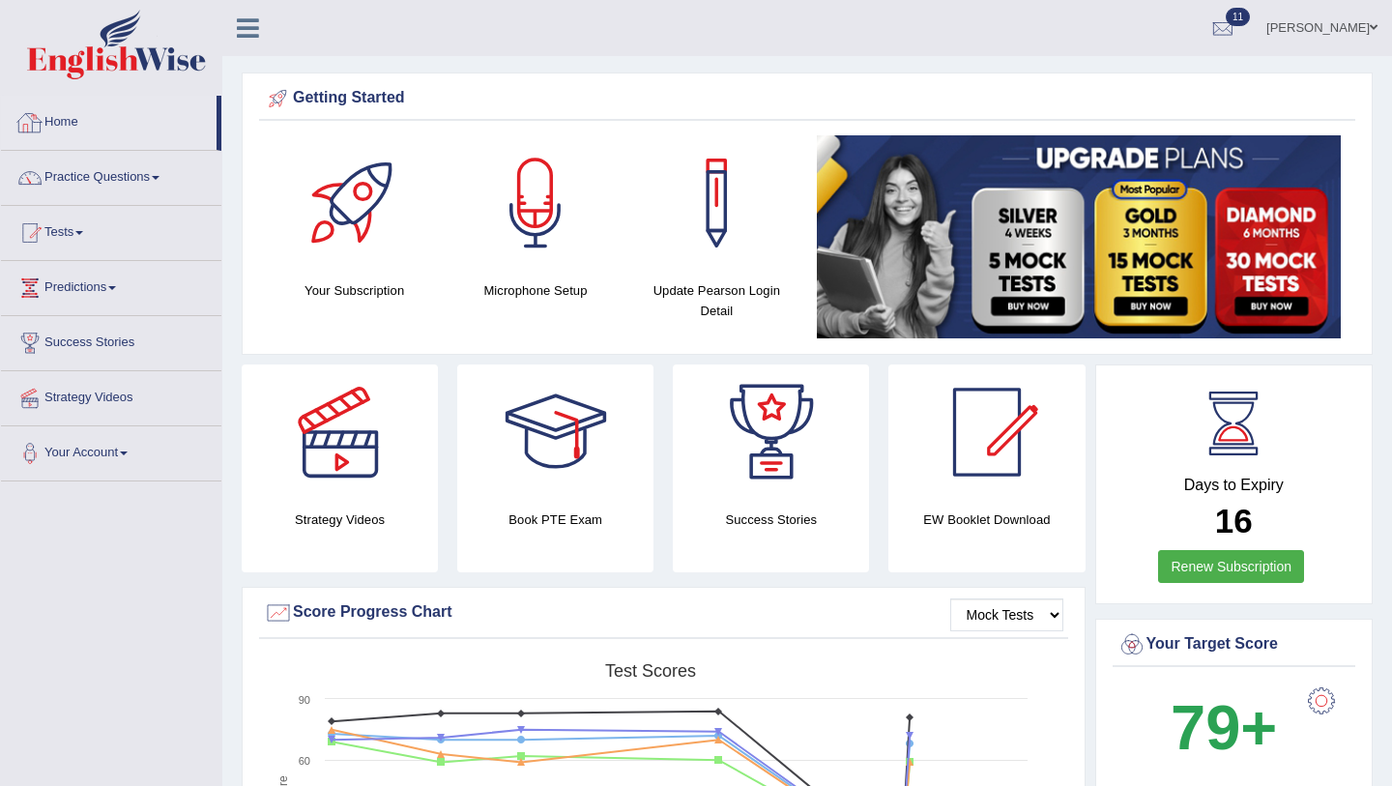
click at [59, 121] on link "Home" at bounding box center [109, 120] width 216 height 48
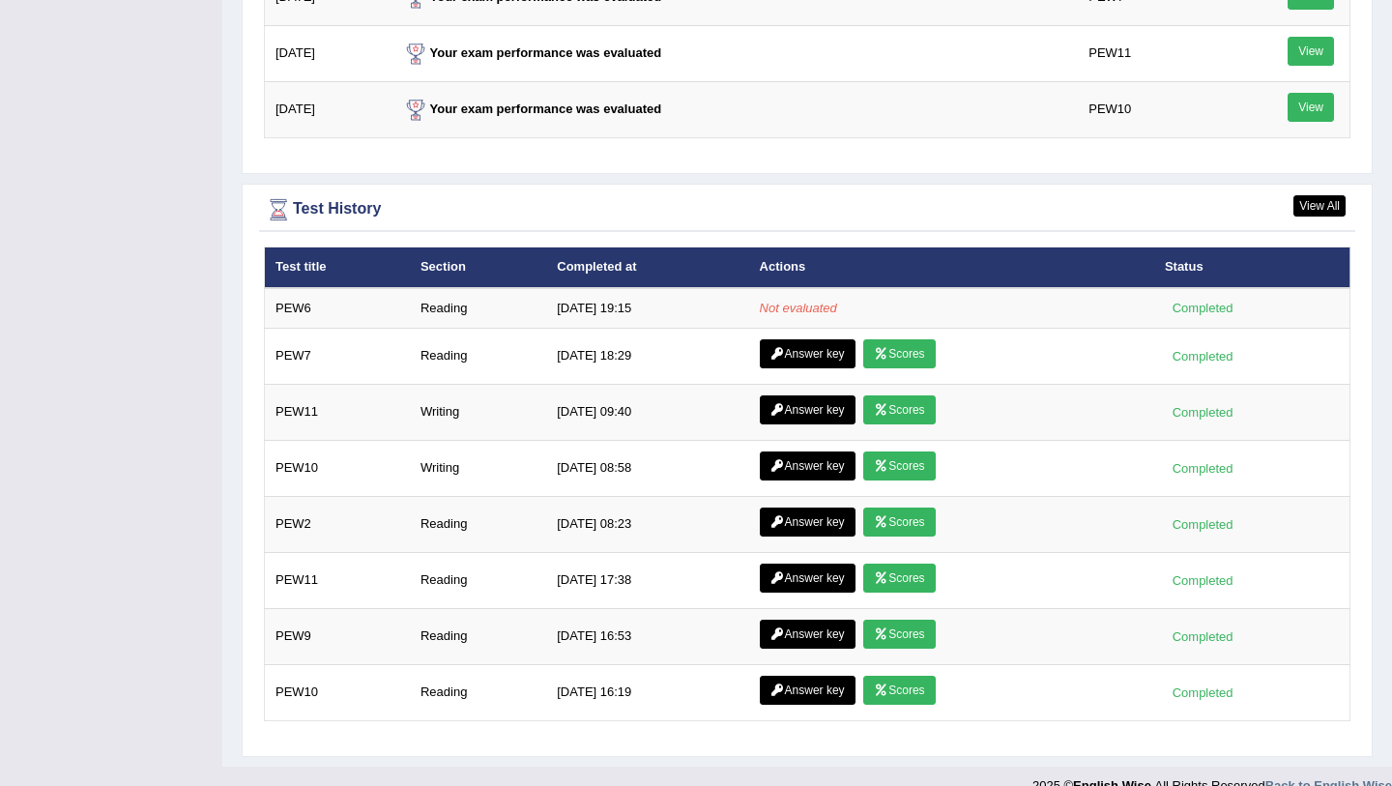
scroll to position [2546, 0]
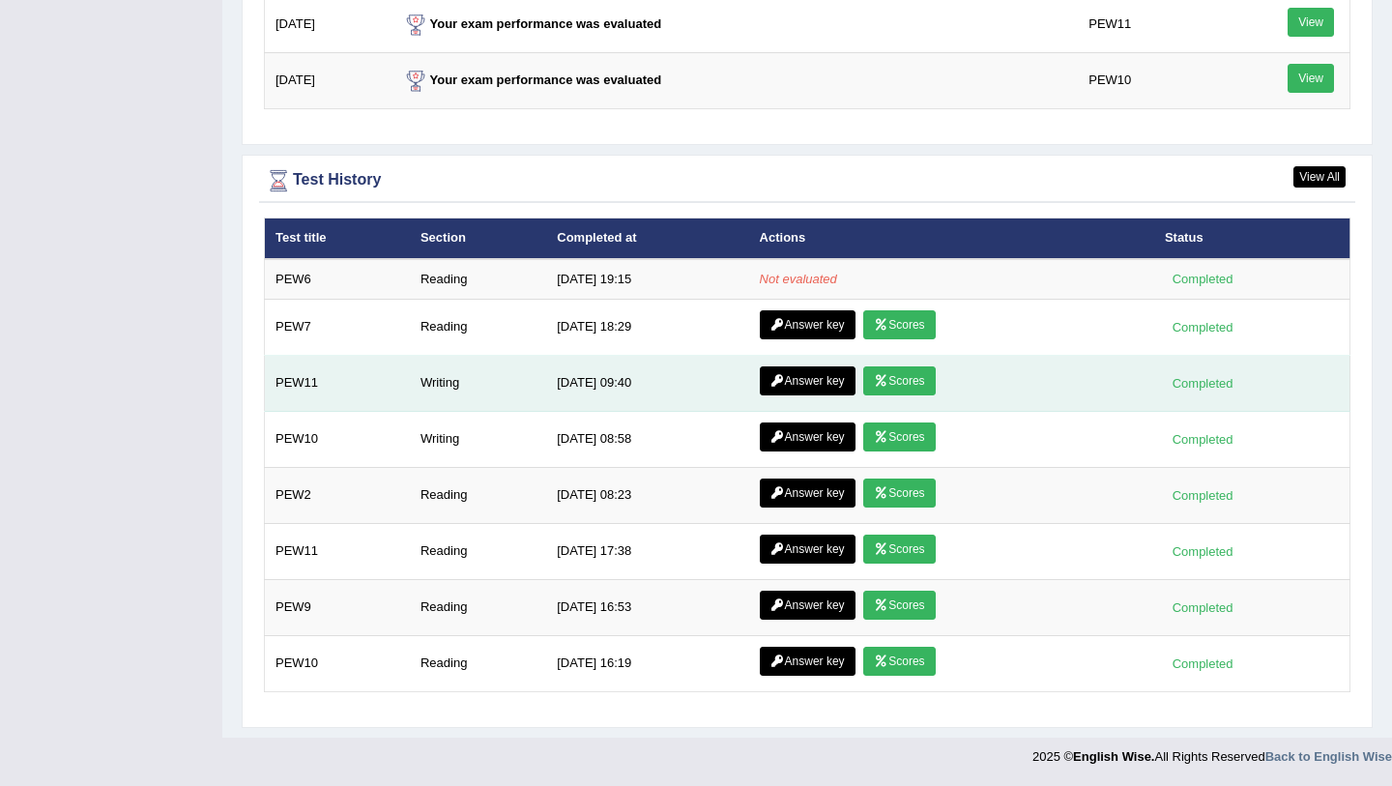
click at [891, 375] on link "Scores" at bounding box center [899, 380] width 72 height 29
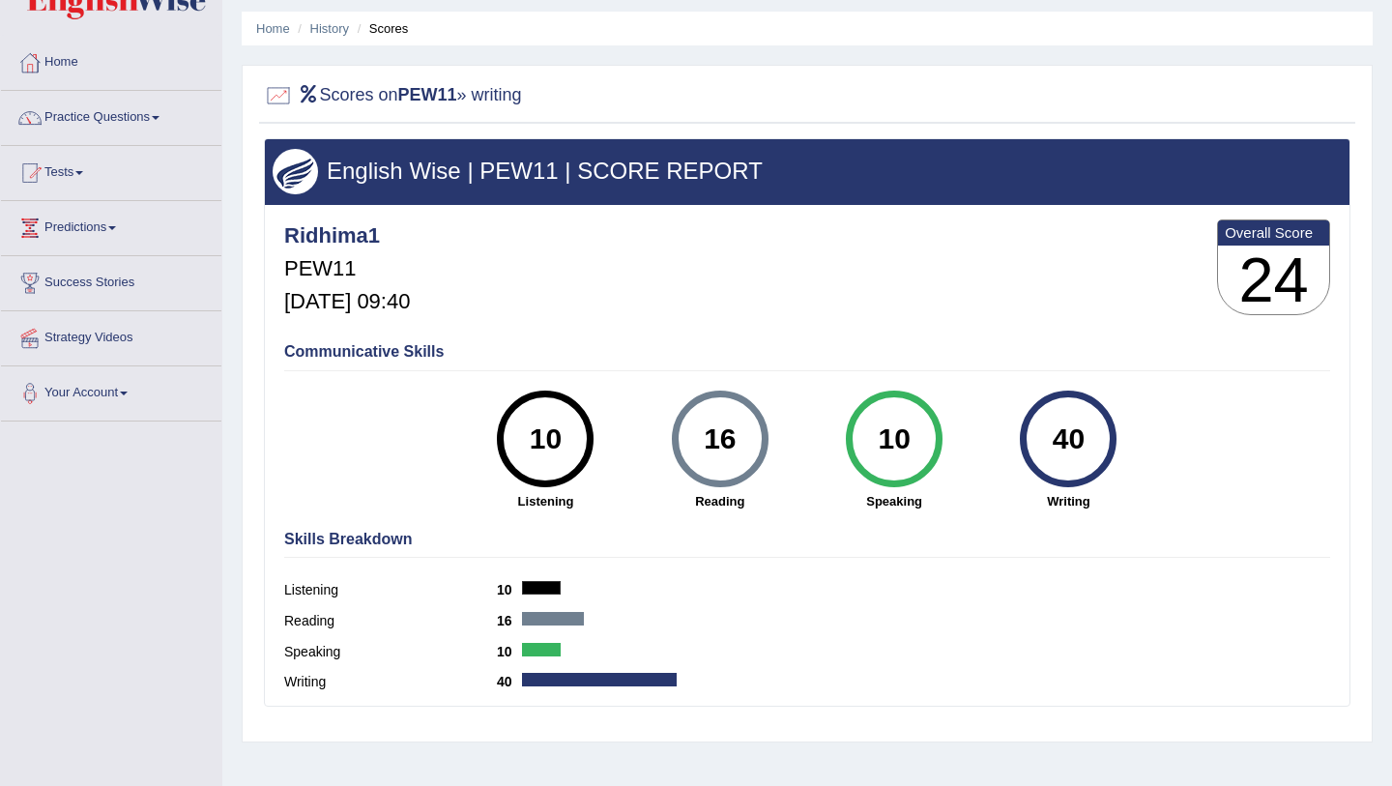
scroll to position [63, 0]
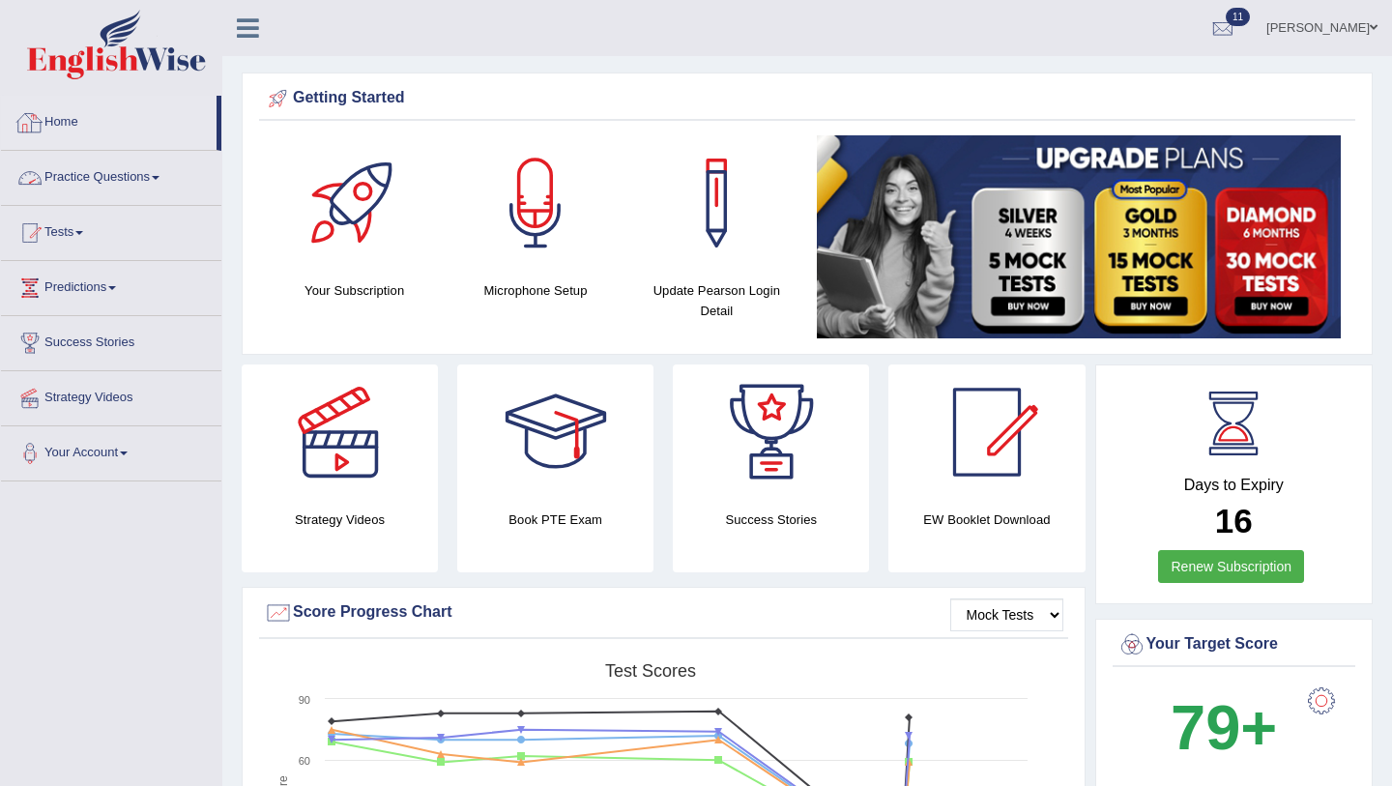
click at [53, 123] on link "Home" at bounding box center [109, 120] width 216 height 48
click at [59, 118] on link "Home" at bounding box center [109, 120] width 216 height 48
click at [58, 115] on link "Home" at bounding box center [109, 120] width 216 height 48
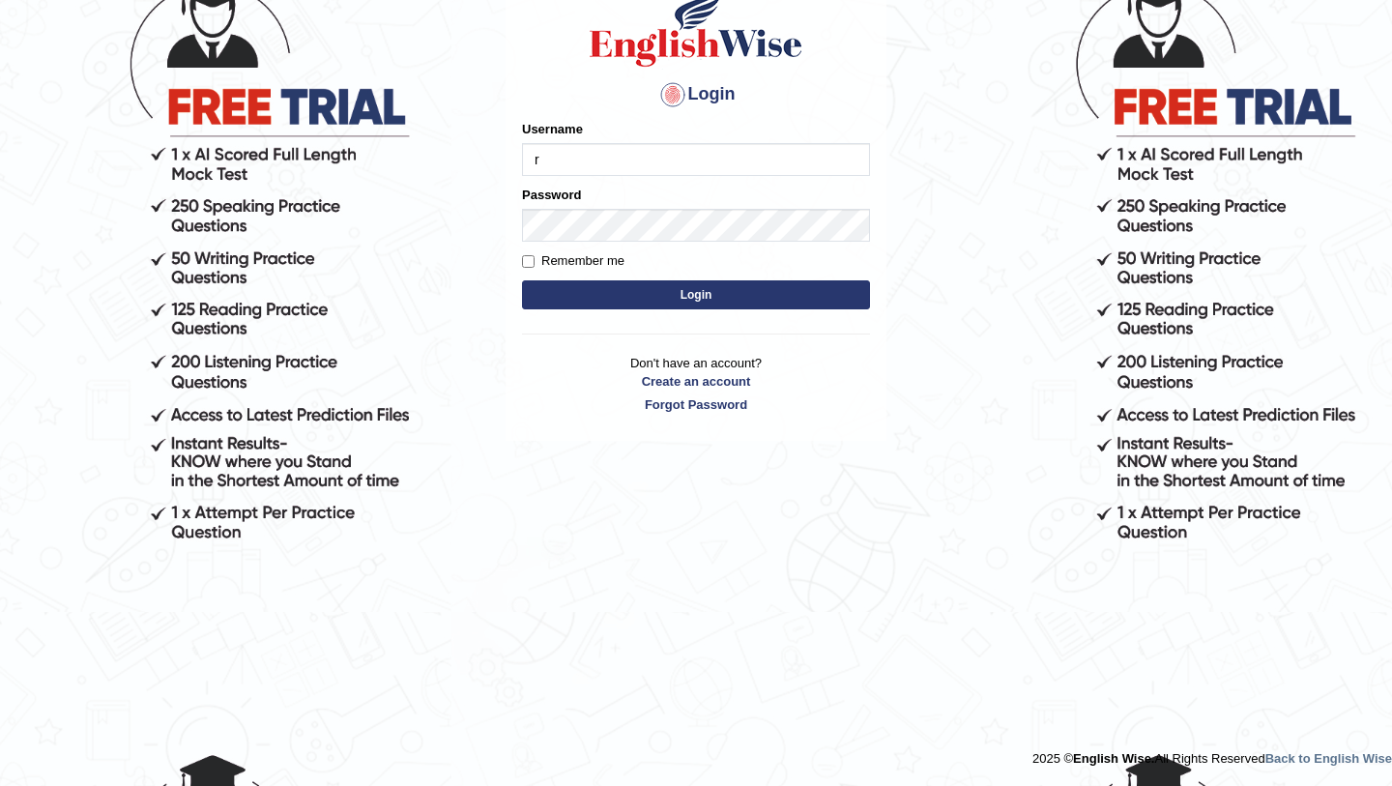
type input "Ridhima1"
click at [522, 280] on button "Login" at bounding box center [696, 294] width 348 height 29
click at [663, 291] on button "Login" at bounding box center [696, 294] width 348 height 29
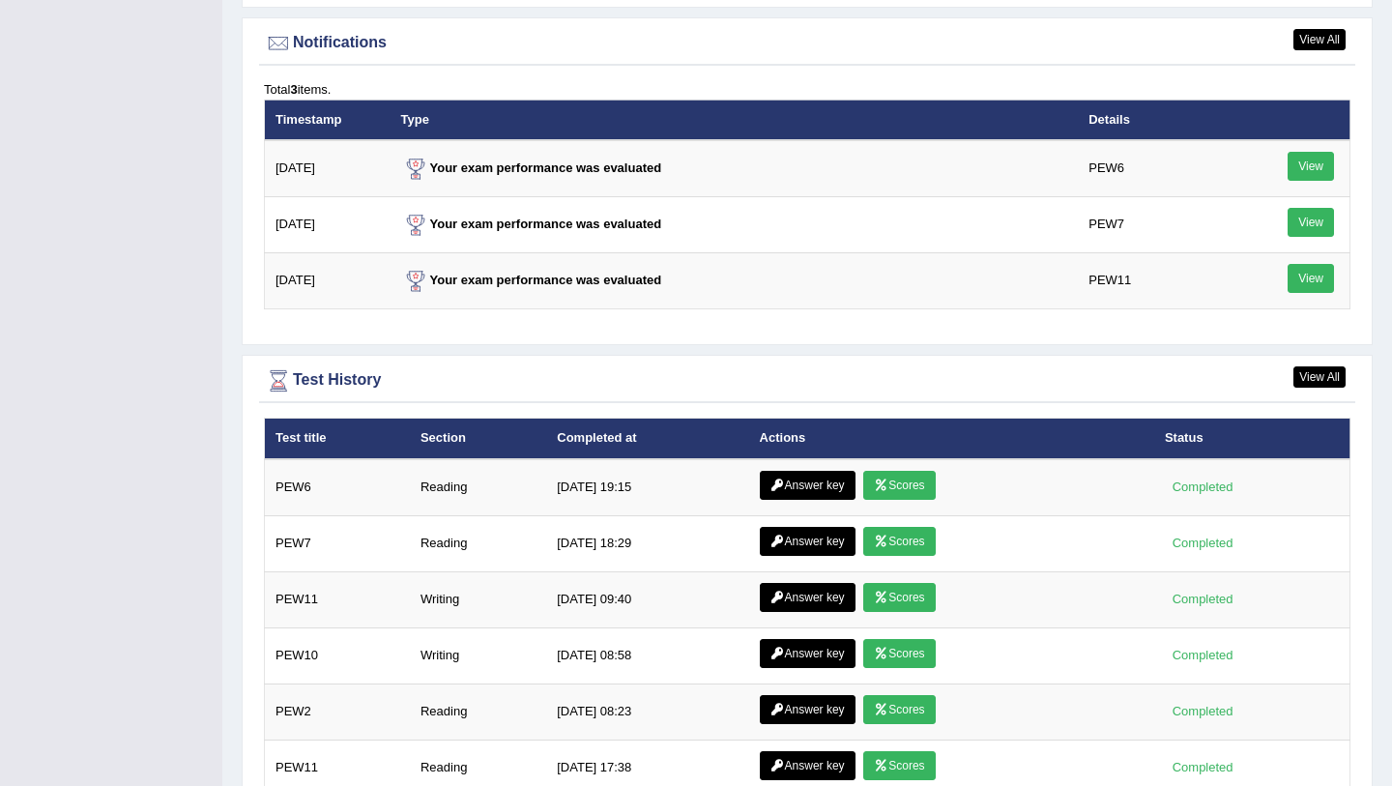
scroll to position [2363, 0]
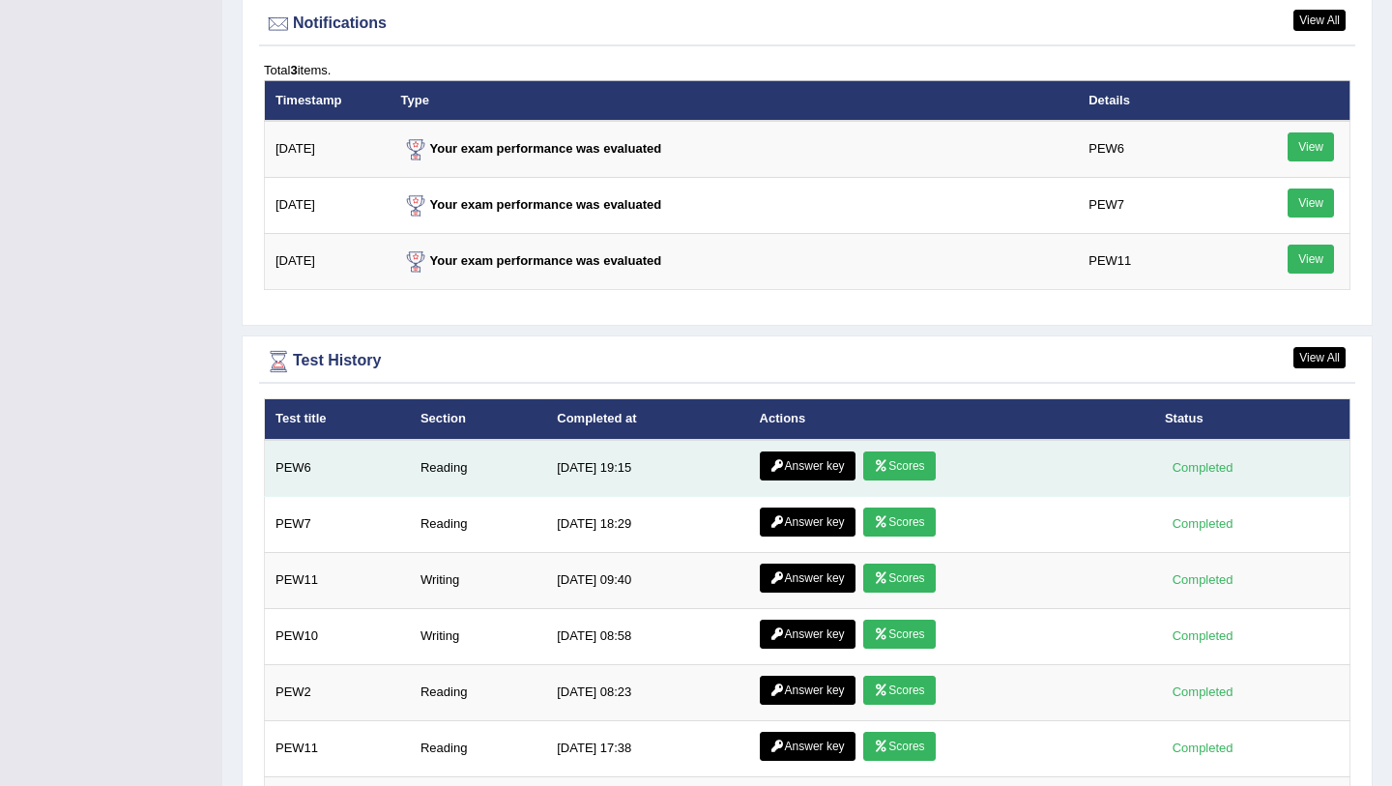
click at [878, 461] on link "Scores" at bounding box center [899, 465] width 72 height 29
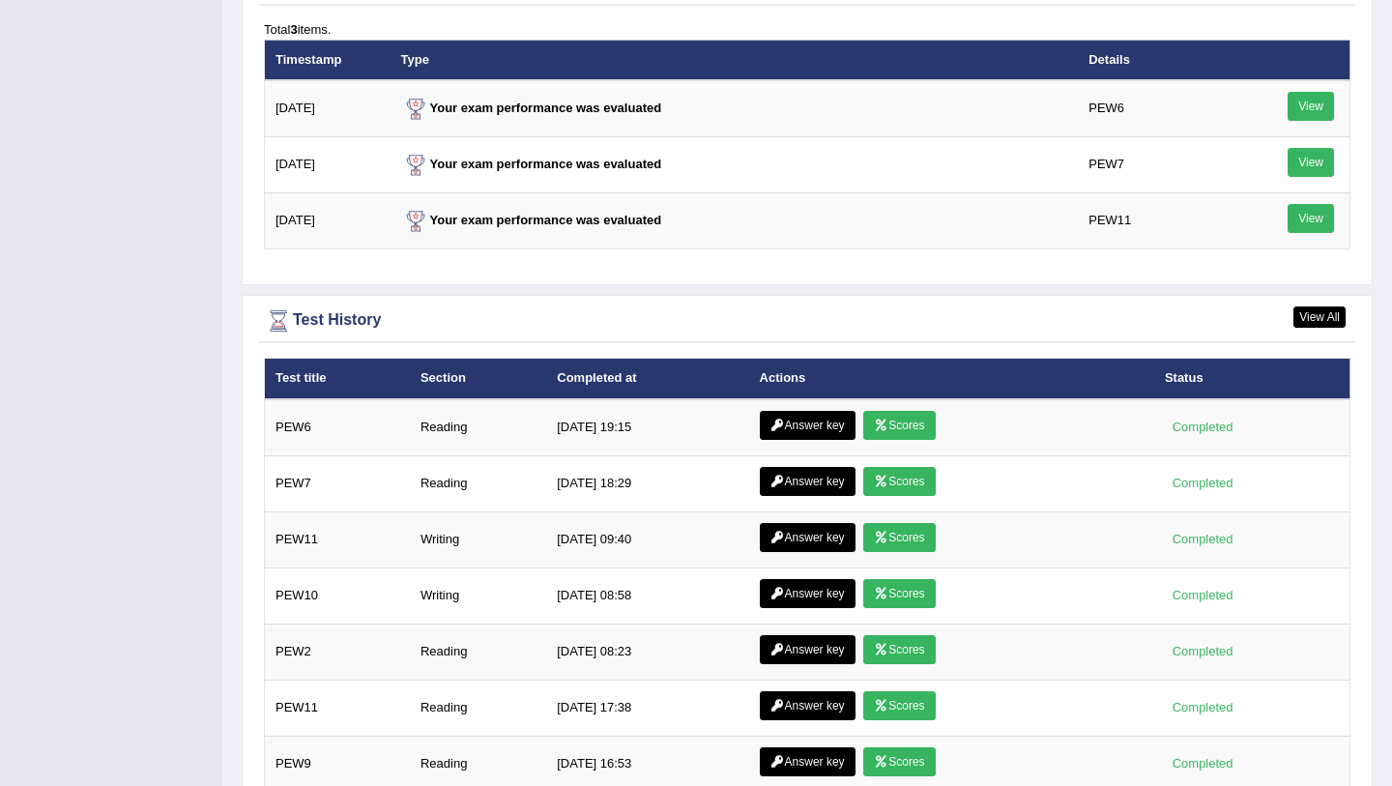
scroll to position [2416, 0]
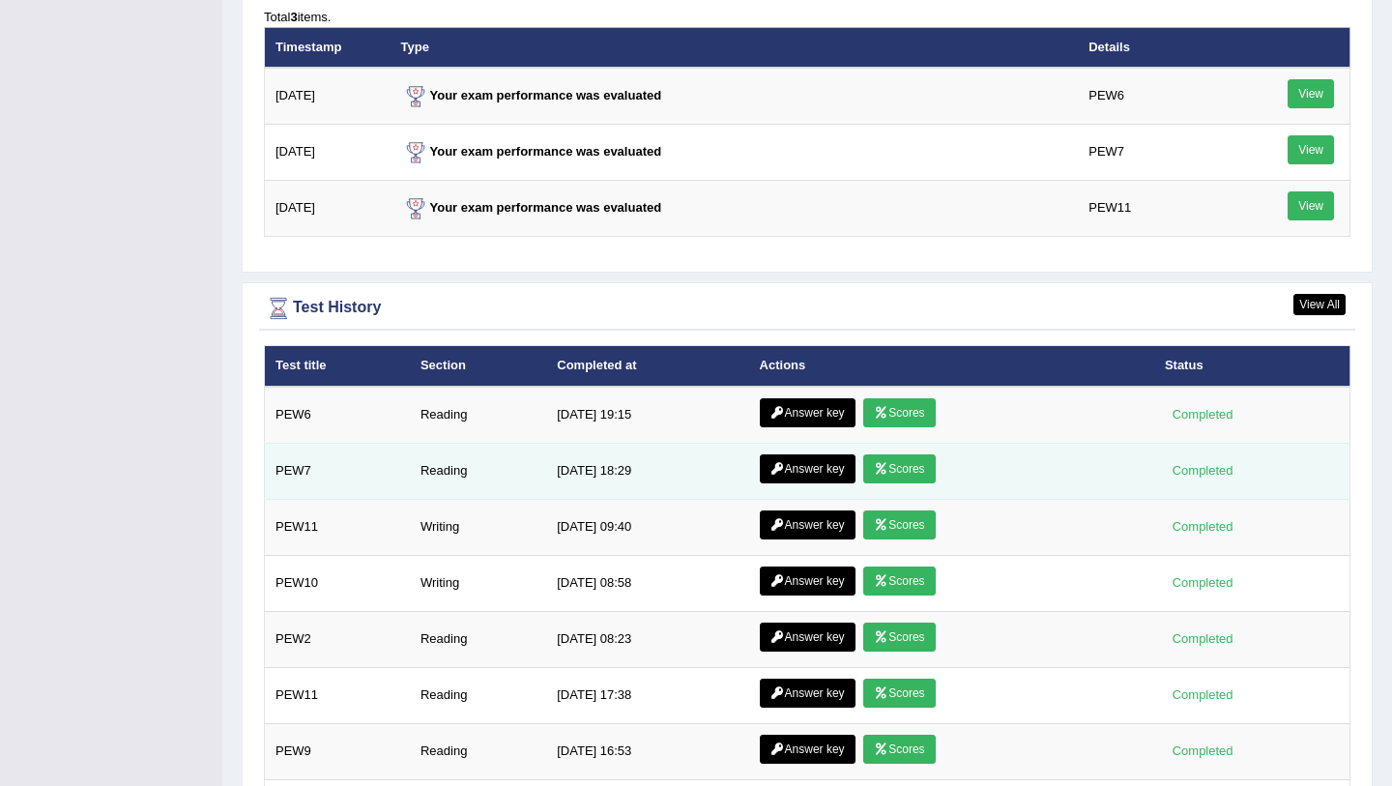
click at [863, 479] on link "Scores" at bounding box center [899, 468] width 72 height 29
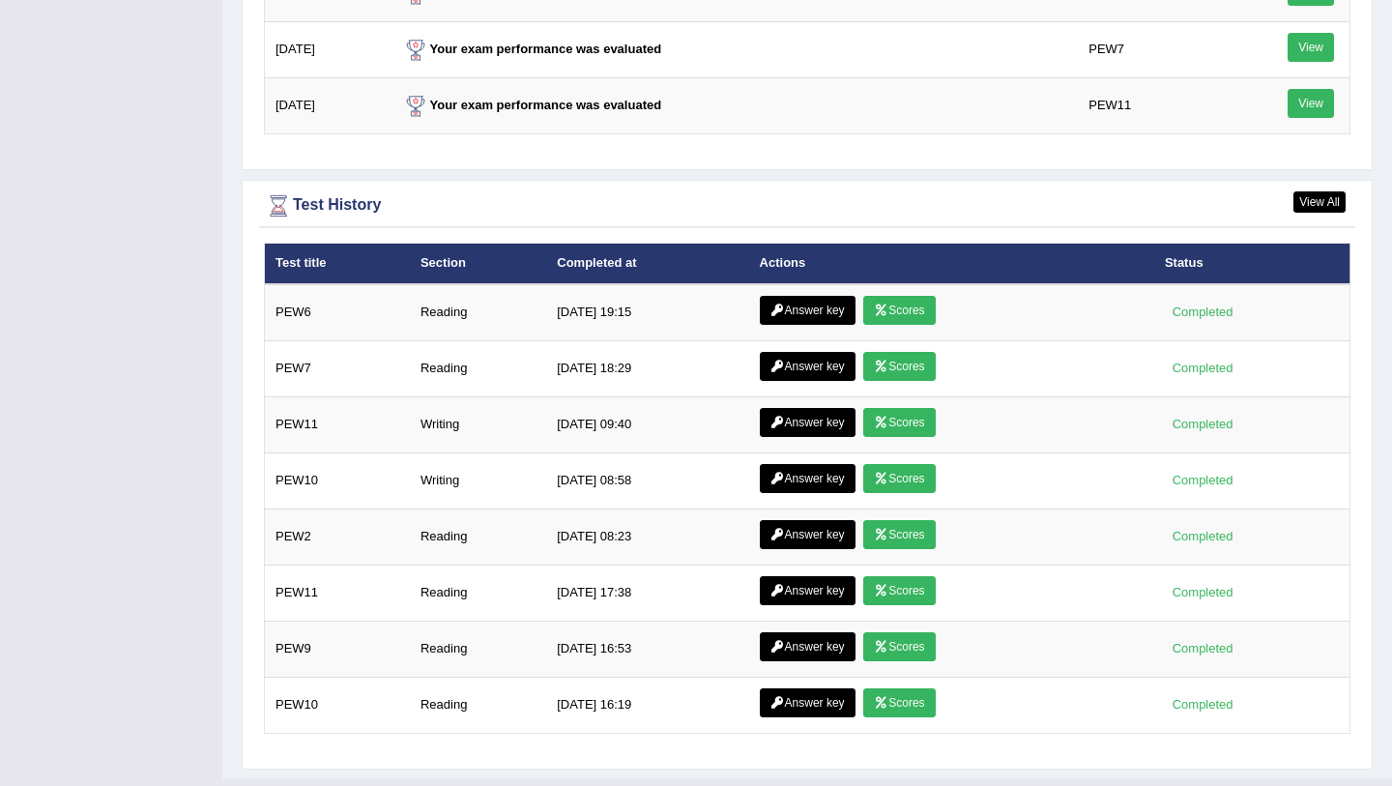
scroll to position [2416, 0]
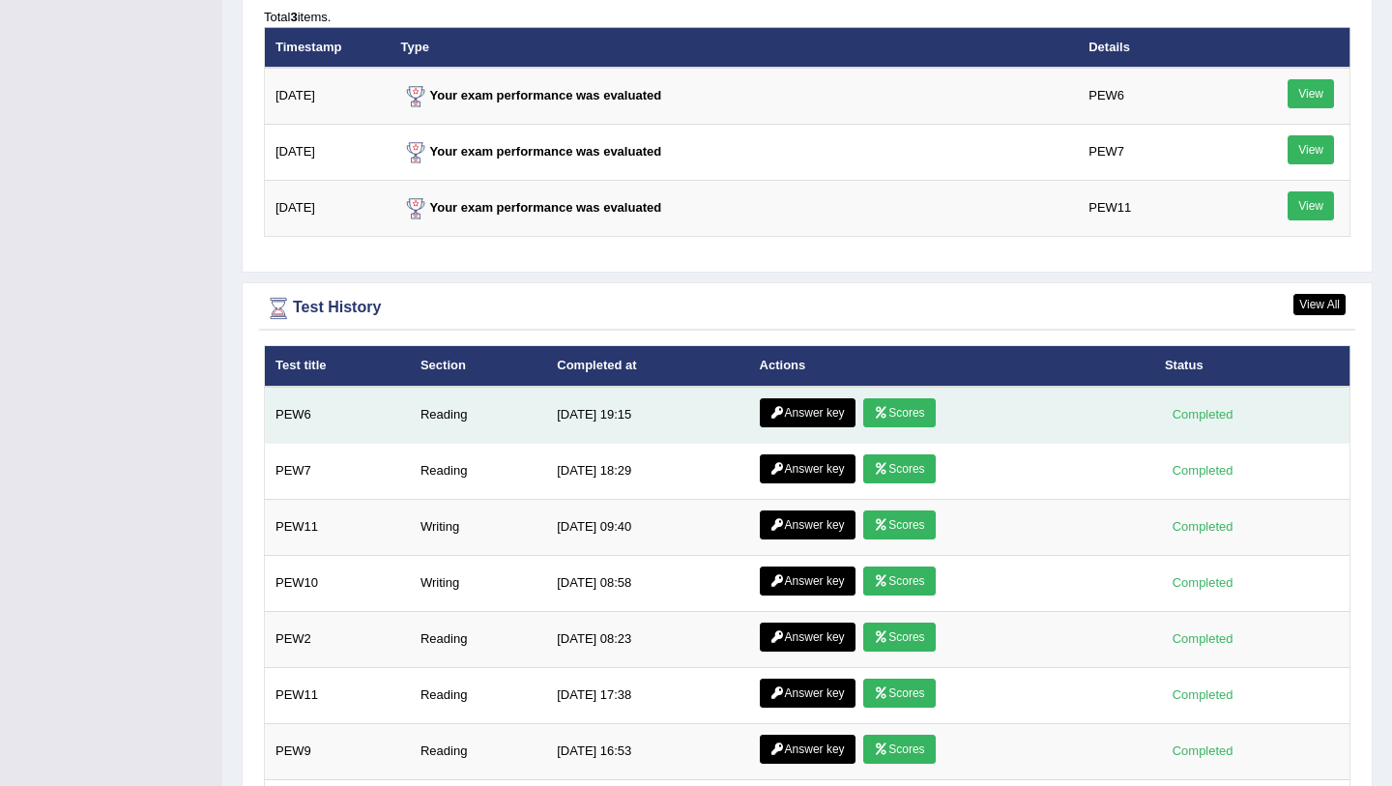
click at [786, 423] on link "Answer key" at bounding box center [808, 412] width 96 height 29
